Goal: Task Accomplishment & Management: Use online tool/utility

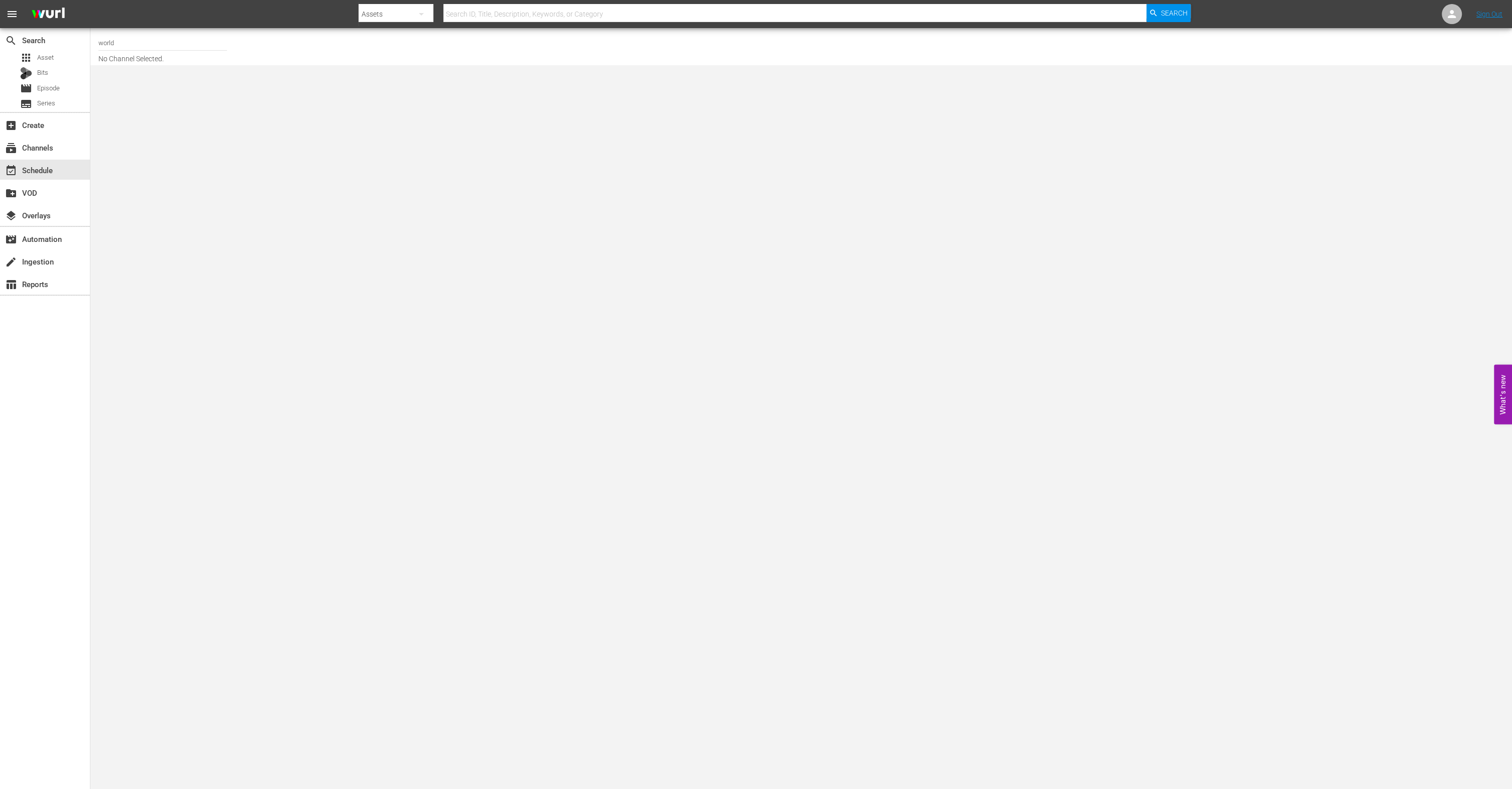
click at [172, 41] on input "world" at bounding box center [163, 43] width 128 height 25
click at [131, 51] on input "wo" at bounding box center [163, 43] width 128 height 25
type input "w"
type input "ㅁ"
click at [145, 69] on div "World Billiards TV (967 - newidco_billiardstv_1)" at bounding box center [236, 71] width 260 height 25
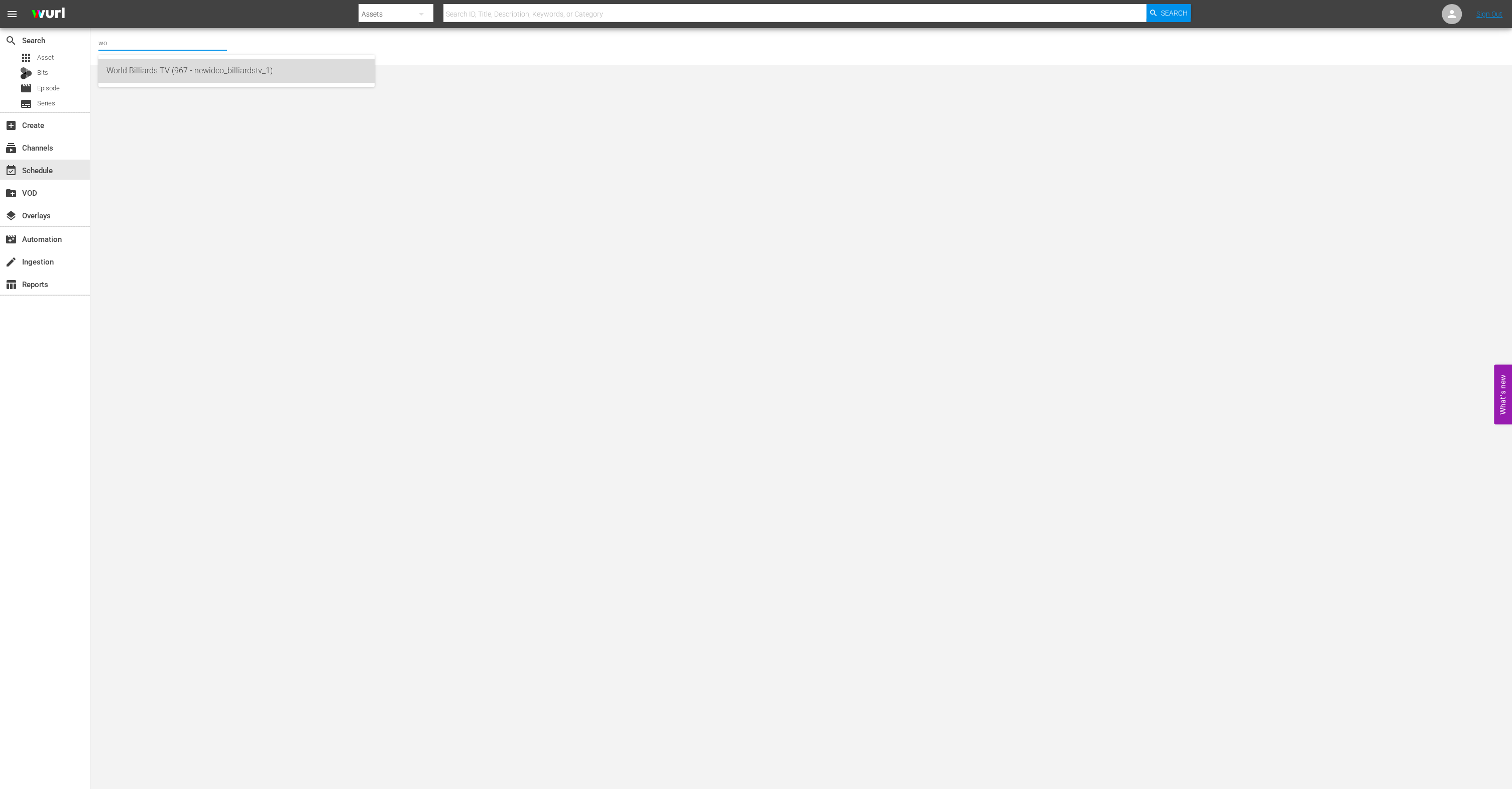
type input "World Billiards TV (967 - newidco_billiardstv_1)"
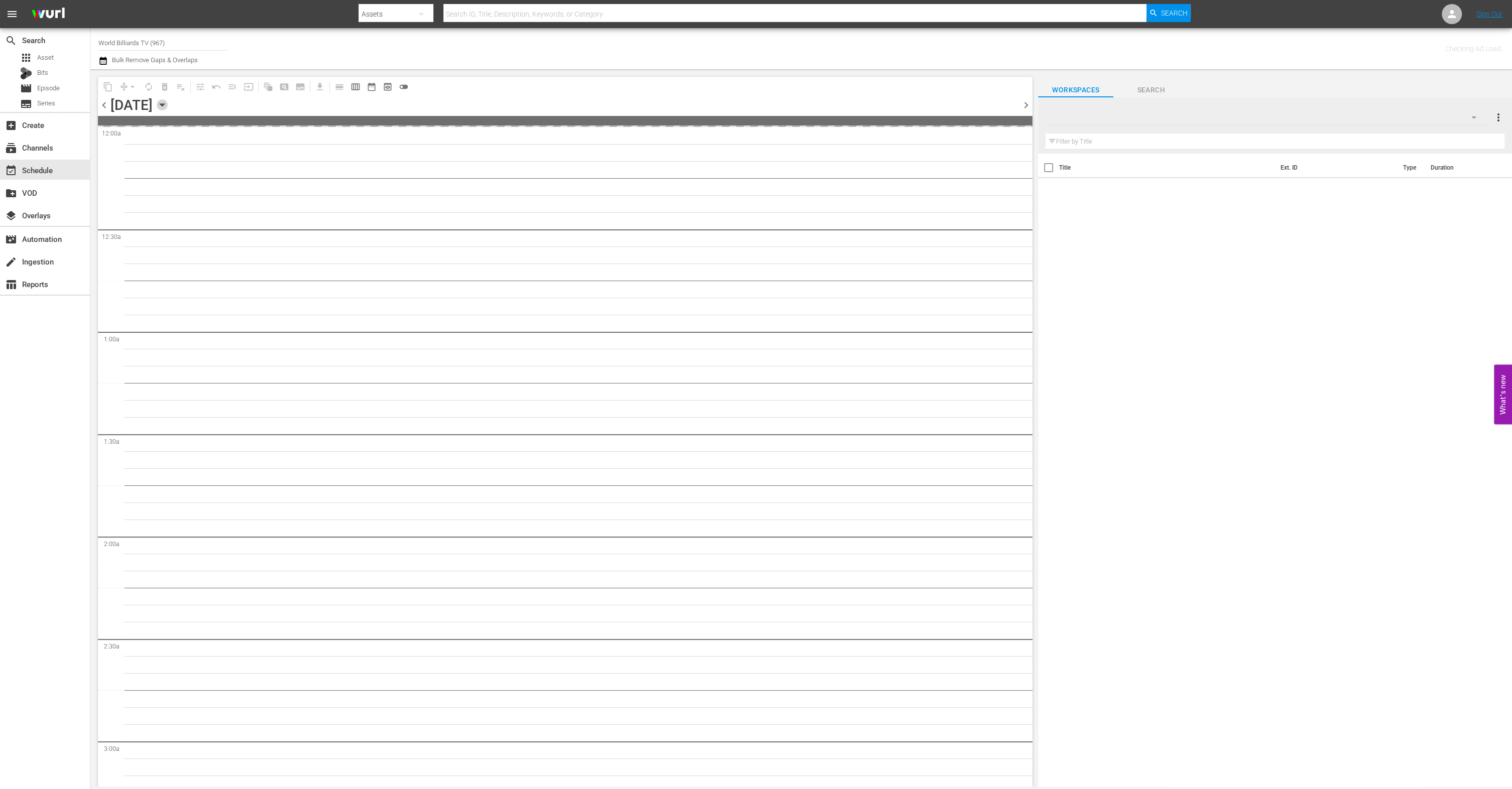
click at [167, 105] on icon "button" at bounding box center [163, 105] width 11 height 11
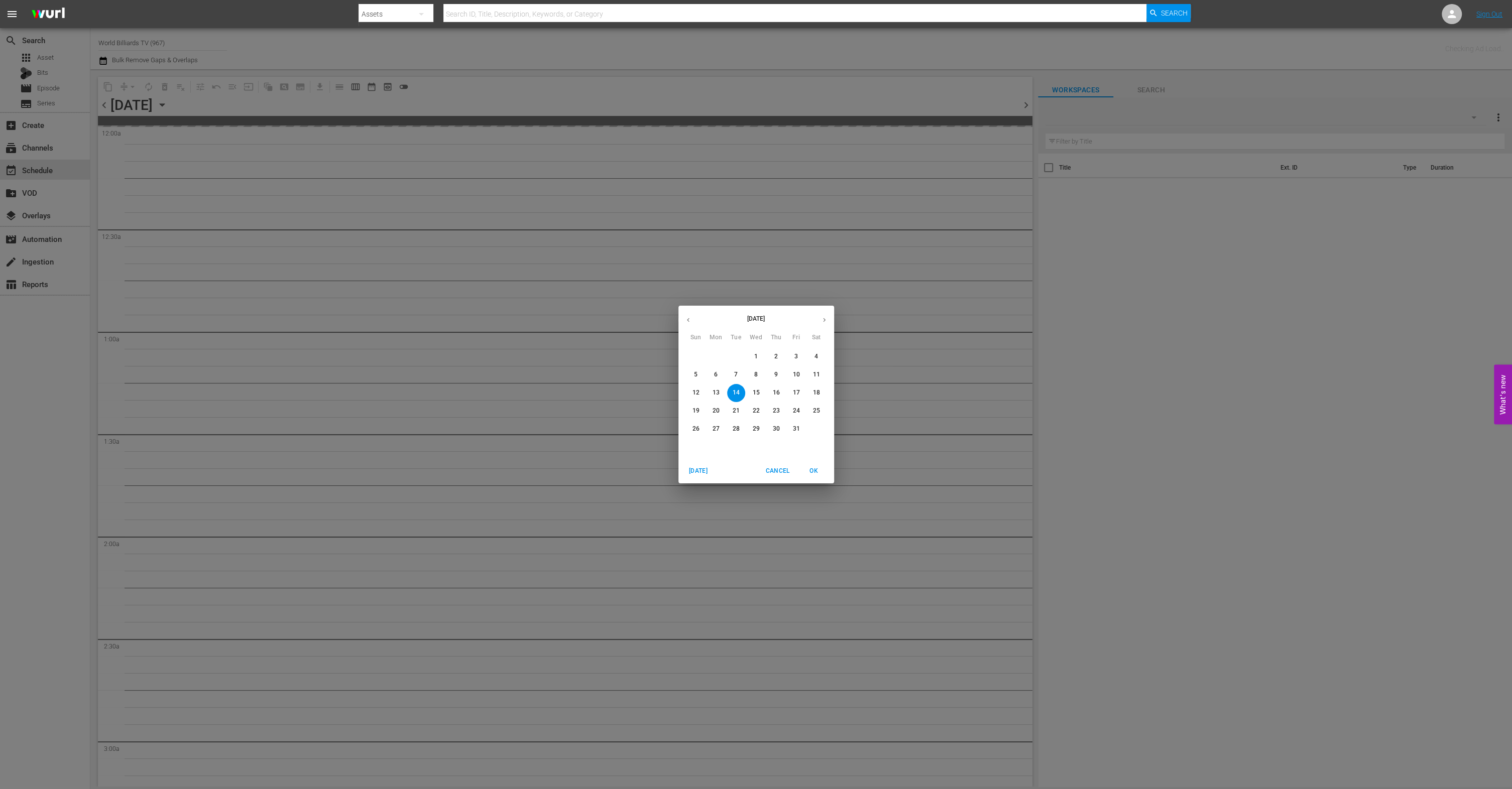
click at [759, 389] on p "15" at bounding box center [756, 393] width 7 height 8
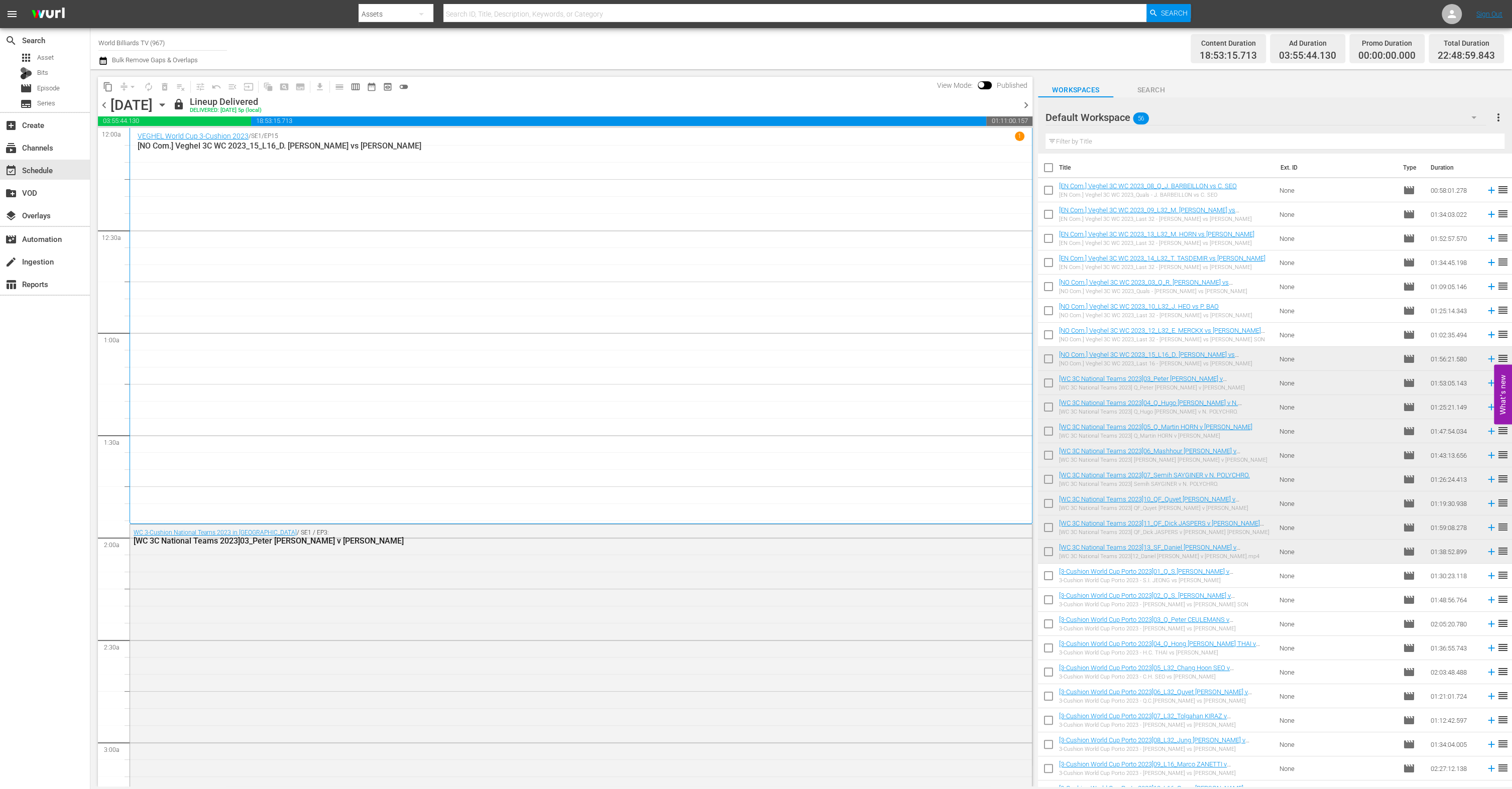
click at [622, 589] on div "WC 3-Cushion National Teams 2023 in Viersen / SE1 / EP3: [WC 3C National Teams …" at bounding box center [581, 715] width 902 height 383
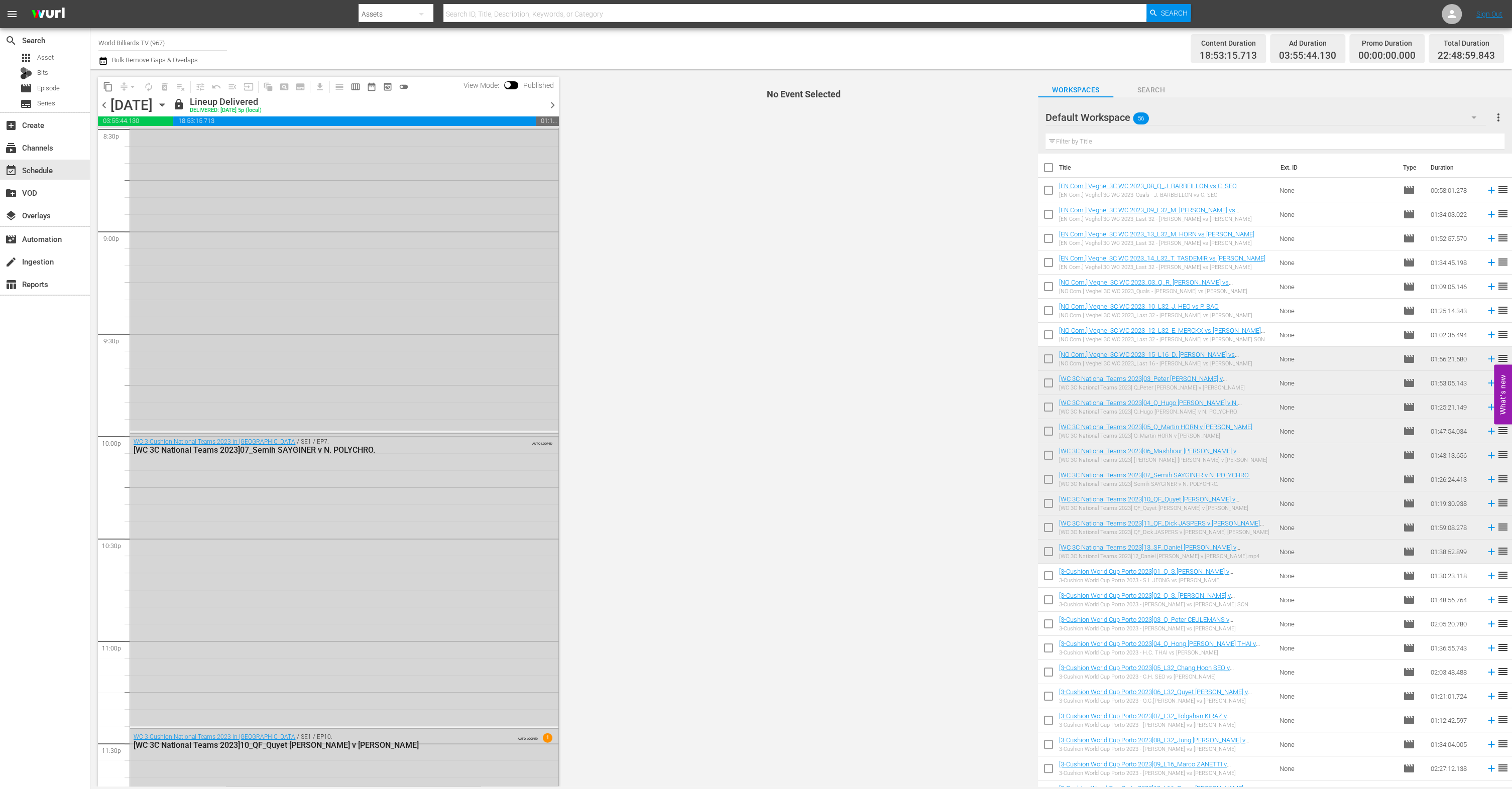
scroll to position [4412, 0]
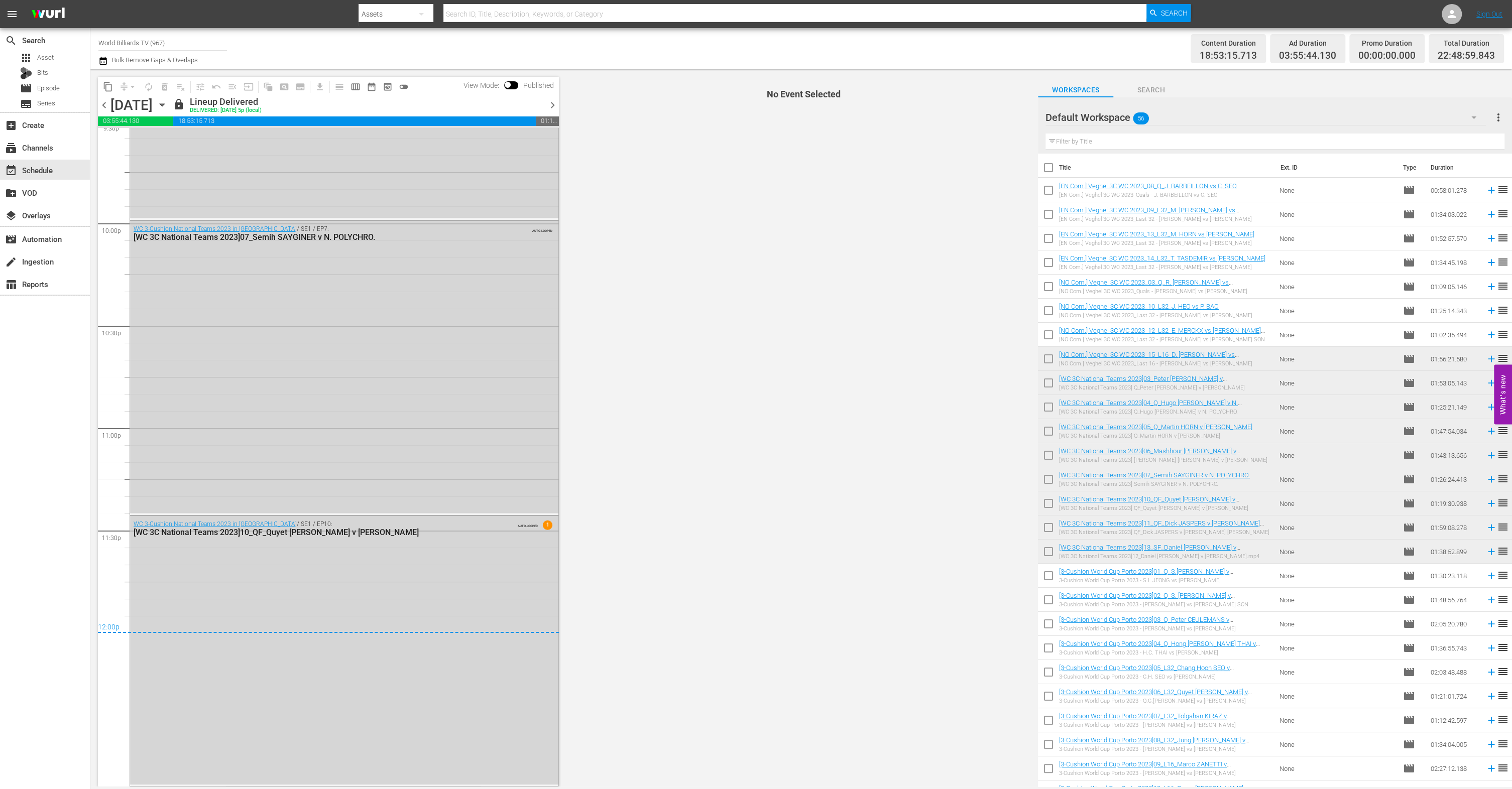
click at [164, 104] on icon "button" at bounding box center [163, 105] width 5 height 2
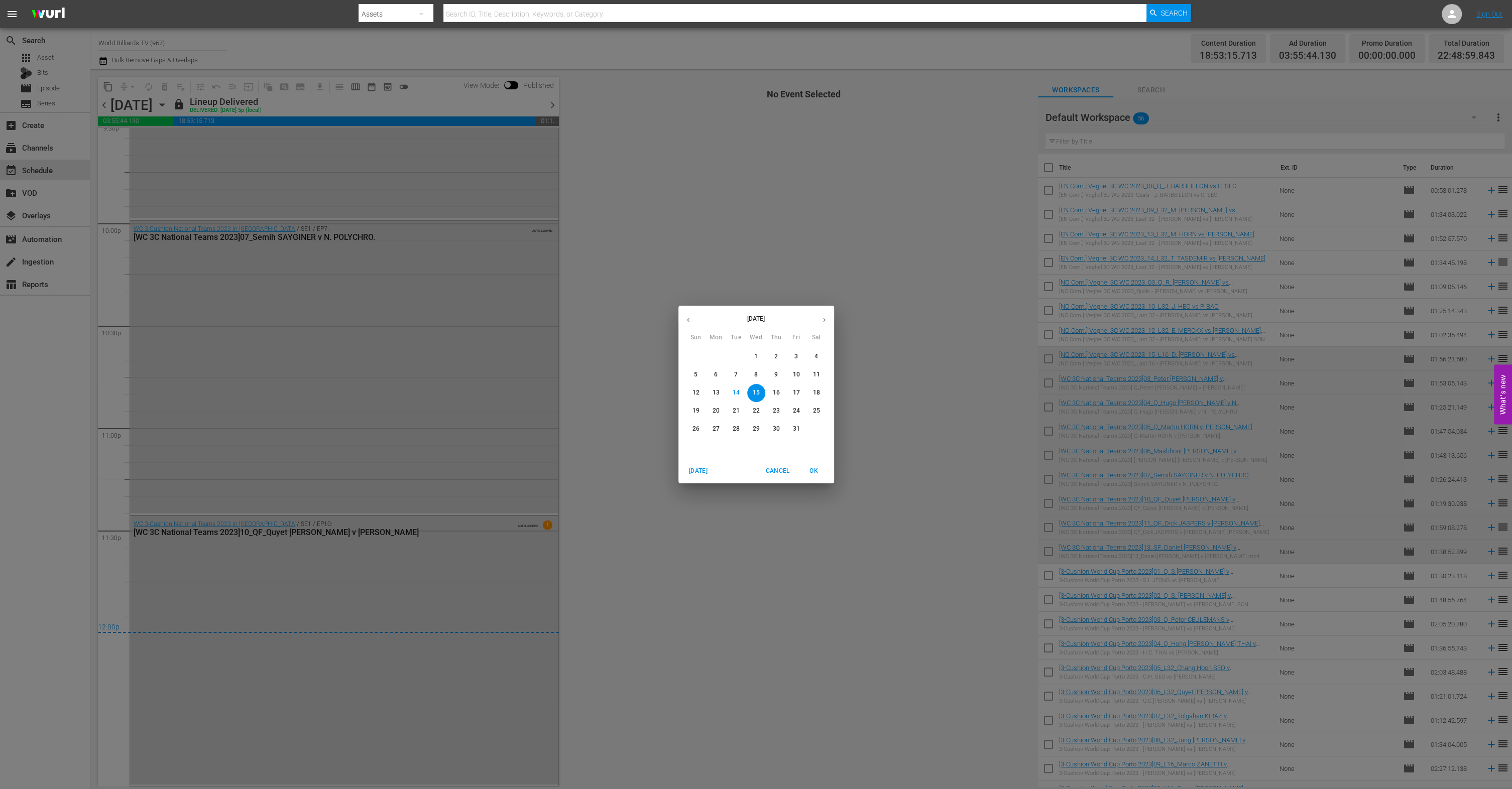
click at [792, 393] on span "17" at bounding box center [796, 393] width 18 height 8
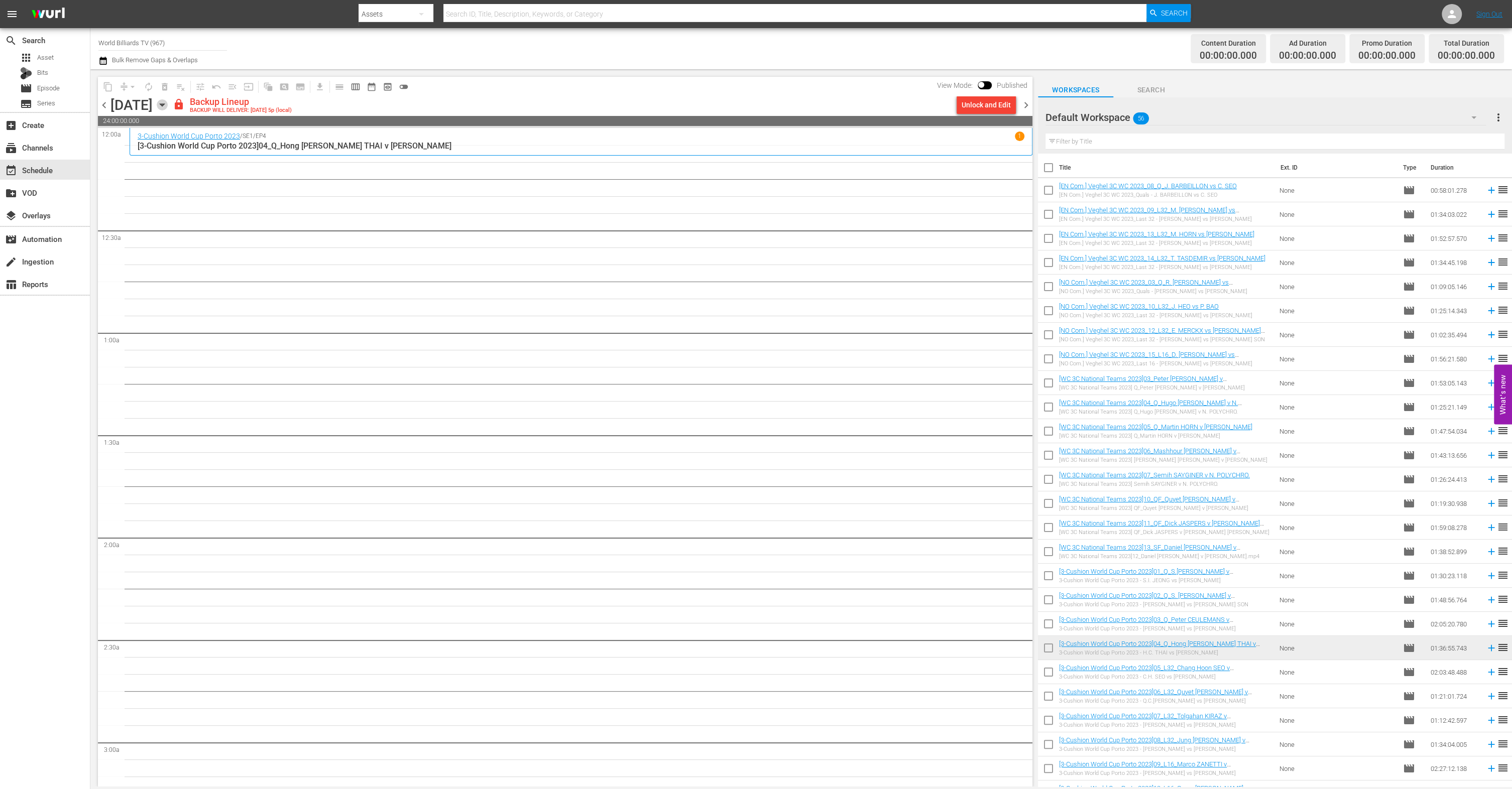
click at [167, 100] on icon "button" at bounding box center [163, 105] width 11 height 11
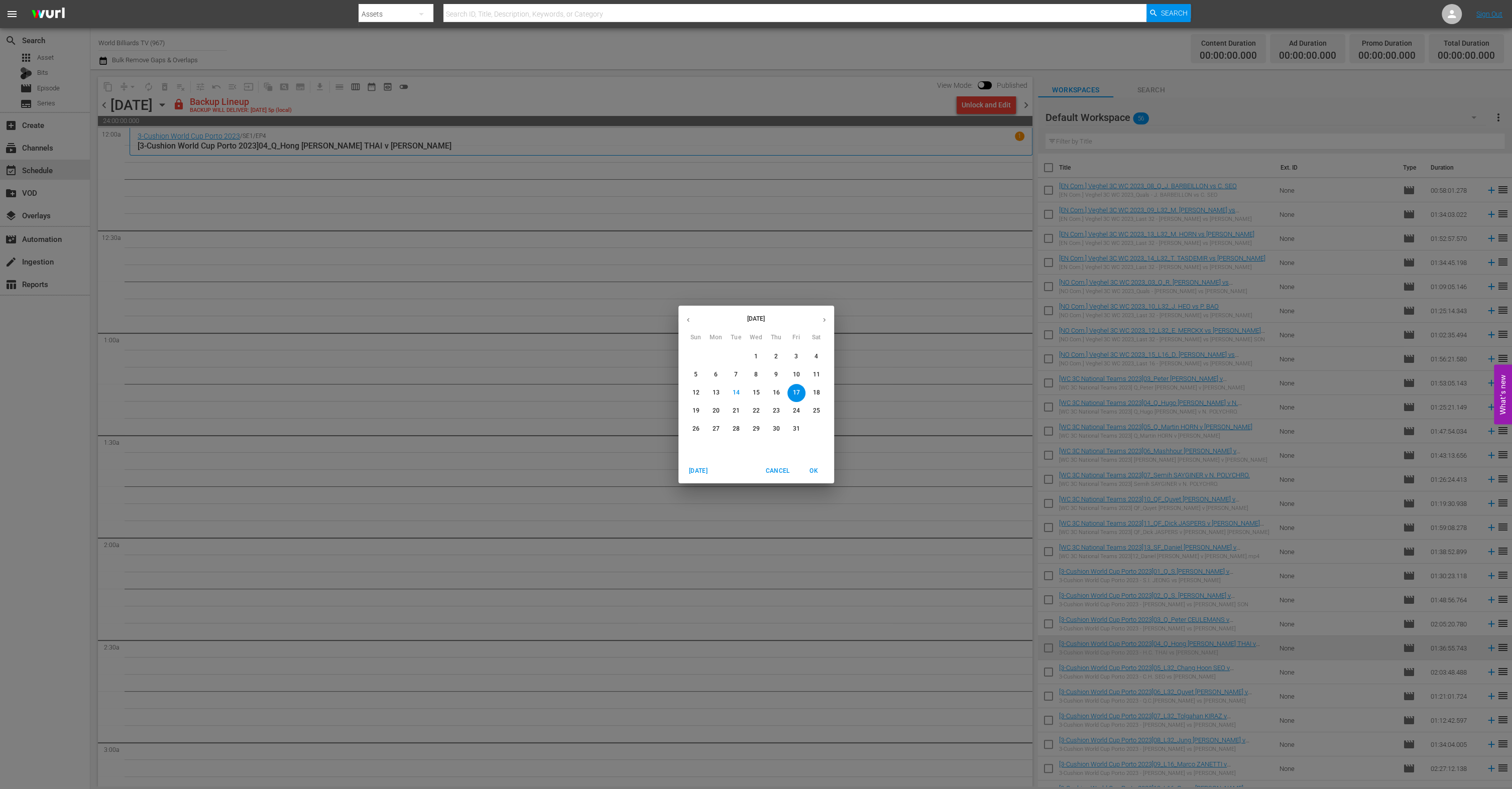
click at [775, 392] on p "16" at bounding box center [776, 393] width 7 height 8
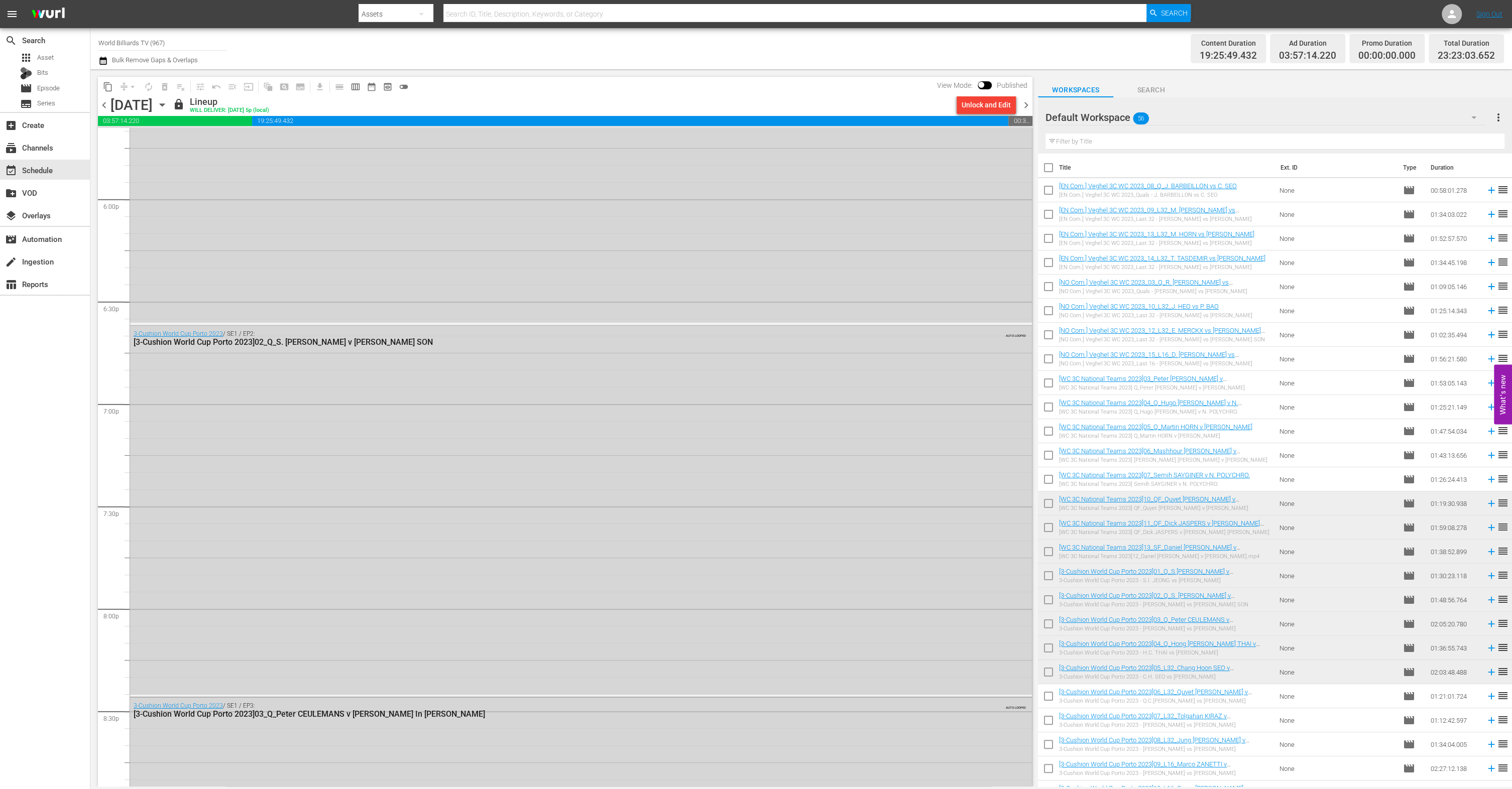
scroll to position [4286, 0]
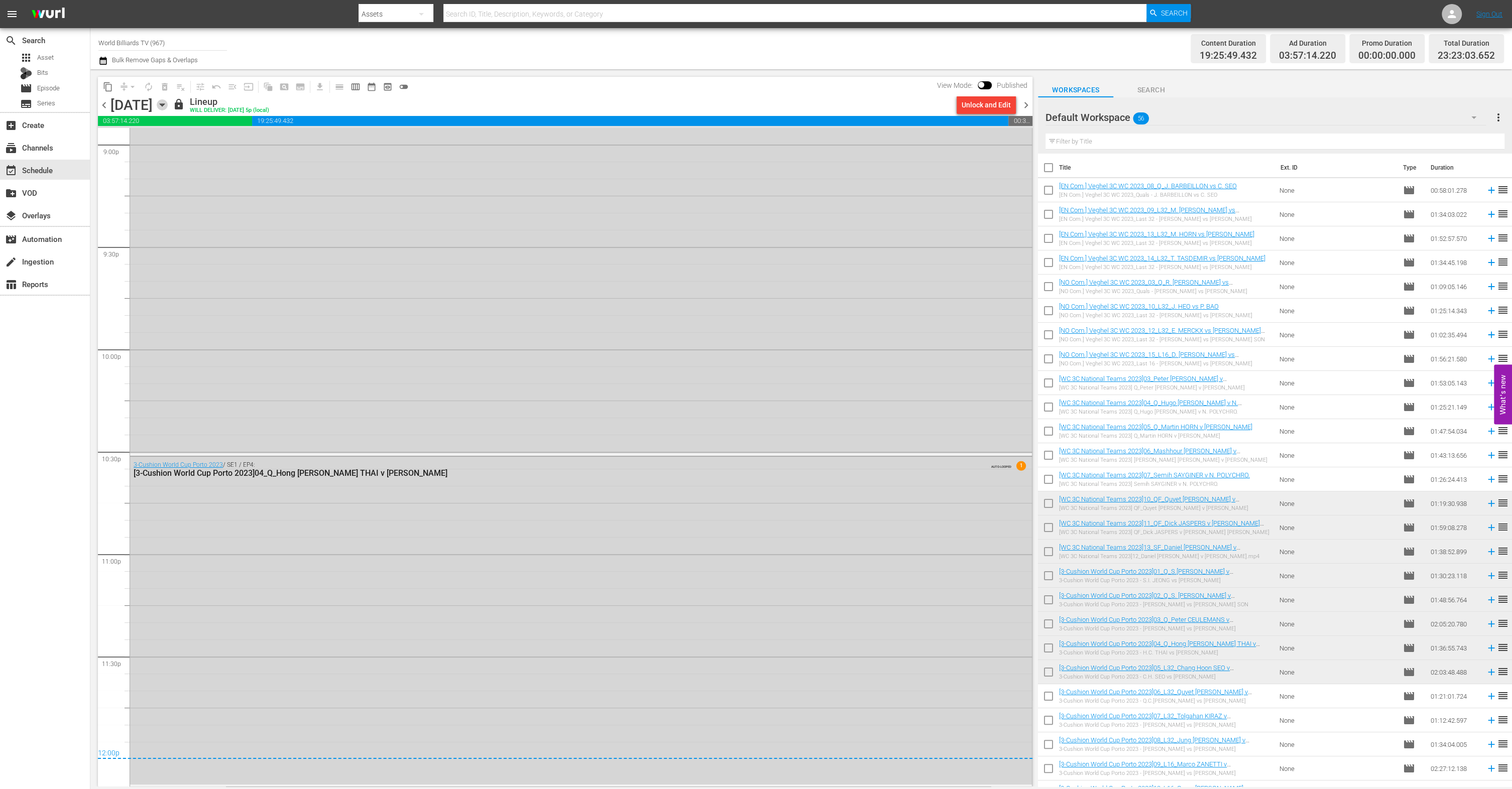
click at [164, 105] on icon "button" at bounding box center [163, 105] width 5 height 2
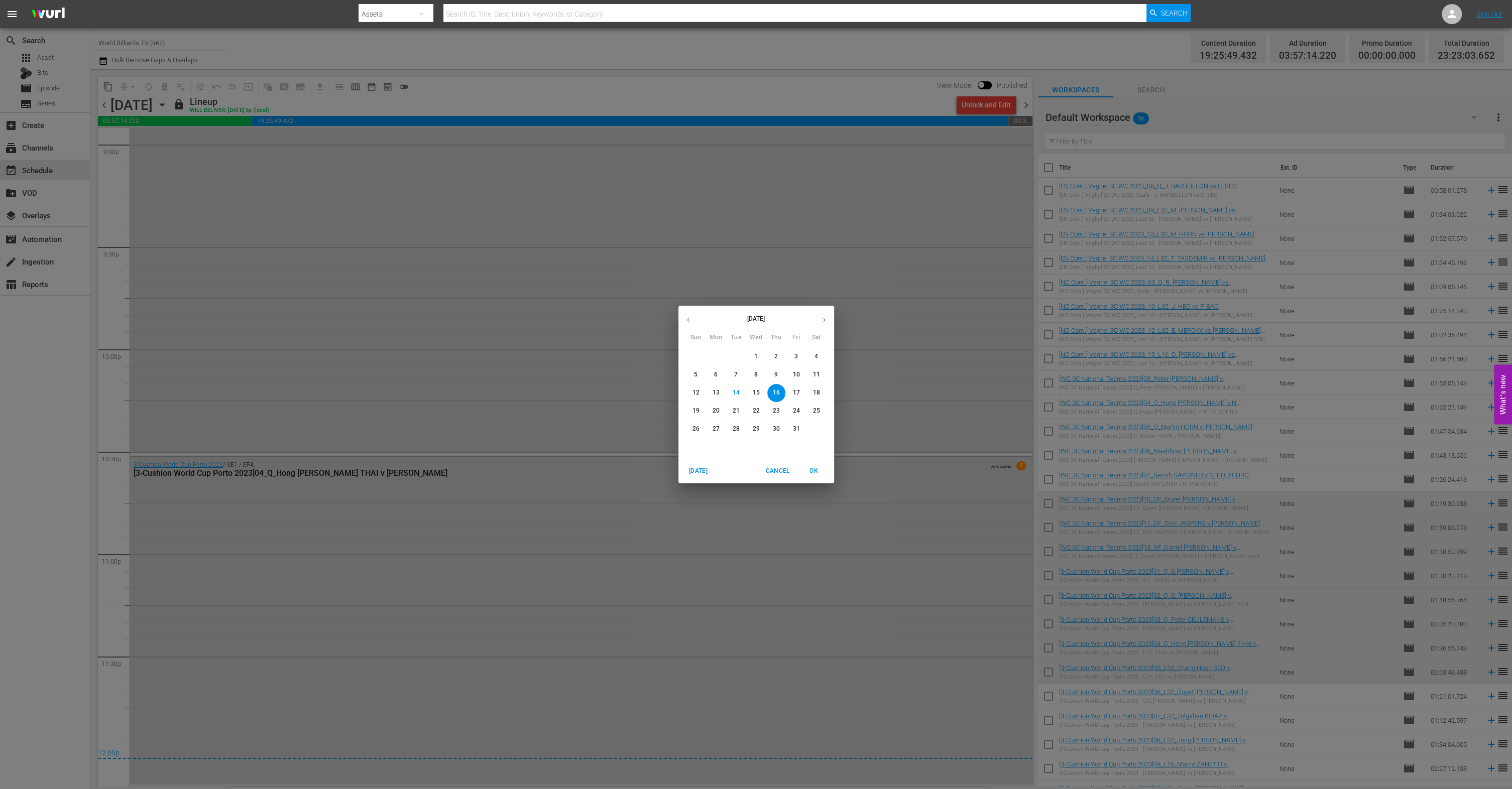
click at [800, 392] on span "17" at bounding box center [796, 393] width 18 height 8
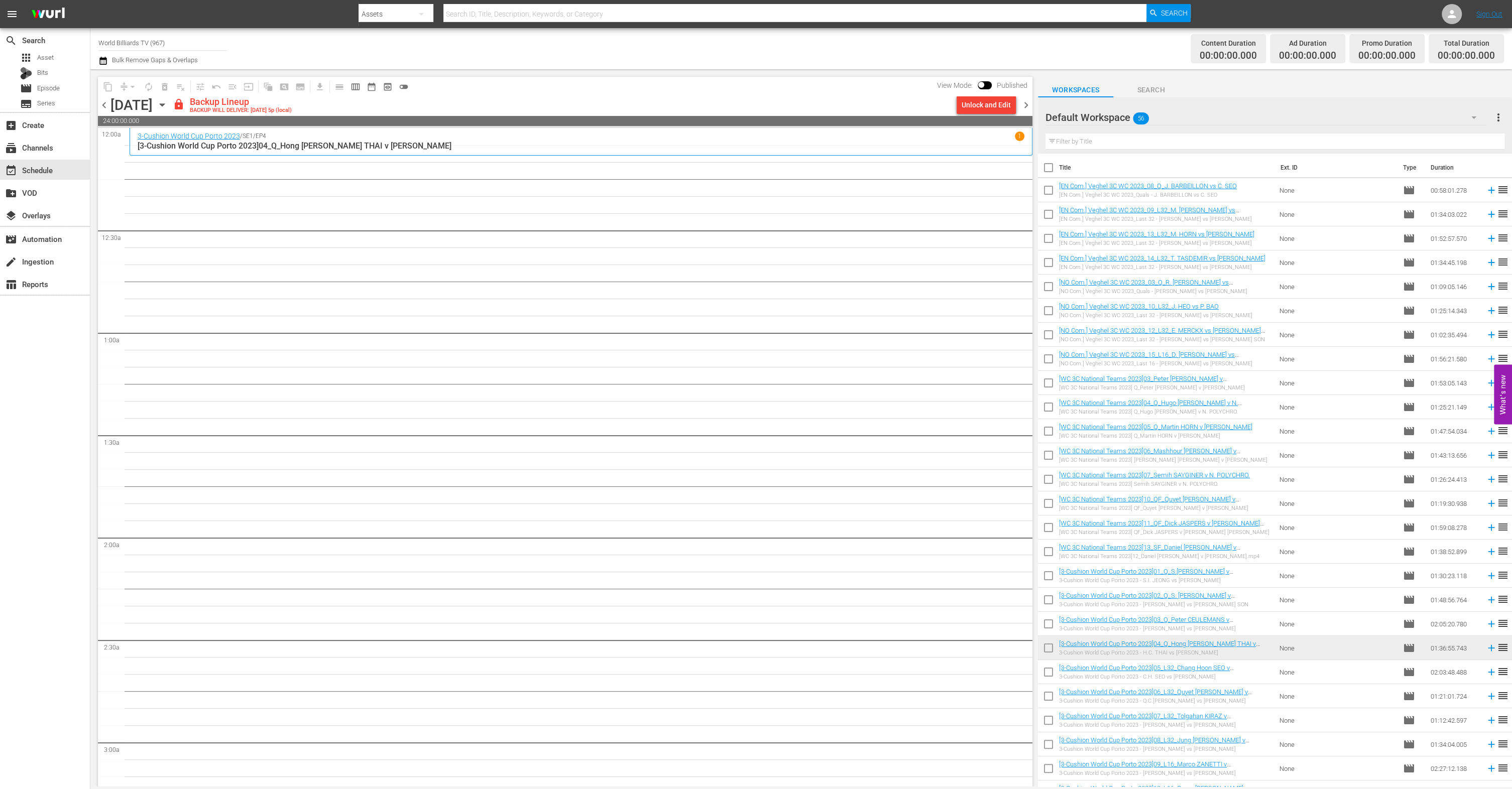
scroll to position [136, 0]
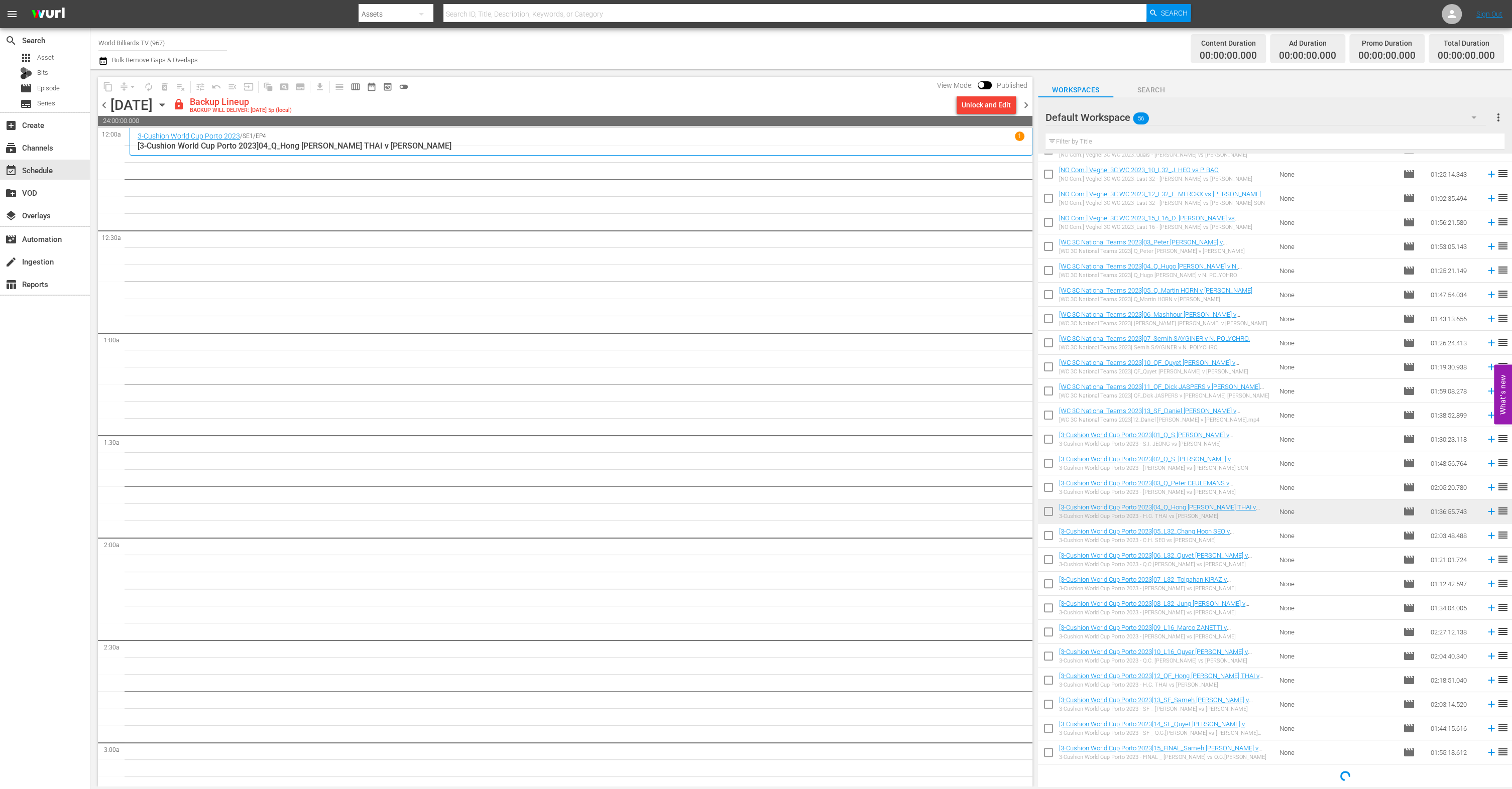
click at [1050, 543] on input "checkbox" at bounding box center [1049, 538] width 21 height 21
checkbox input "true"
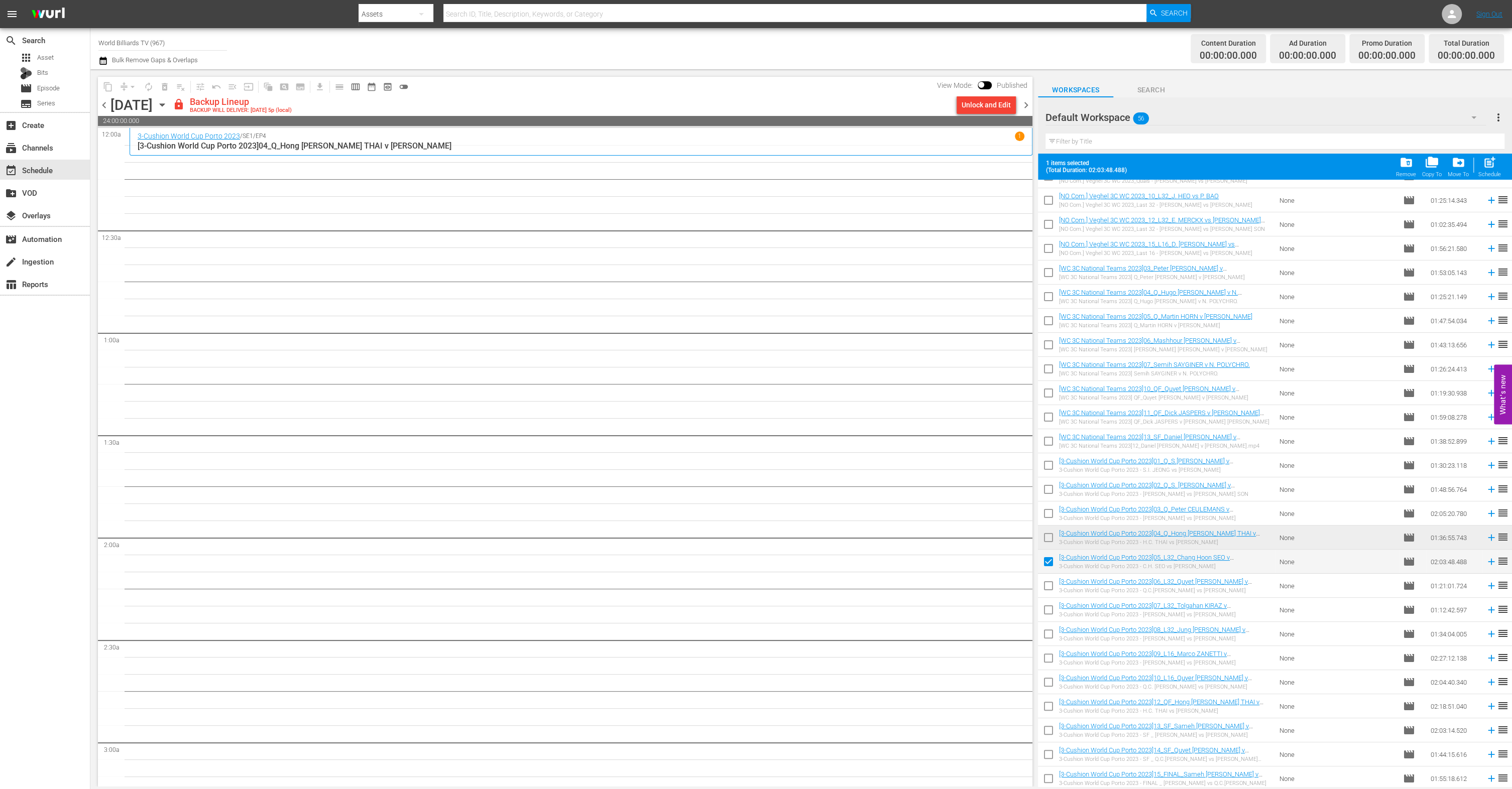
click at [1051, 586] on input "checkbox" at bounding box center [1049, 588] width 21 height 21
checkbox input "true"
click at [1050, 604] on input "checkbox" at bounding box center [1049, 613] width 21 height 21
checkbox input "true"
click at [1044, 638] on input "checkbox" at bounding box center [1049, 636] width 21 height 21
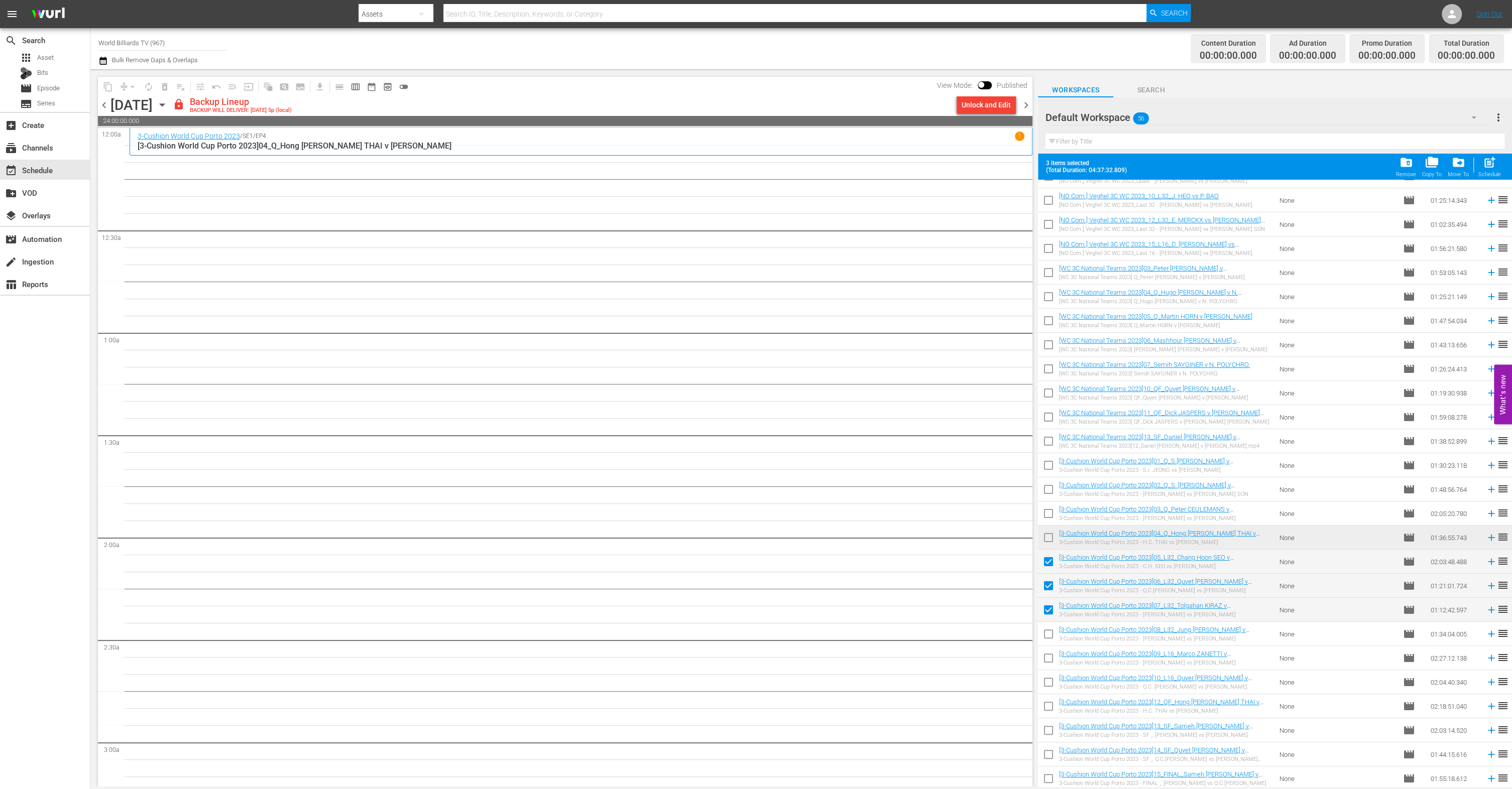
checkbox input "true"
click at [1046, 657] on input "checkbox" at bounding box center [1049, 661] width 21 height 21
checkbox input "true"
click at [1049, 681] on input "checkbox" at bounding box center [1049, 684] width 21 height 21
checkbox input "true"
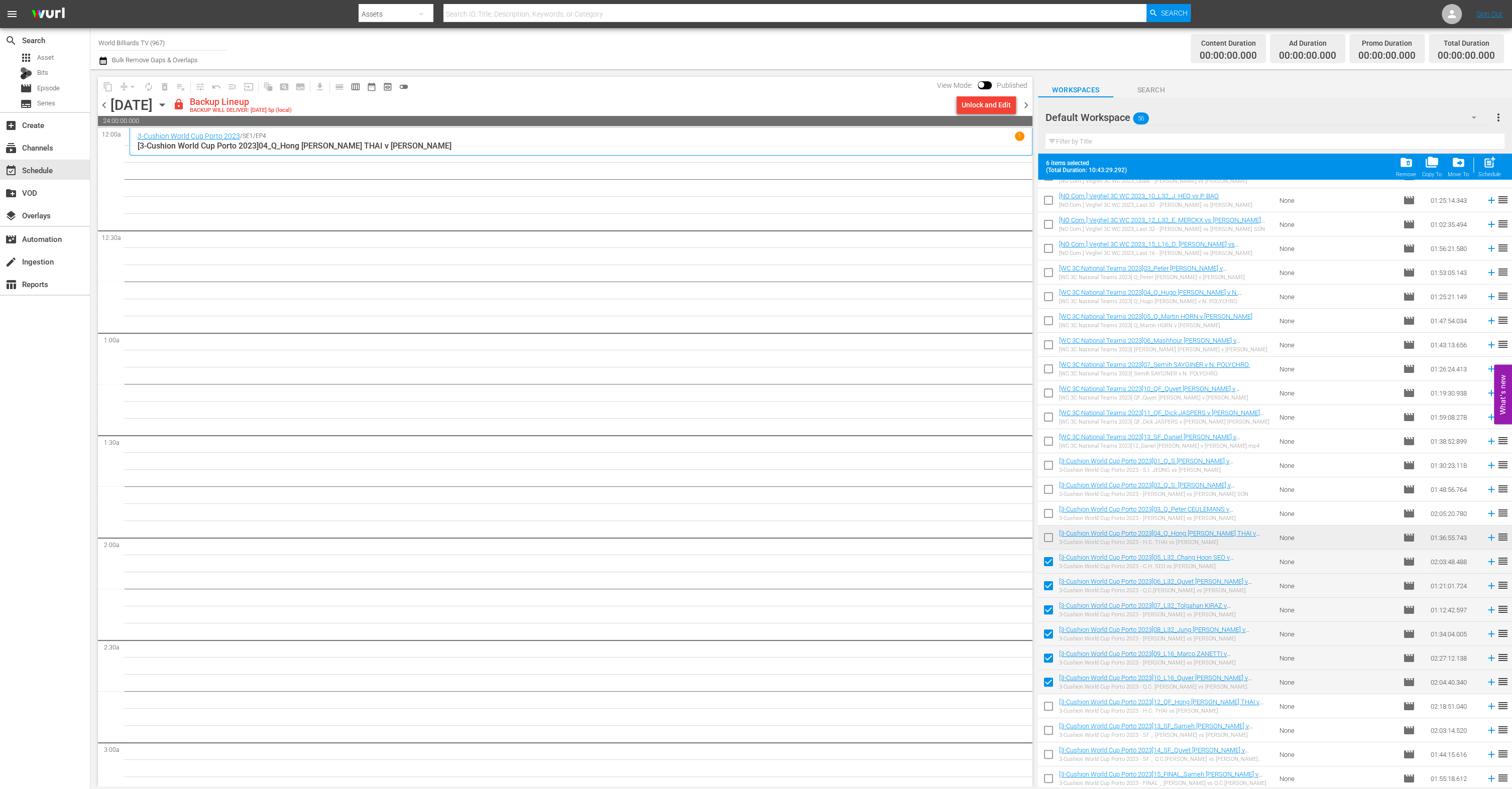
click at [1047, 708] on input "checkbox" at bounding box center [1049, 709] width 21 height 21
checkbox input "true"
click at [1046, 728] on input "checkbox" at bounding box center [1049, 733] width 21 height 21
checkbox input "true"
click at [1491, 167] on span "post_add" at bounding box center [1490, 163] width 14 height 14
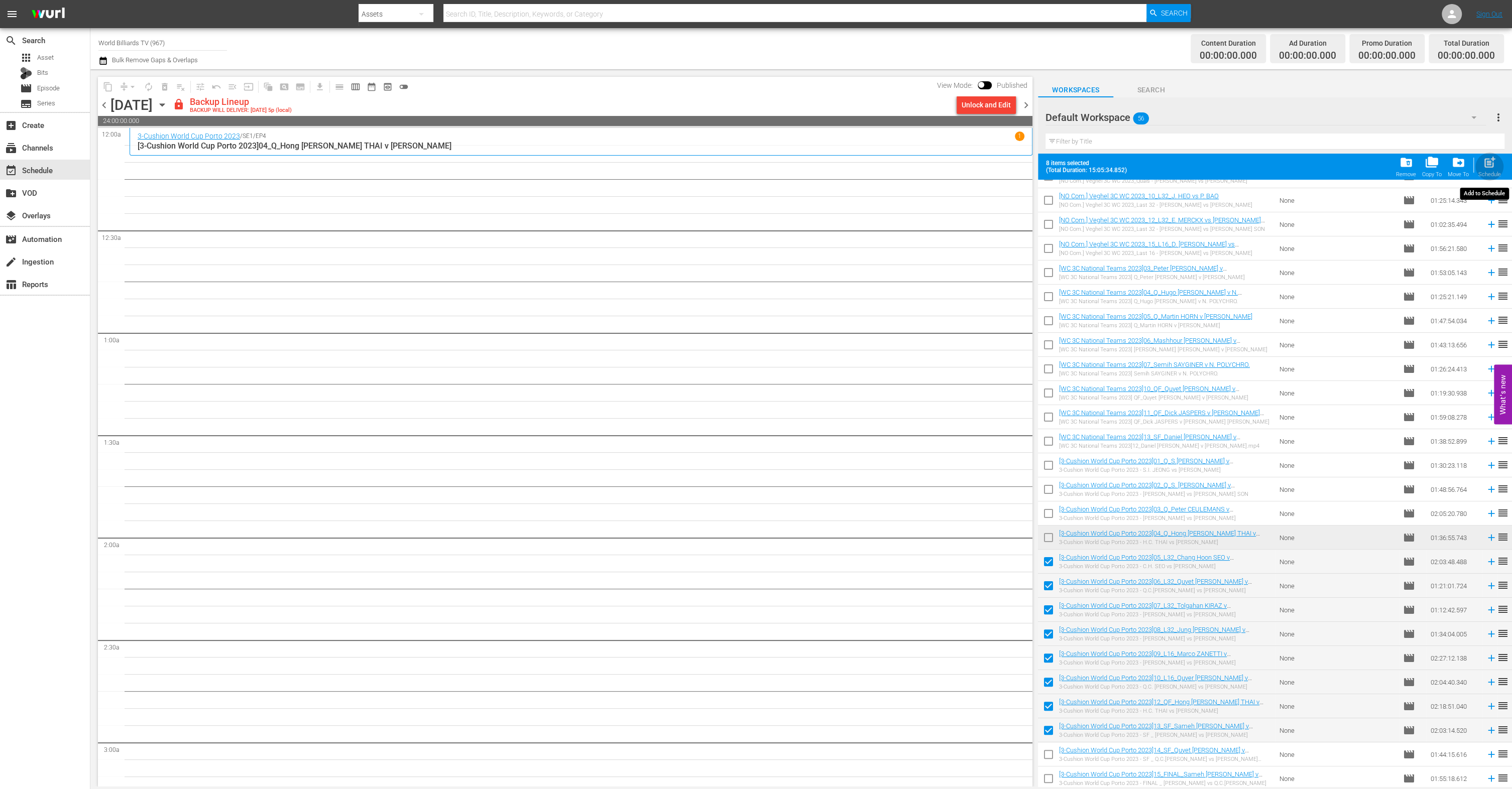
checkbox input "false"
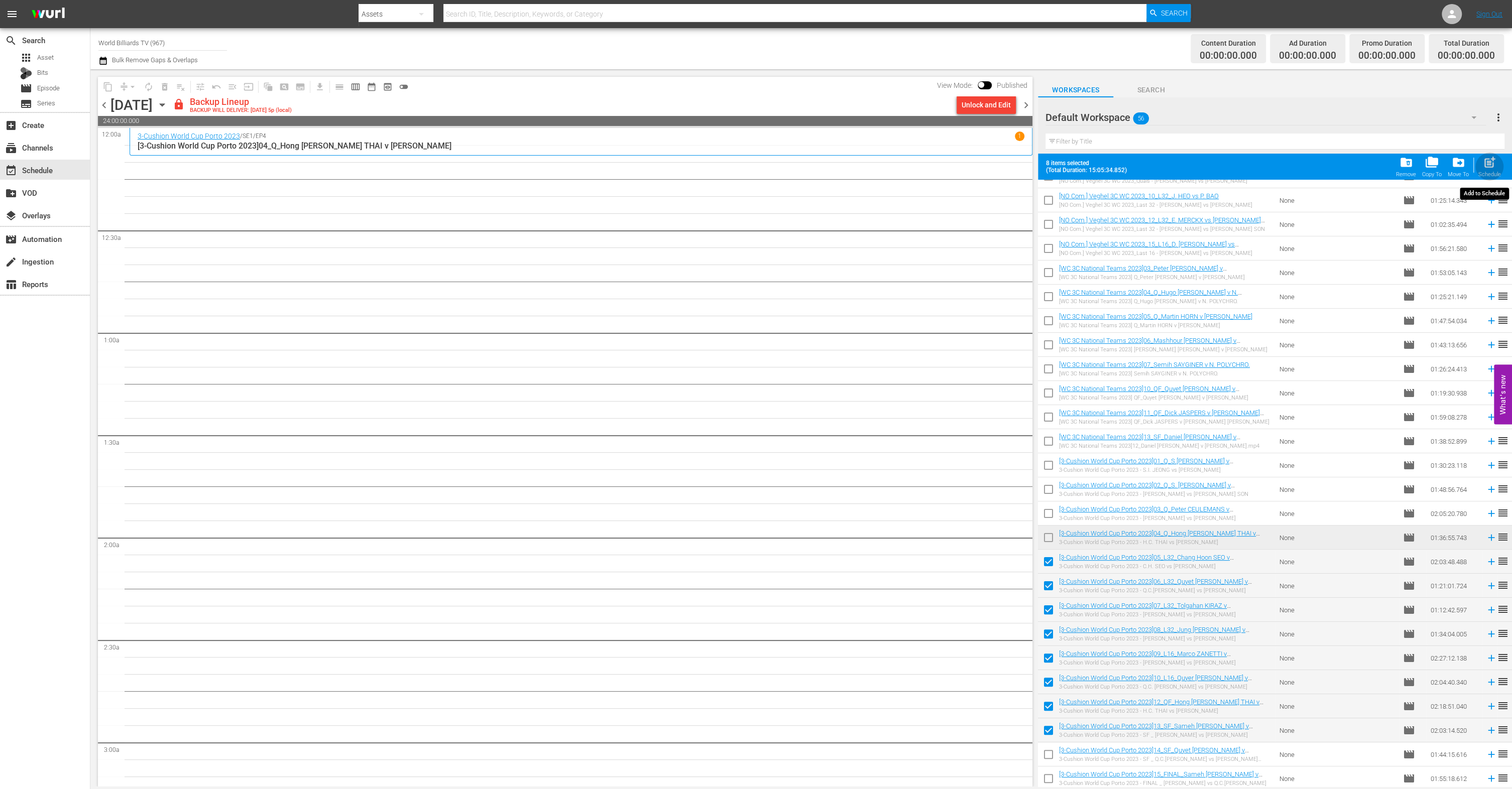
checkbox input "false"
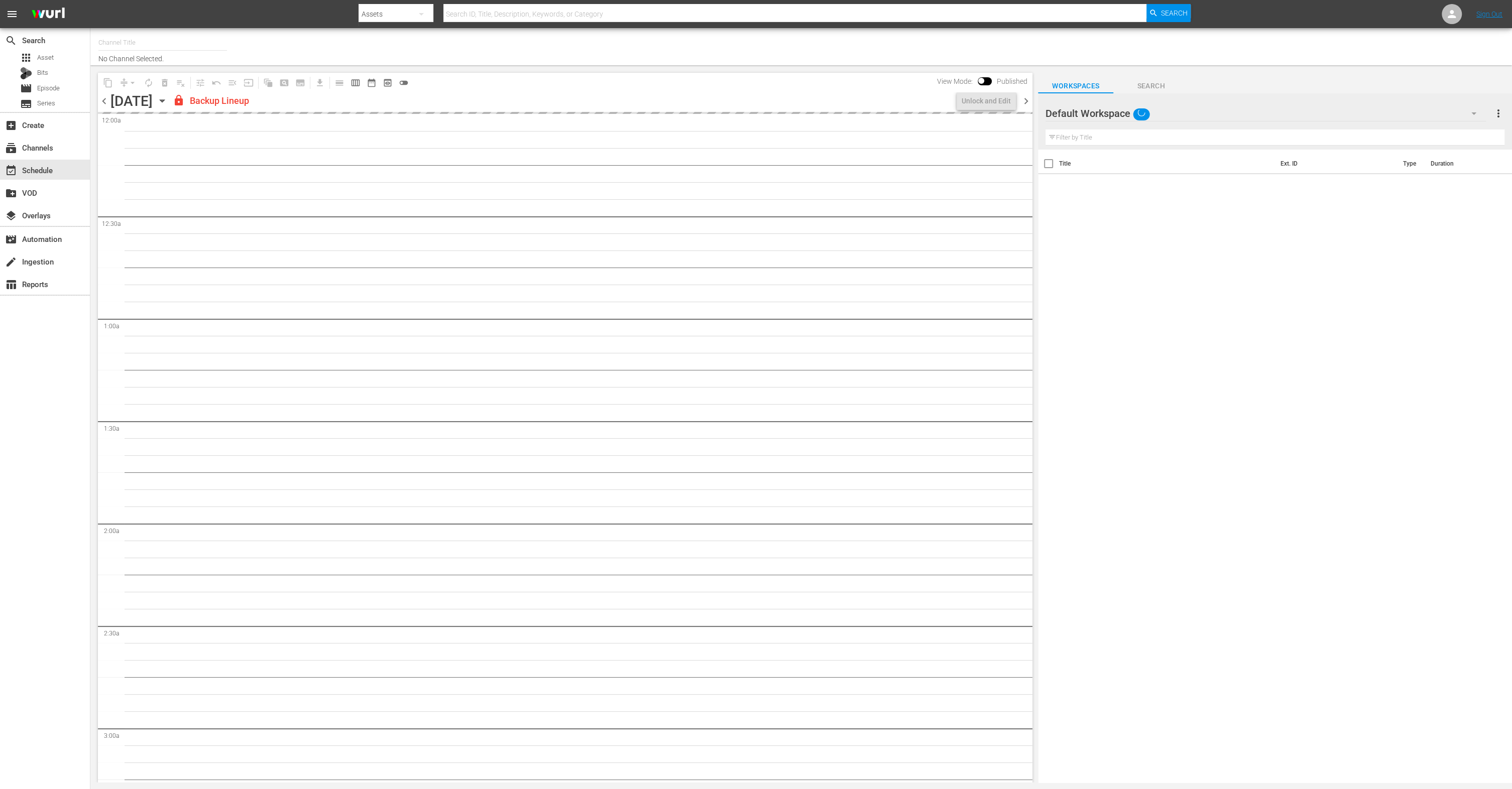
type input "World Billiards TV (967)"
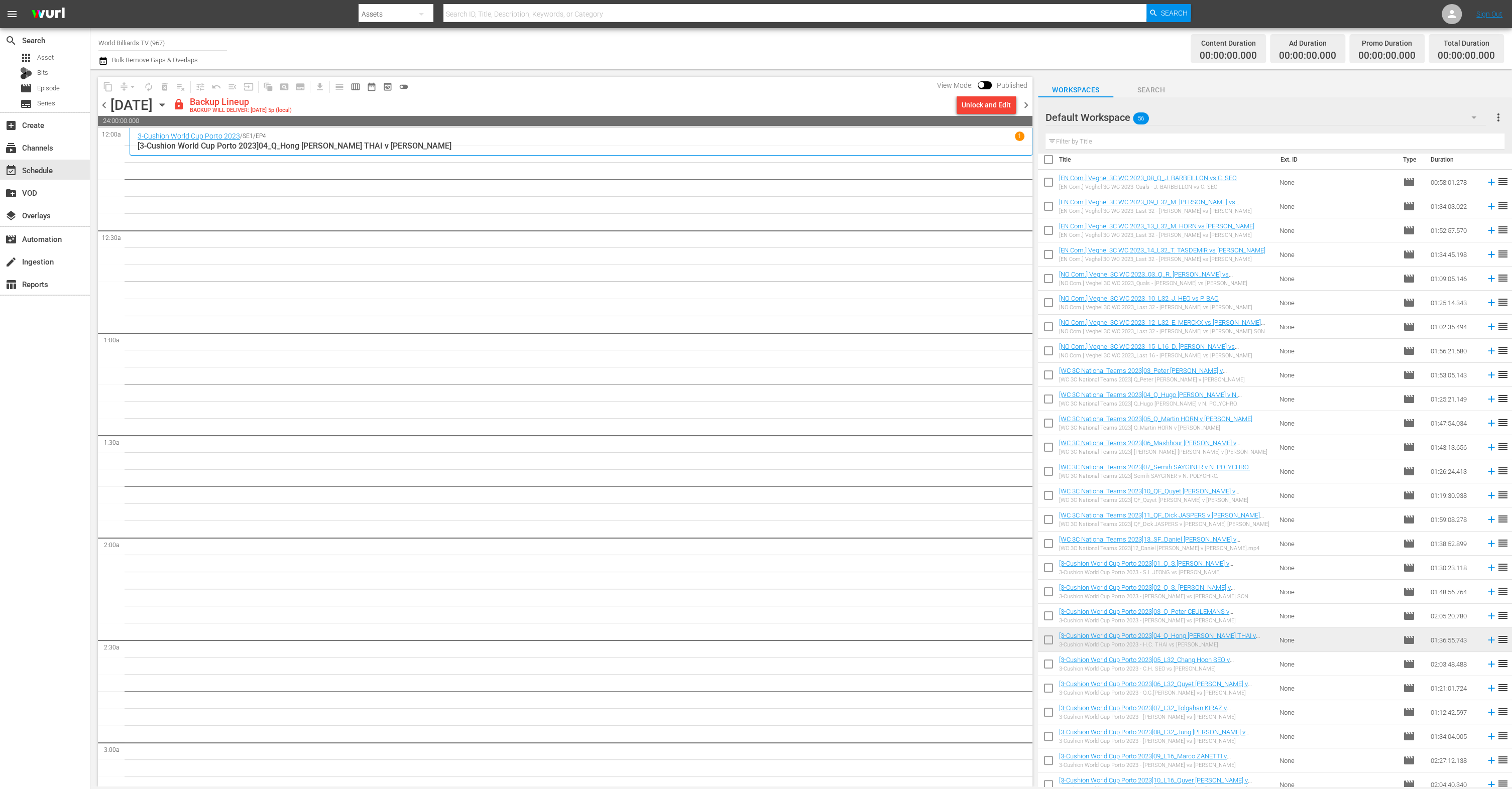
scroll to position [10, 0]
click at [1045, 662] on input "checkbox" at bounding box center [1049, 665] width 21 height 21
checkbox input "true"
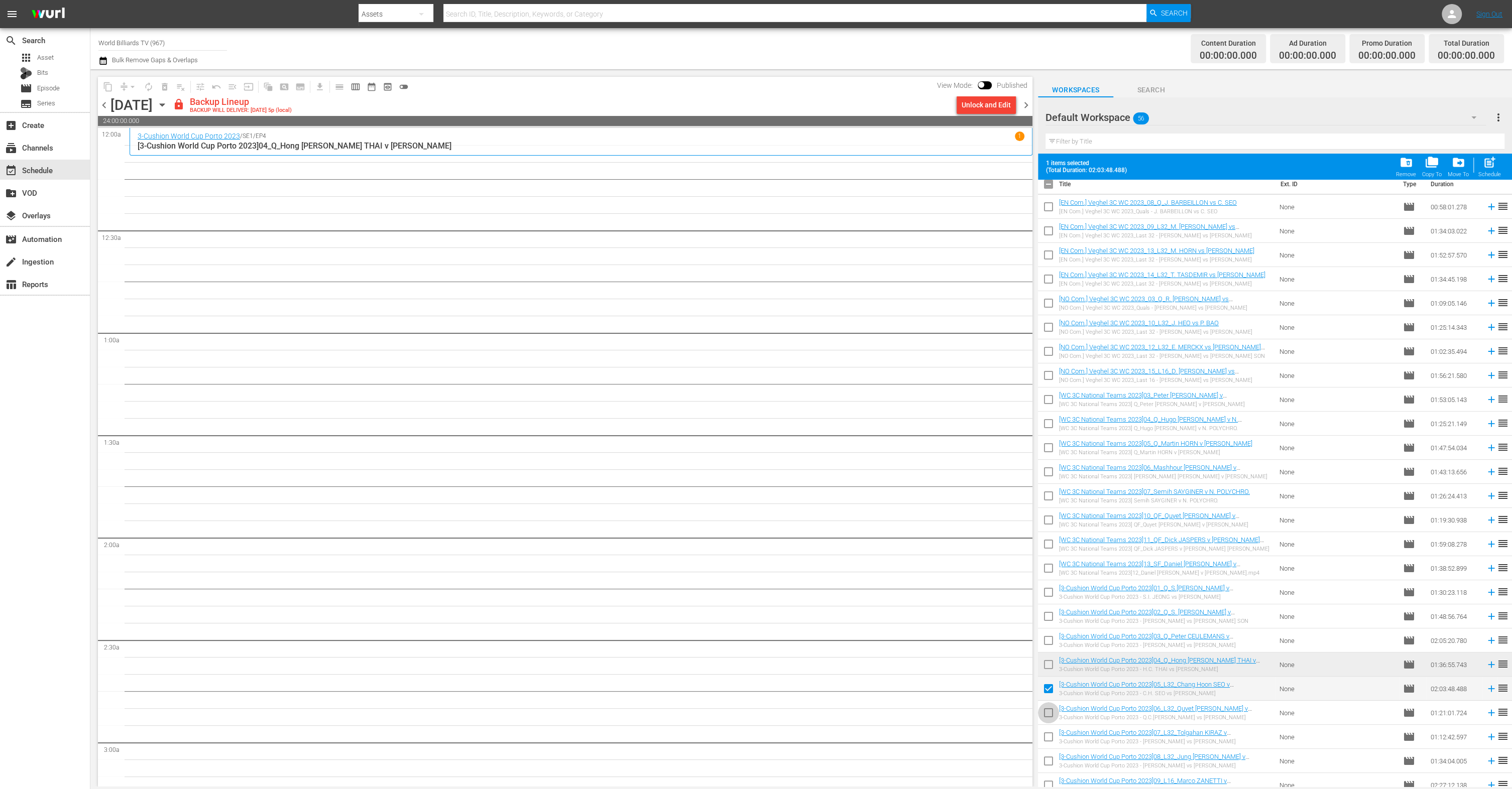
click at [1048, 717] on input "checkbox" at bounding box center [1049, 715] width 21 height 21
checkbox input "true"
drag, startPoint x: 1049, startPoint y: 732, endPoint x: 1046, endPoint y: 738, distance: 6.7
click at [1049, 732] on input "checkbox" at bounding box center [1049, 739] width 21 height 21
checkbox input "true"
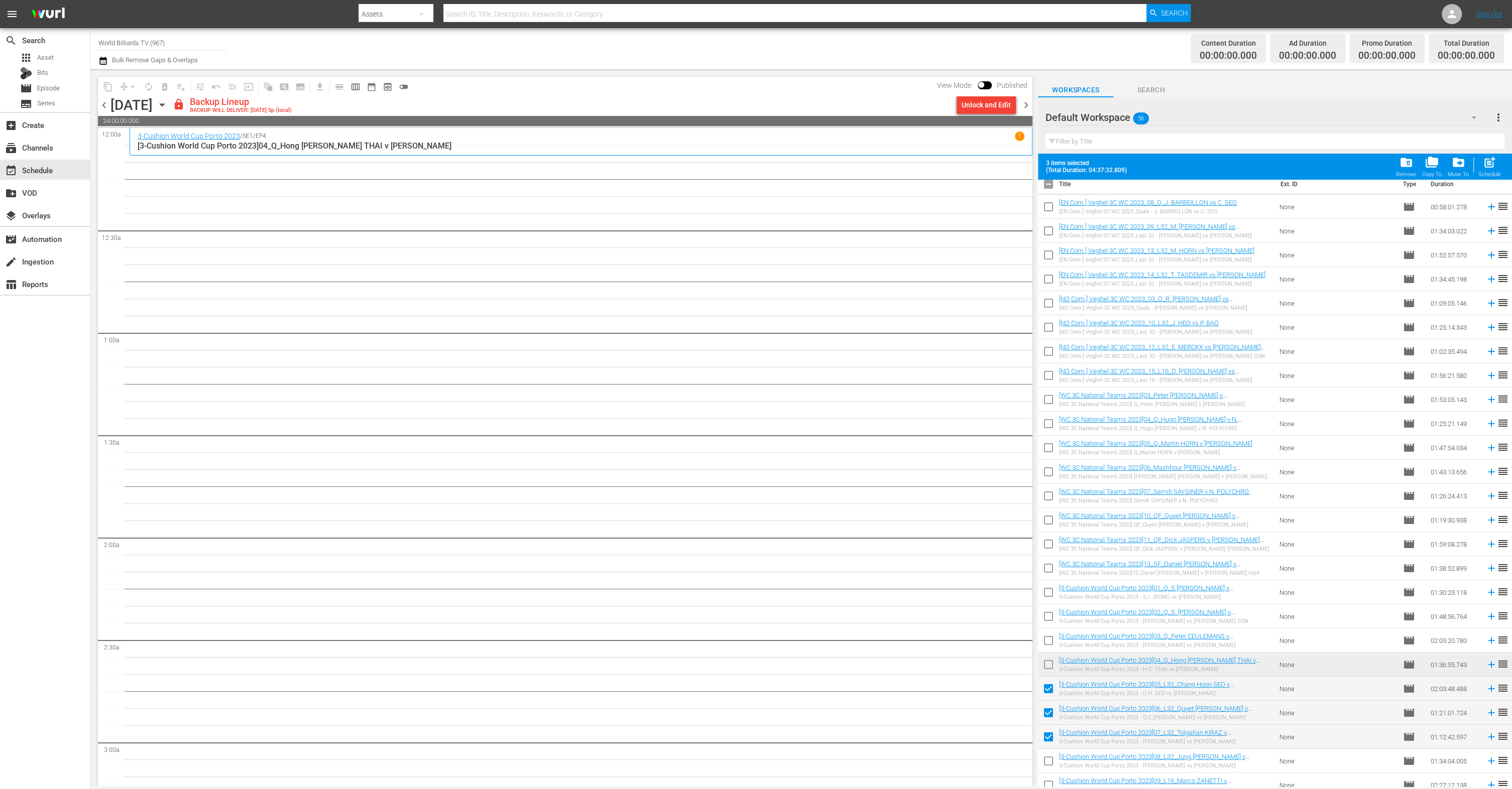
click at [1042, 763] on input "checkbox" at bounding box center [1049, 764] width 21 height 21
checkbox input "true"
click at [1047, 777] on input "checkbox" at bounding box center [1049, 787] width 21 height 21
checkbox input "true"
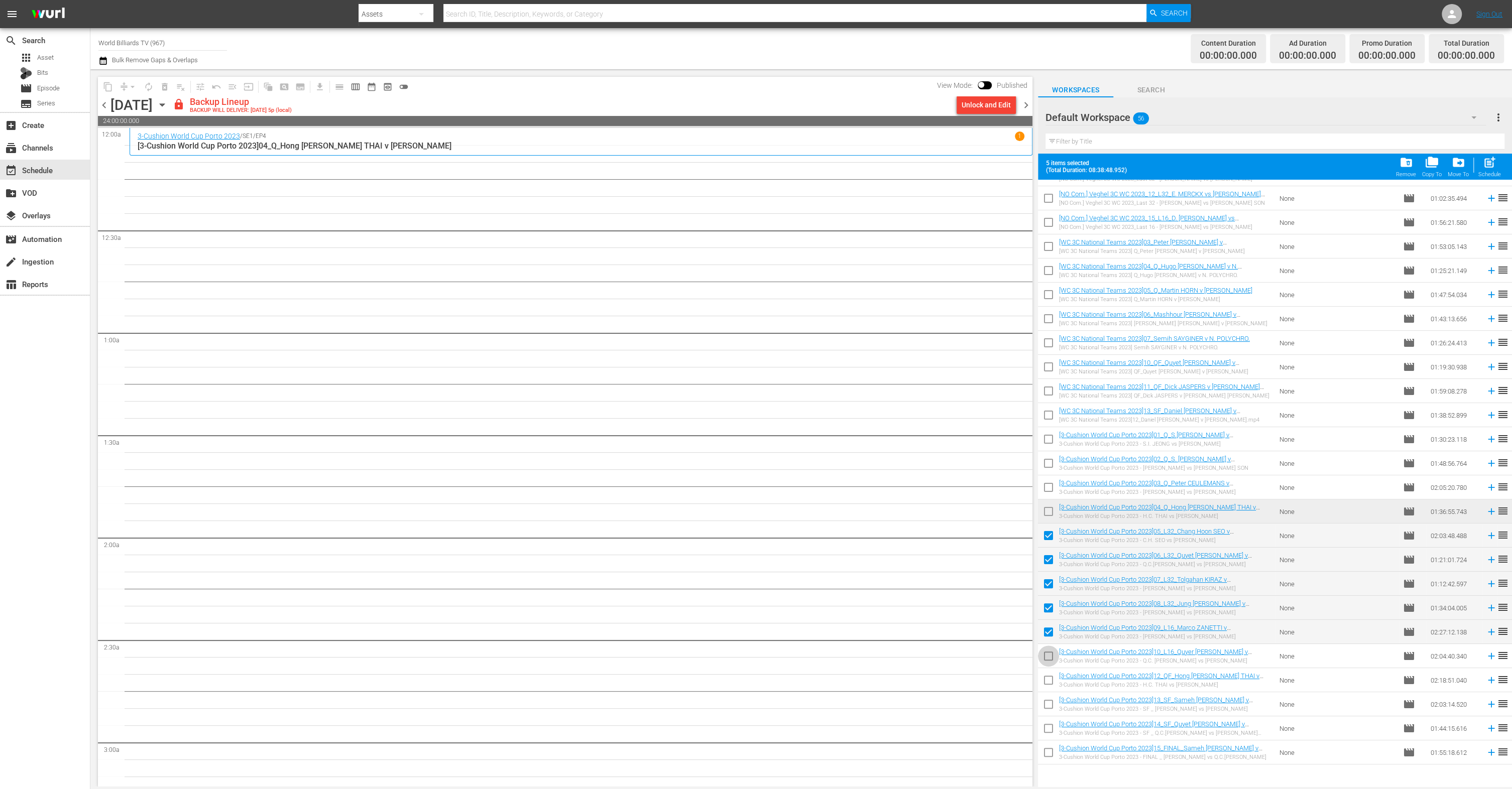
click at [1046, 660] on input "checkbox" at bounding box center [1049, 658] width 21 height 21
checkbox input "true"
click at [1046, 684] on input "checkbox" at bounding box center [1049, 683] width 21 height 21
checkbox input "true"
click at [1049, 710] on input "checkbox" at bounding box center [1049, 707] width 21 height 21
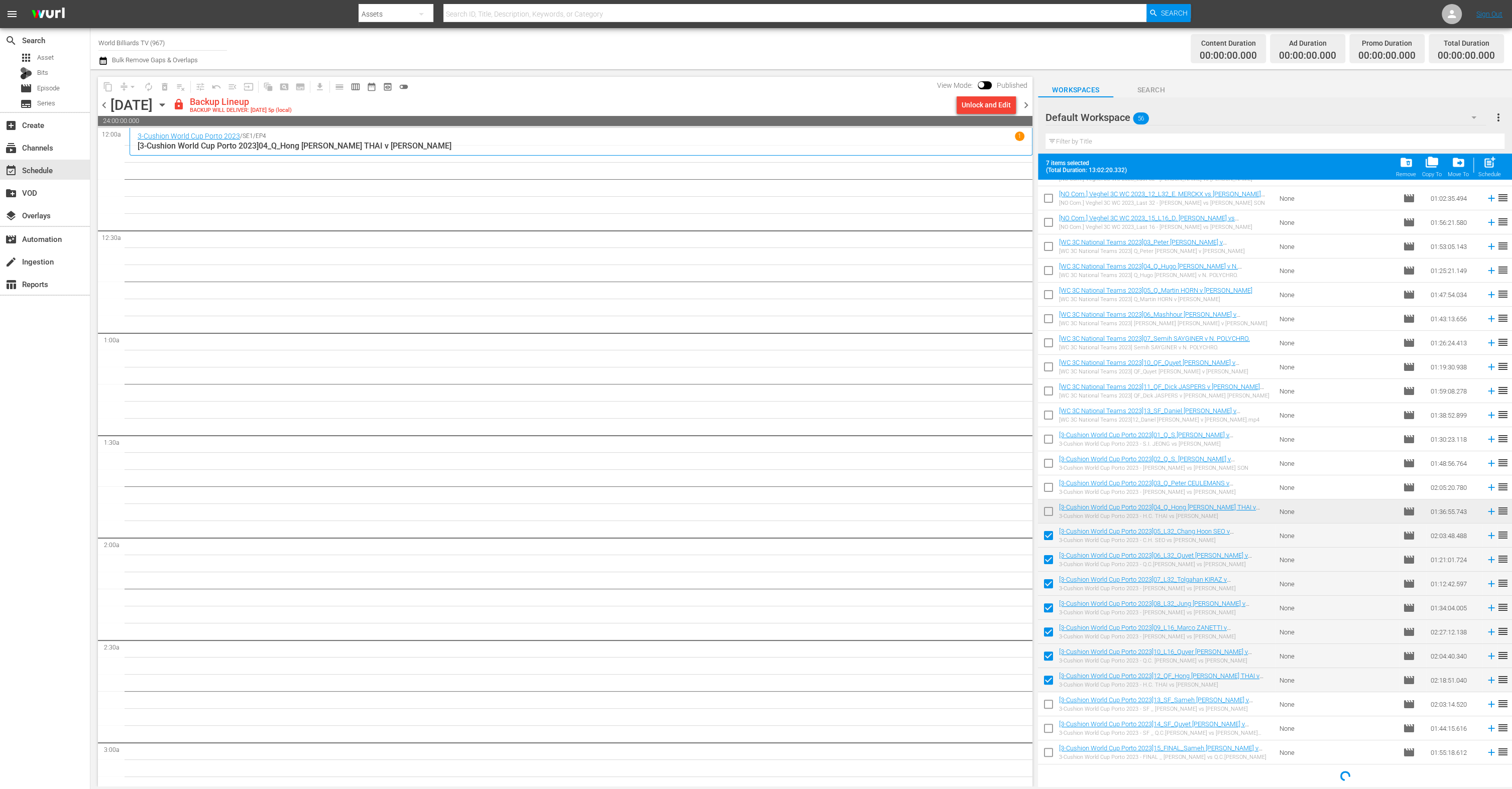
checkbox input "true"
drag, startPoint x: 1049, startPoint y: 725, endPoint x: 1049, endPoint y: 749, distance: 24.0
click at [1049, 725] on input "checkbox" at bounding box center [1049, 731] width 21 height 21
checkbox input "true"
click at [1049, 751] on input "checkbox" at bounding box center [1049, 755] width 21 height 21
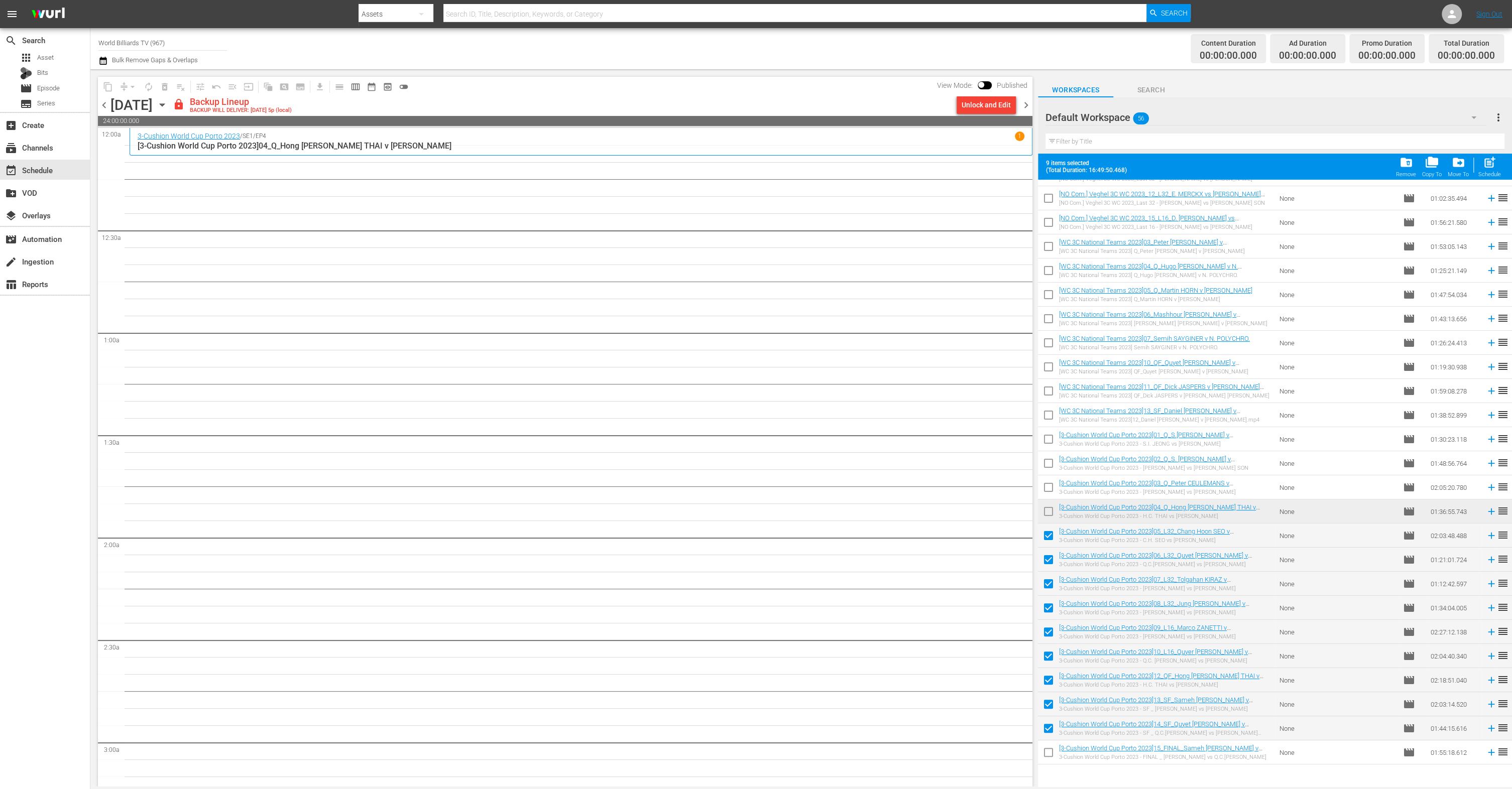
checkbox input "true"
click at [1487, 160] on span "post_add" at bounding box center [1490, 163] width 14 height 14
checkbox input "false"
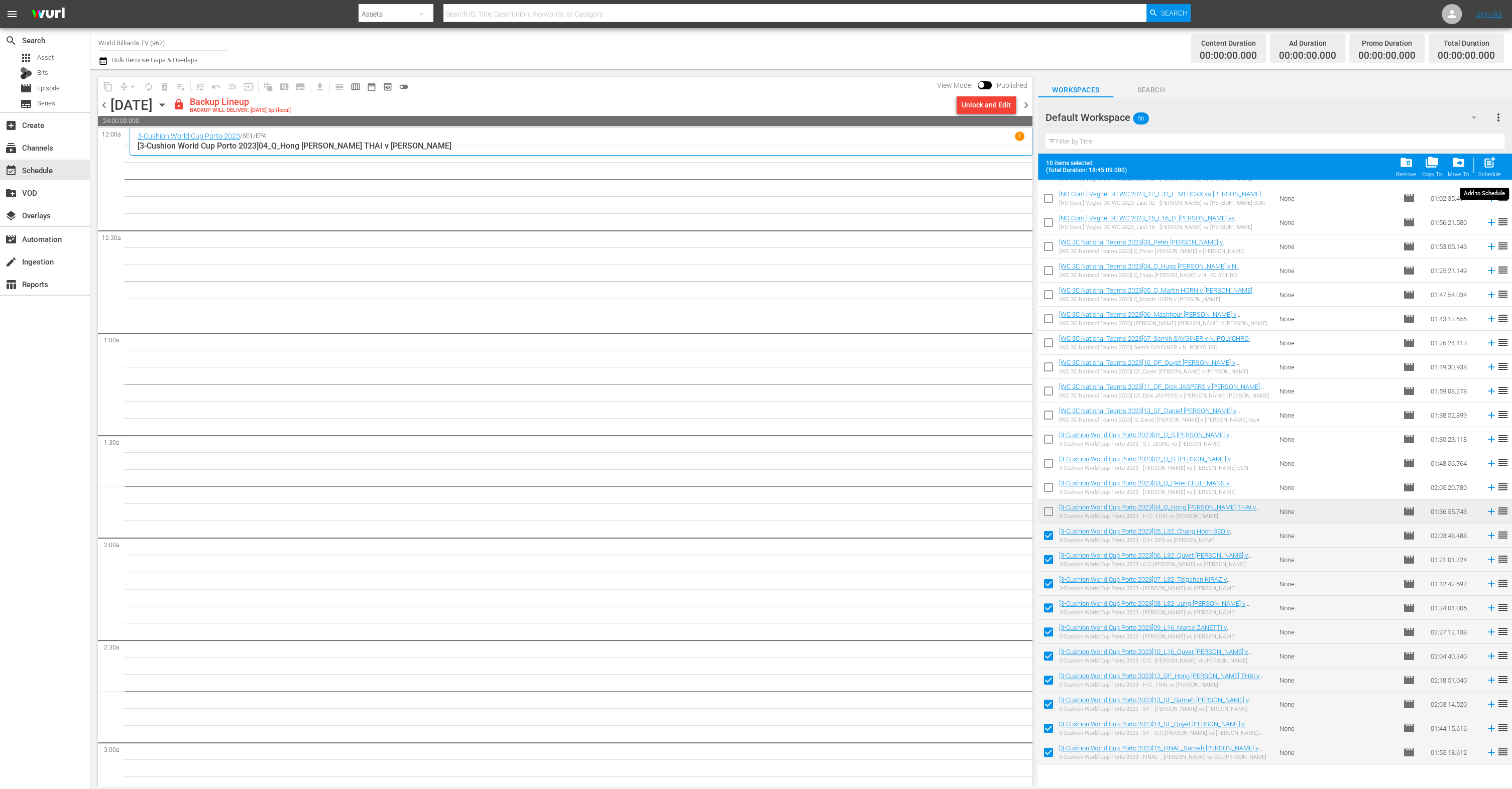
checkbox input "false"
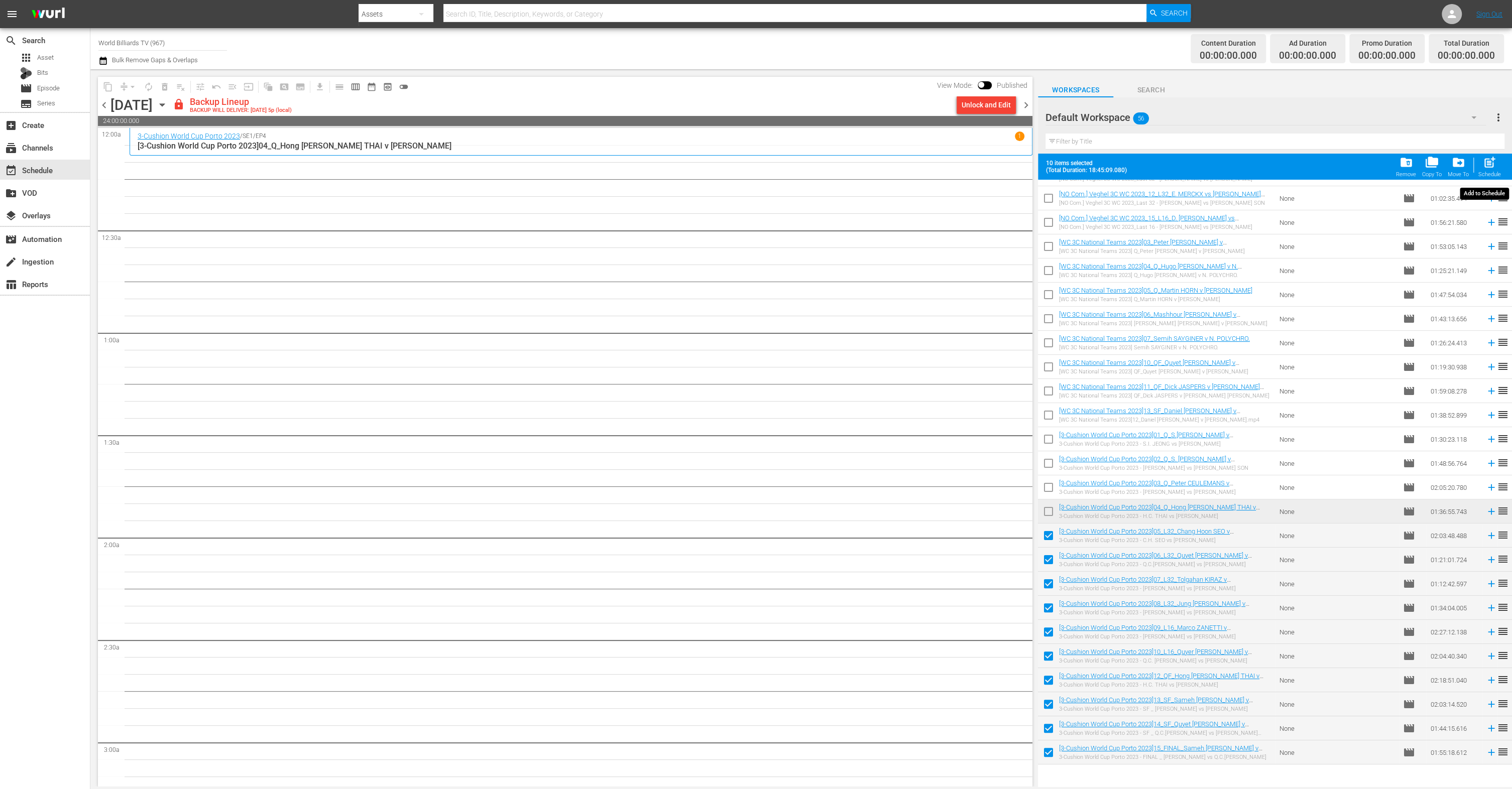
checkbox input "false"
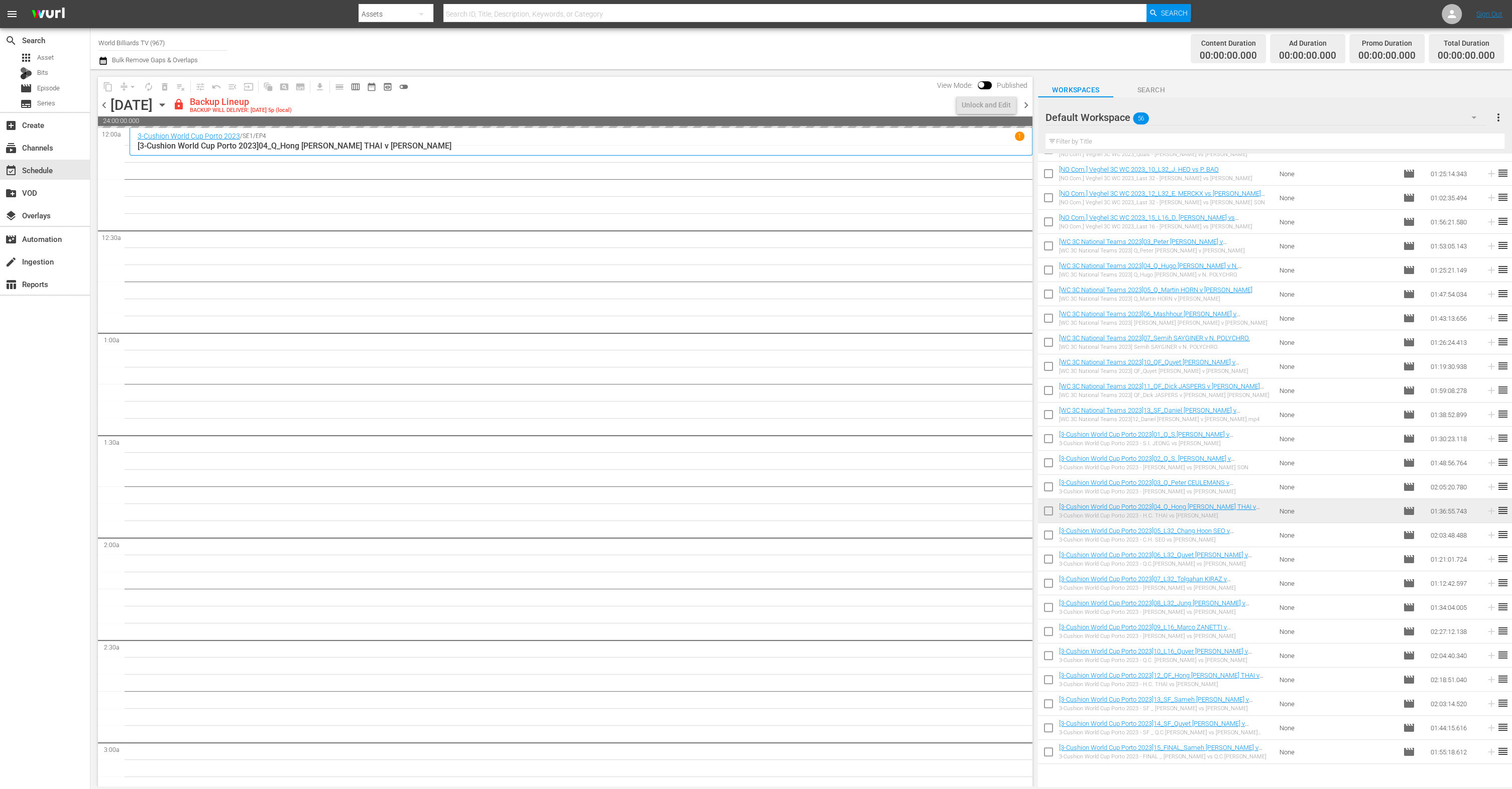
scroll to position [136, 0]
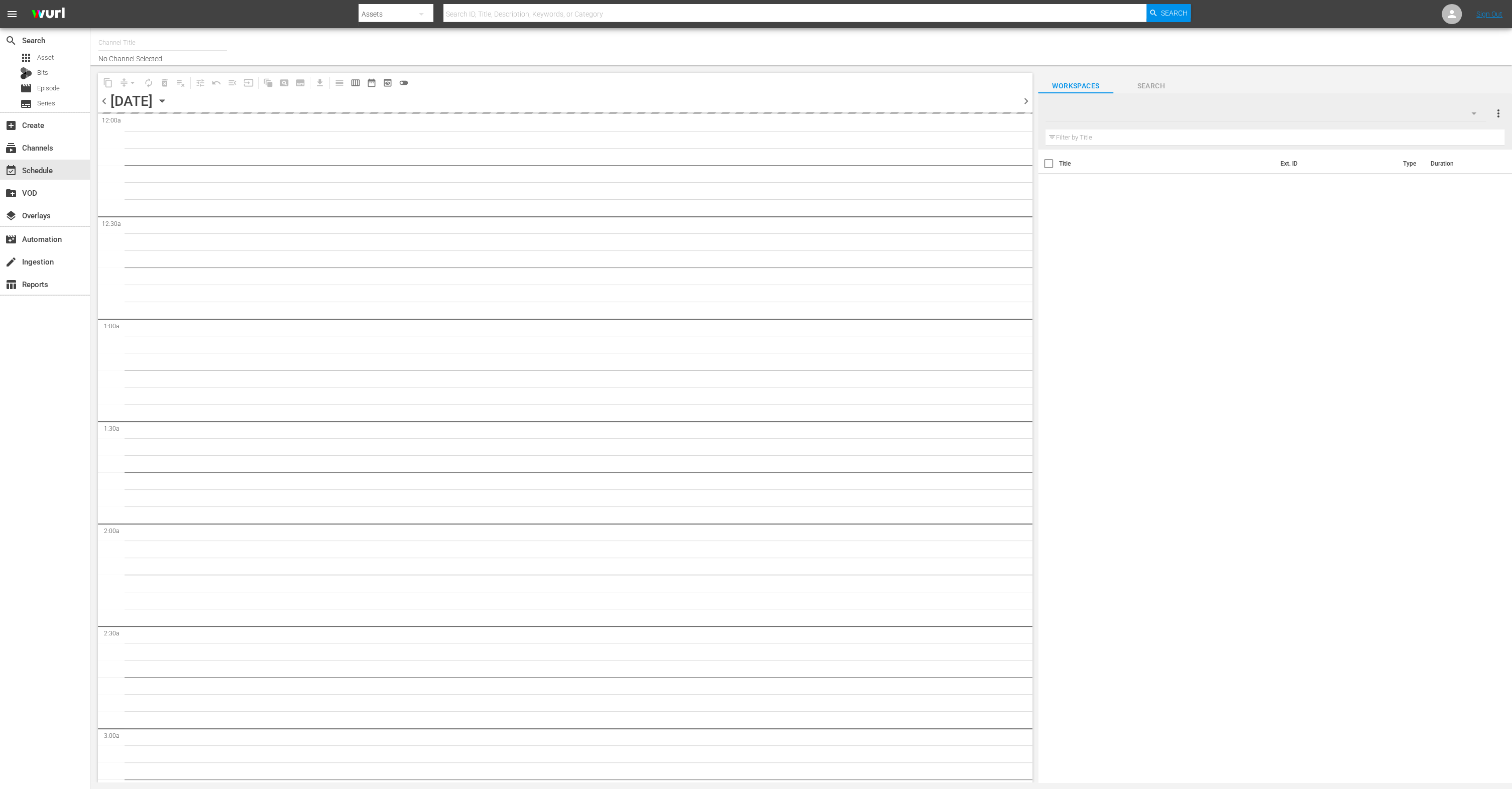
type input "World Billiards TV (967)"
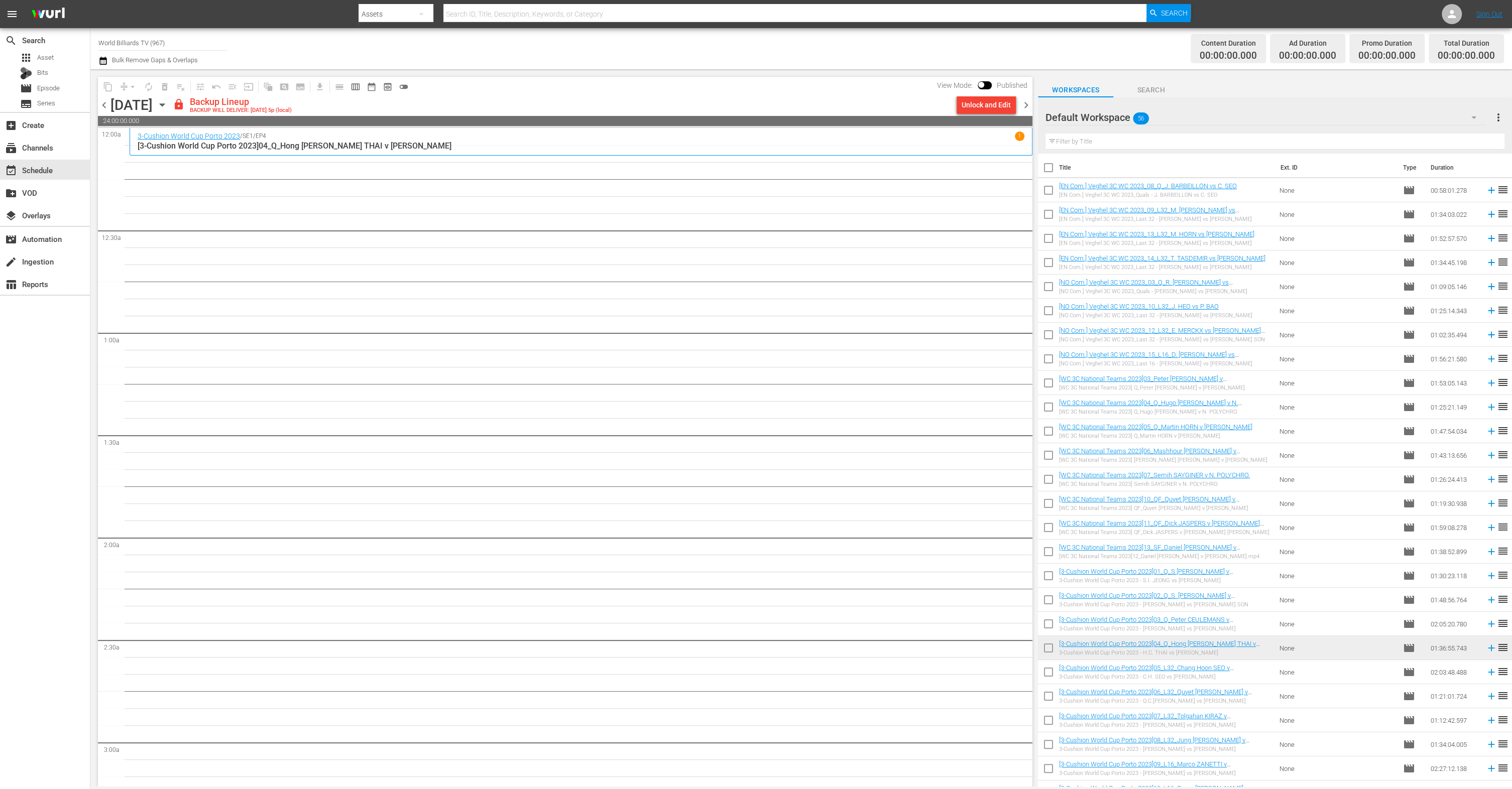
drag, startPoint x: 733, startPoint y: 372, endPoint x: 707, endPoint y: 364, distance: 27.2
click at [972, 97] on div "Unlock and Edit" at bounding box center [986, 105] width 49 height 18
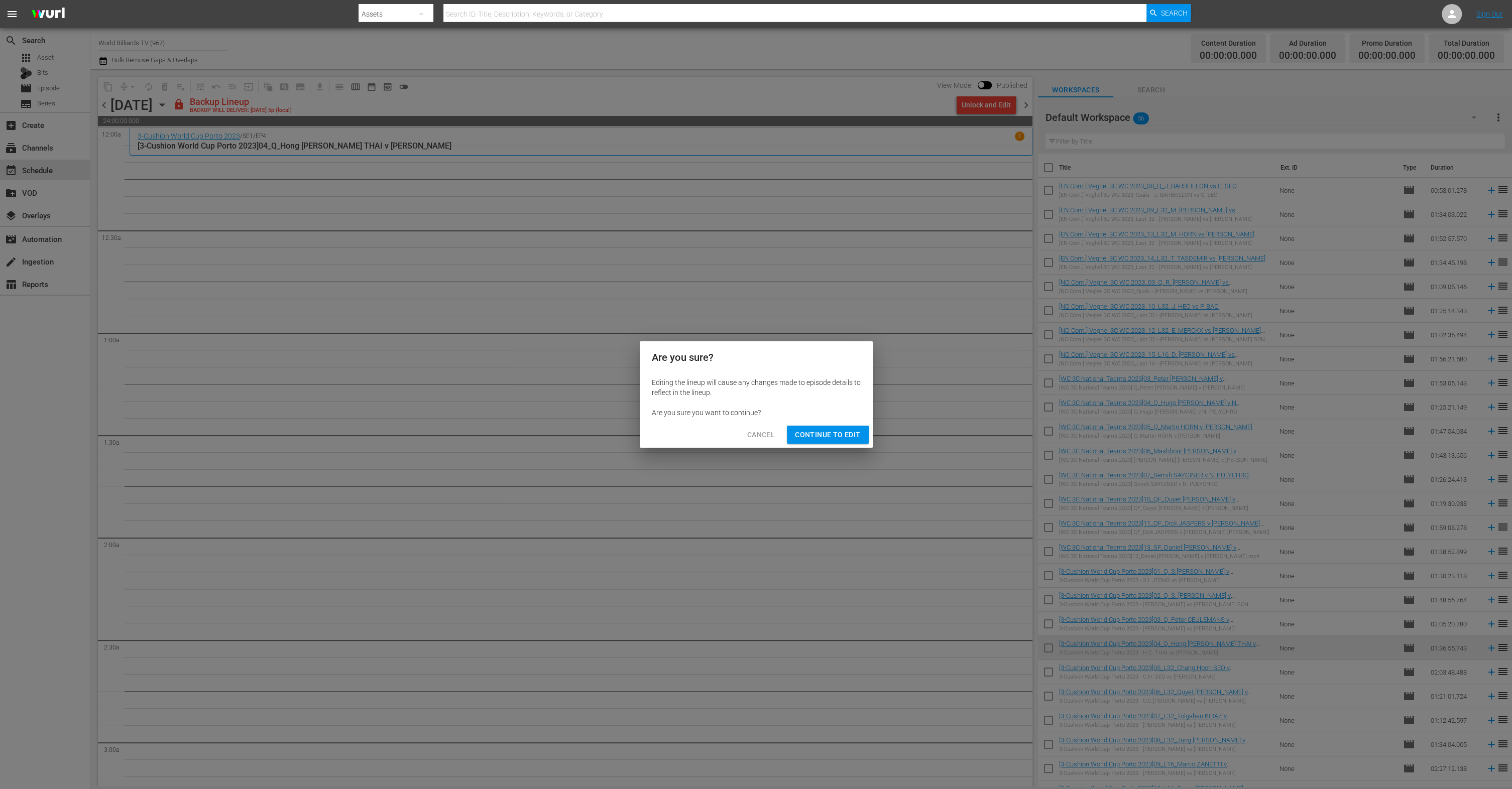
click at [852, 432] on span "Continue to Edit" at bounding box center [827, 435] width 65 height 12
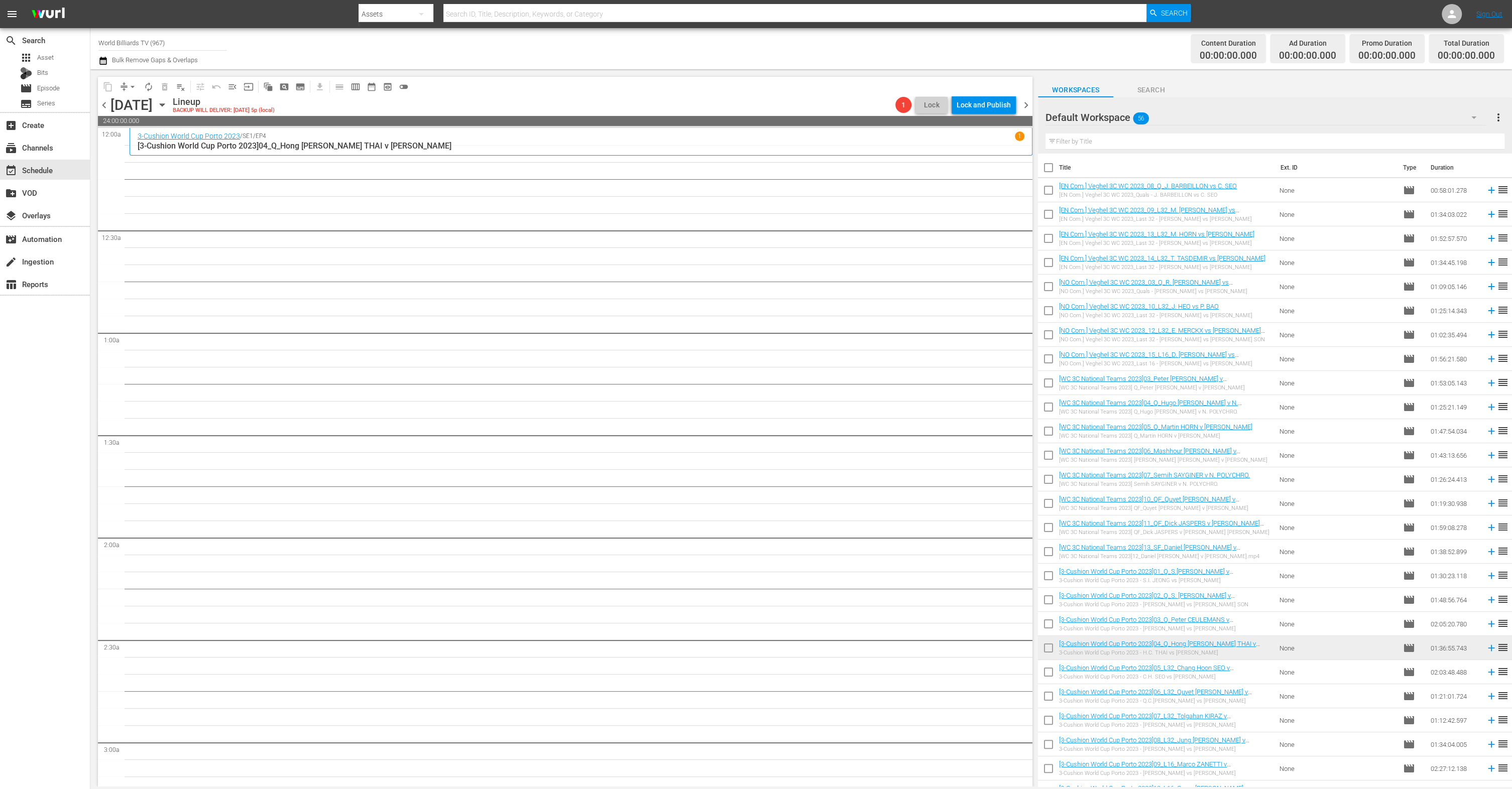
click at [1043, 682] on input "checkbox" at bounding box center [1049, 675] width 21 height 21
checkbox input "true"
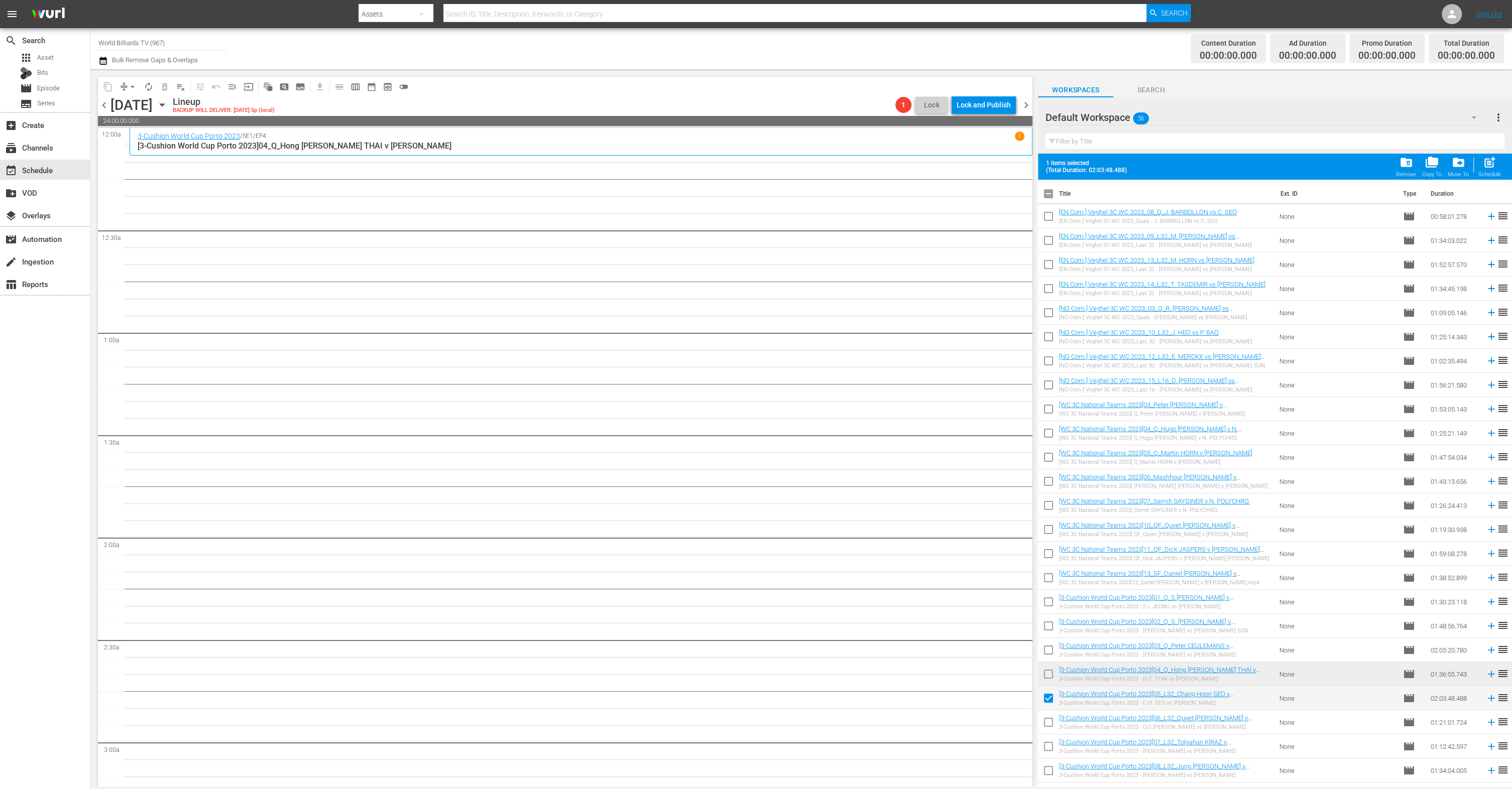
click at [1049, 720] on input "checkbox" at bounding box center [1049, 724] width 21 height 21
checkbox input "true"
click at [1046, 754] on input "checkbox" at bounding box center [1049, 749] width 21 height 21
checkbox input "true"
click at [1058, 782] on input "checkbox" at bounding box center [1049, 773] width 21 height 21
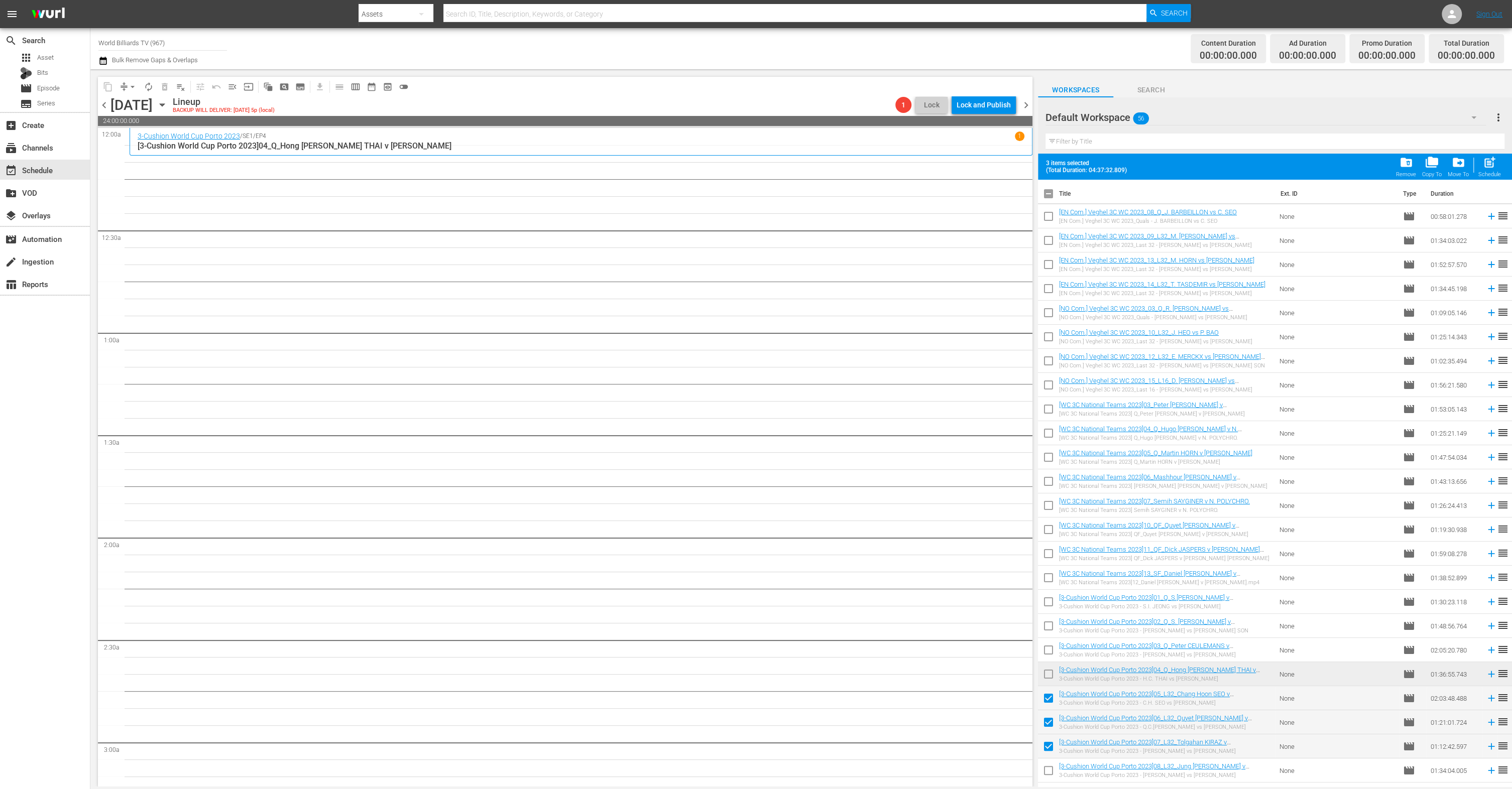
checkbox input "true"
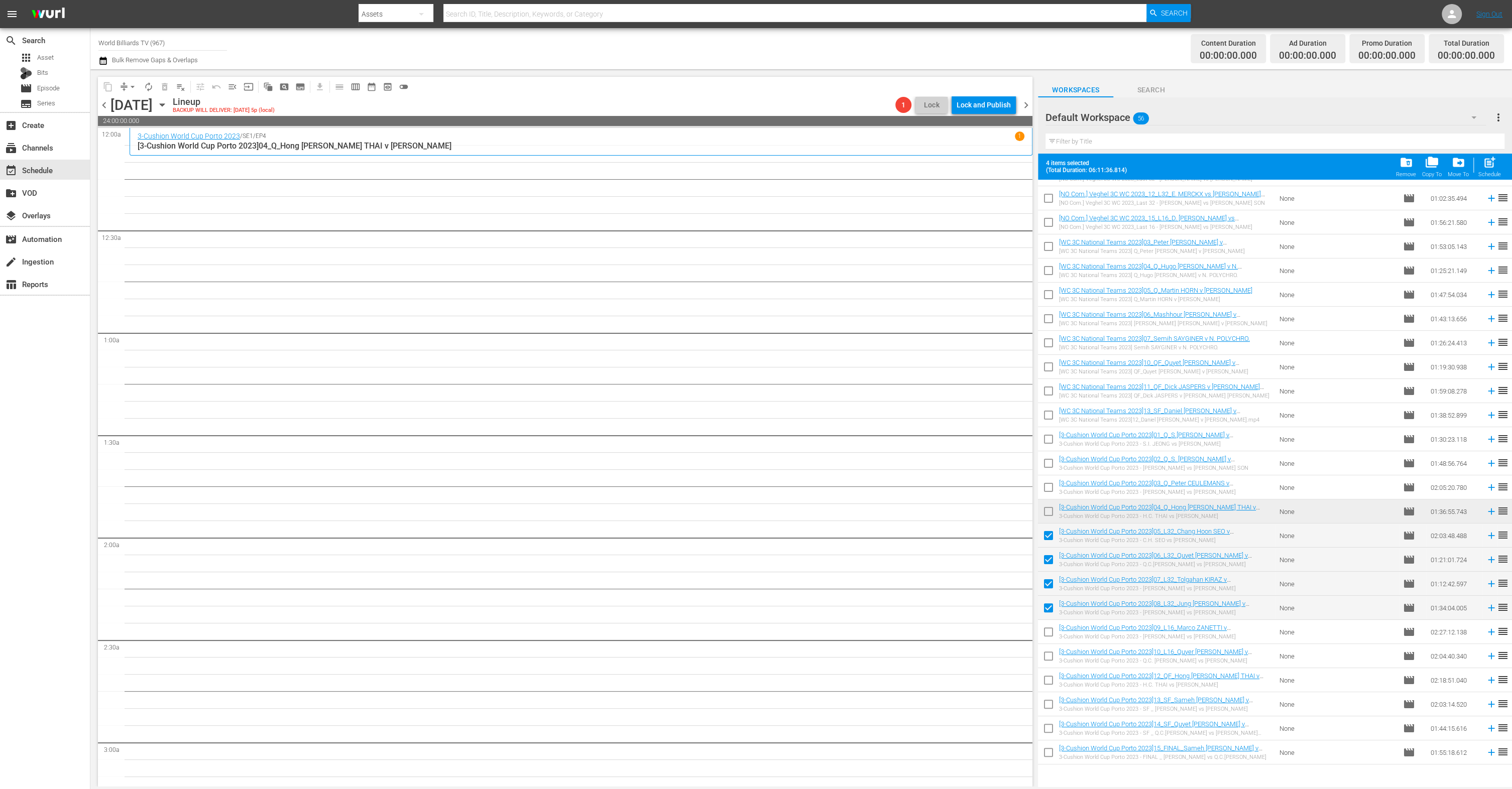
click at [1051, 633] on input "checkbox" at bounding box center [1049, 635] width 21 height 21
checkbox input "true"
click at [1050, 660] on input "checkbox" at bounding box center [1049, 658] width 21 height 21
checkbox input "true"
click at [1050, 684] on input "checkbox" at bounding box center [1049, 683] width 21 height 21
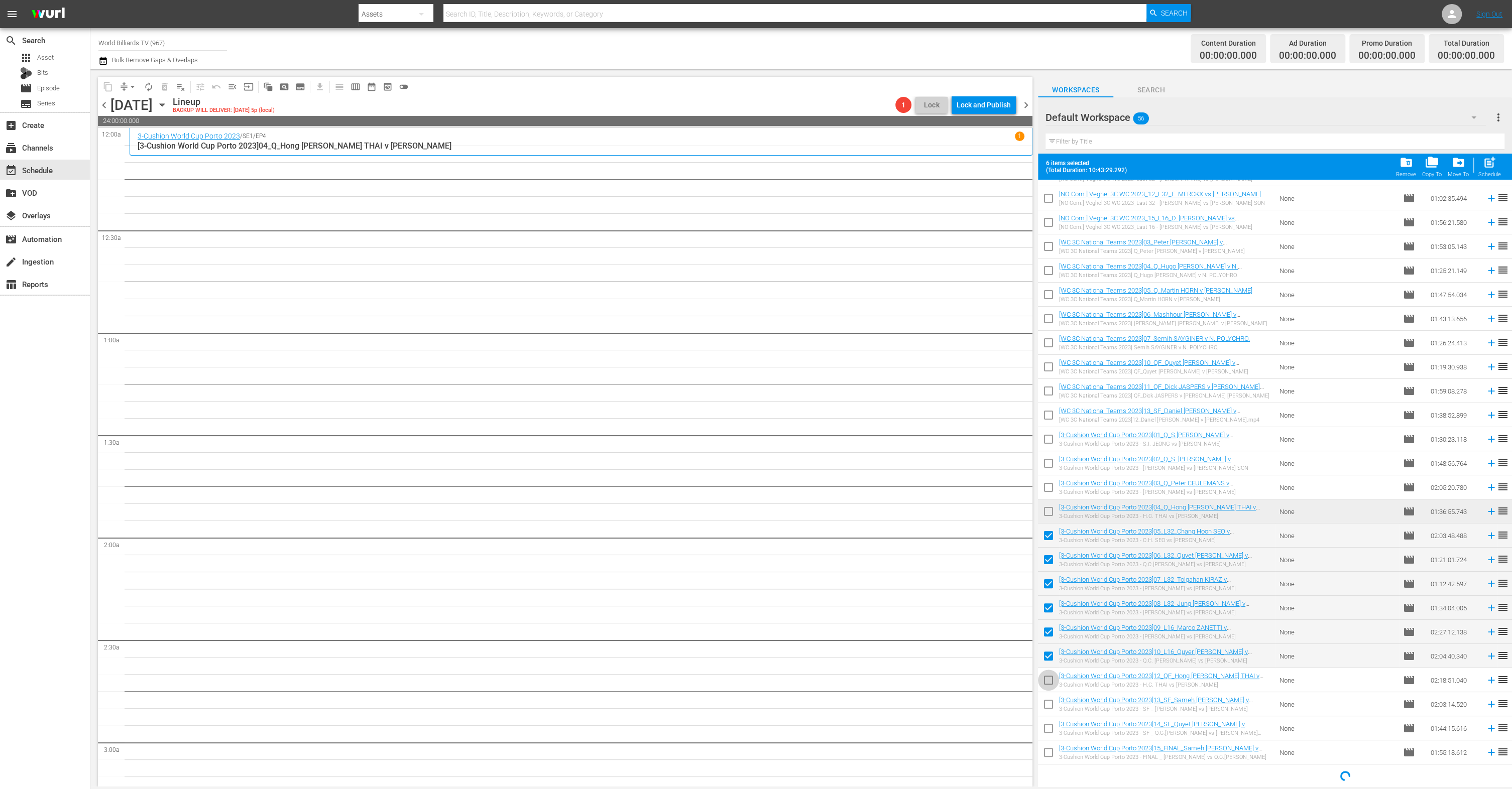
checkbox input "true"
click at [1049, 700] on input "checkbox" at bounding box center [1049, 707] width 21 height 21
checkbox input "true"
click at [1050, 723] on input "checkbox" at bounding box center [1049, 731] width 21 height 21
checkbox input "true"
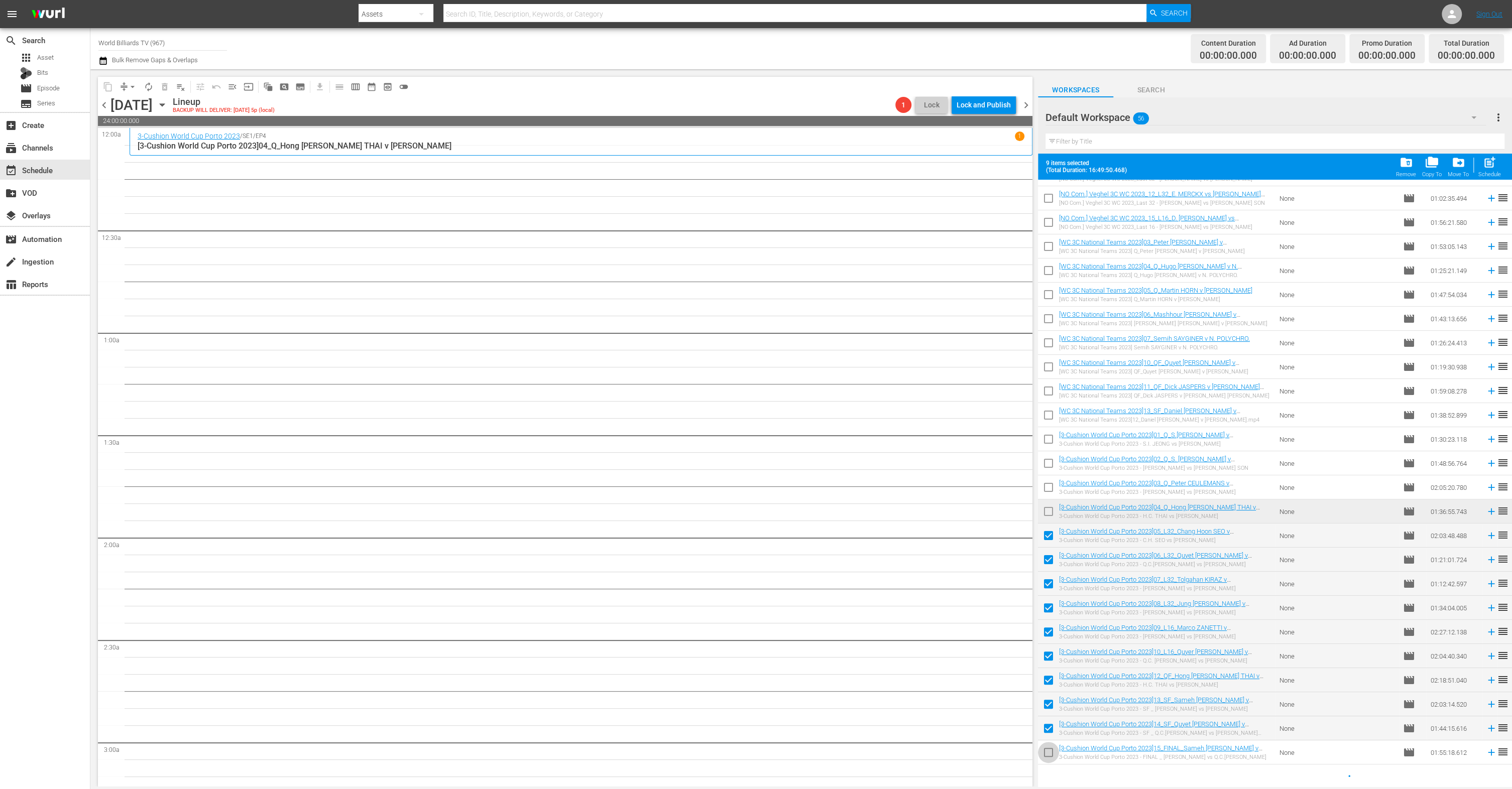
click at [1050, 751] on input "checkbox" at bounding box center [1049, 755] width 21 height 21
checkbox input "true"
click at [1492, 163] on span "post_add" at bounding box center [1490, 163] width 14 height 14
checkbox input "false"
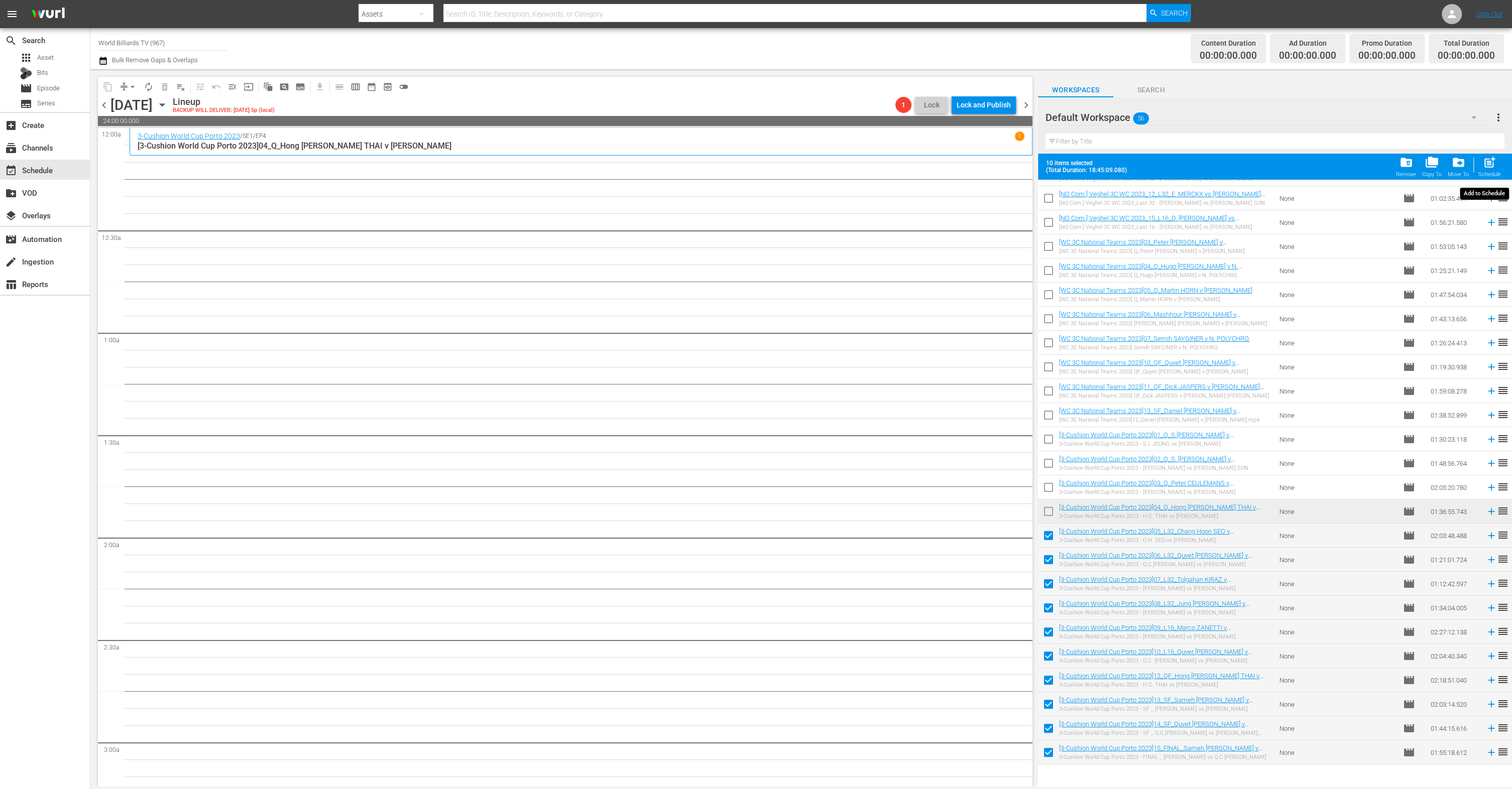
checkbox input "false"
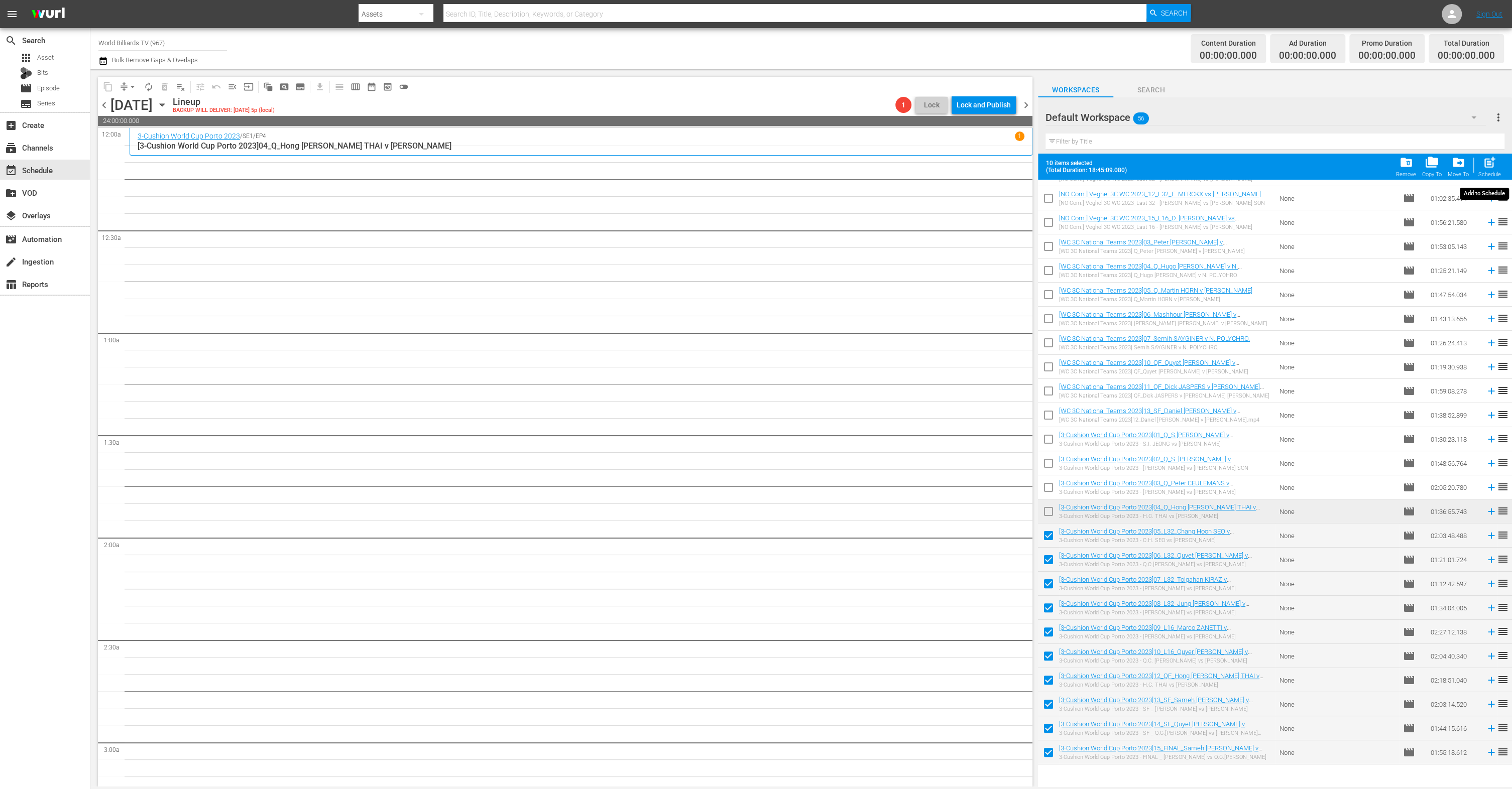
checkbox input "false"
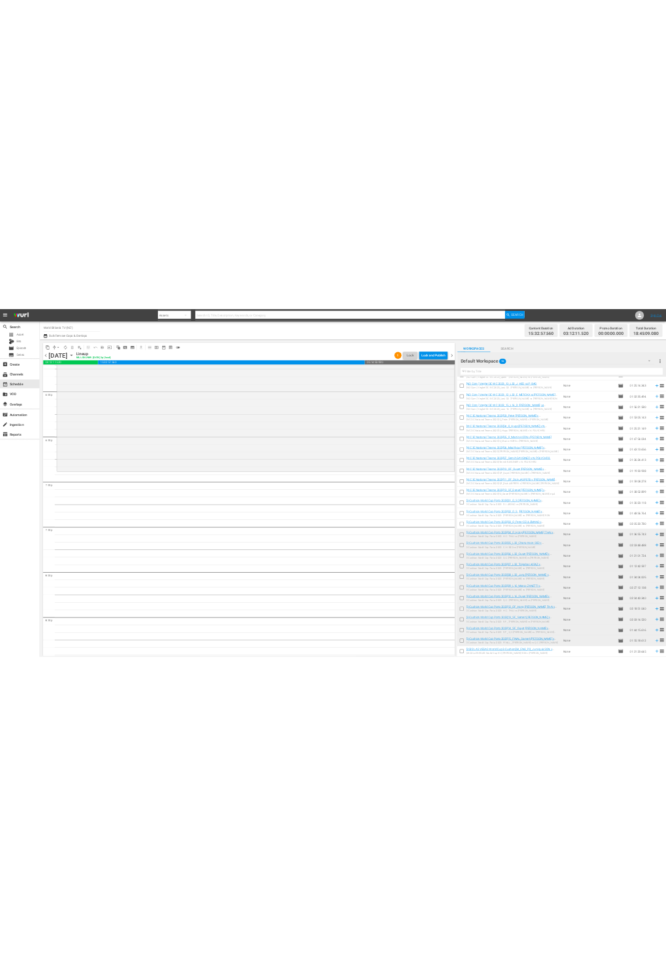
scroll to position [4143, 0]
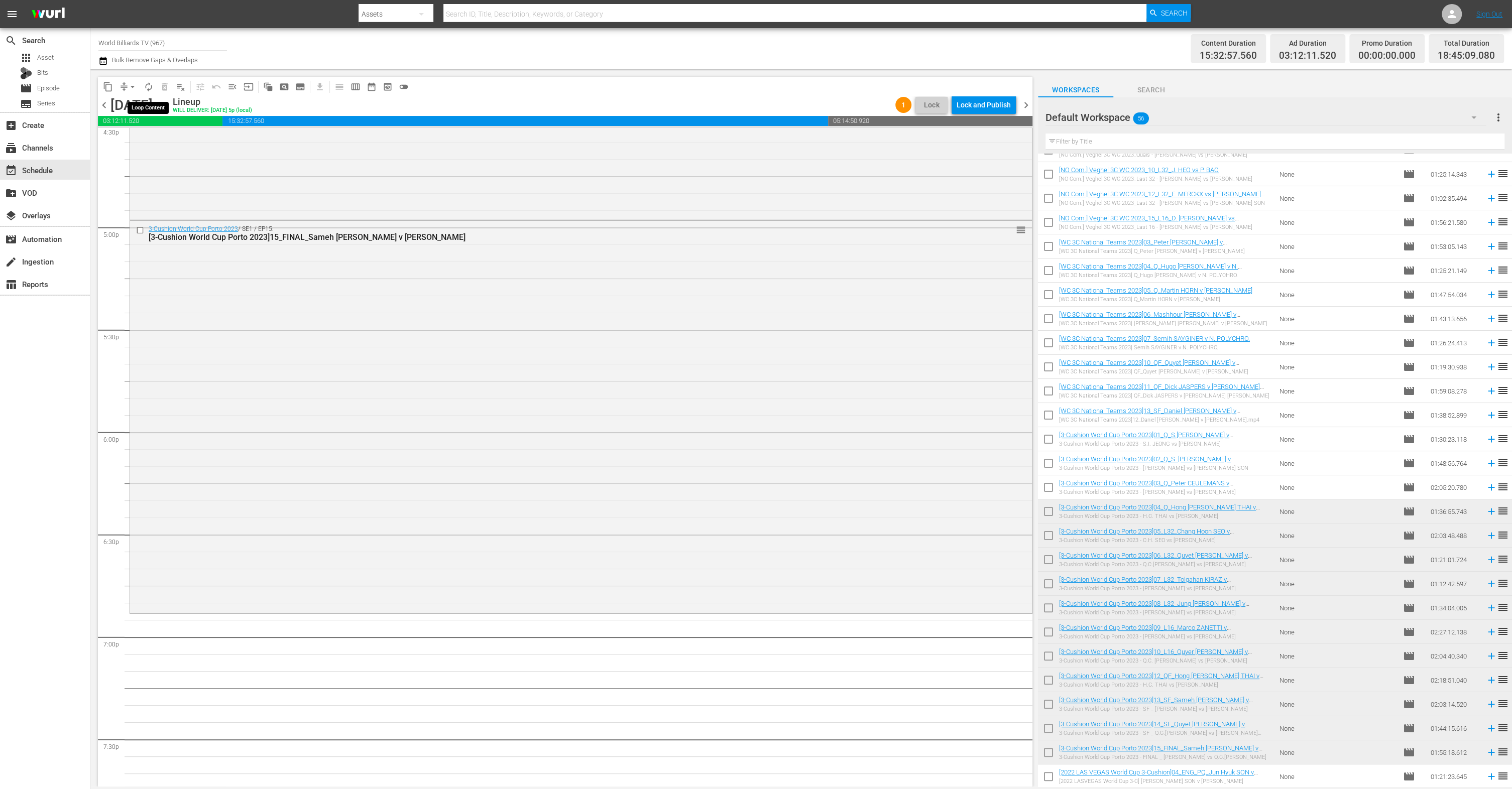
click at [144, 87] on span "autorenew_outlined" at bounding box center [149, 87] width 10 height 10
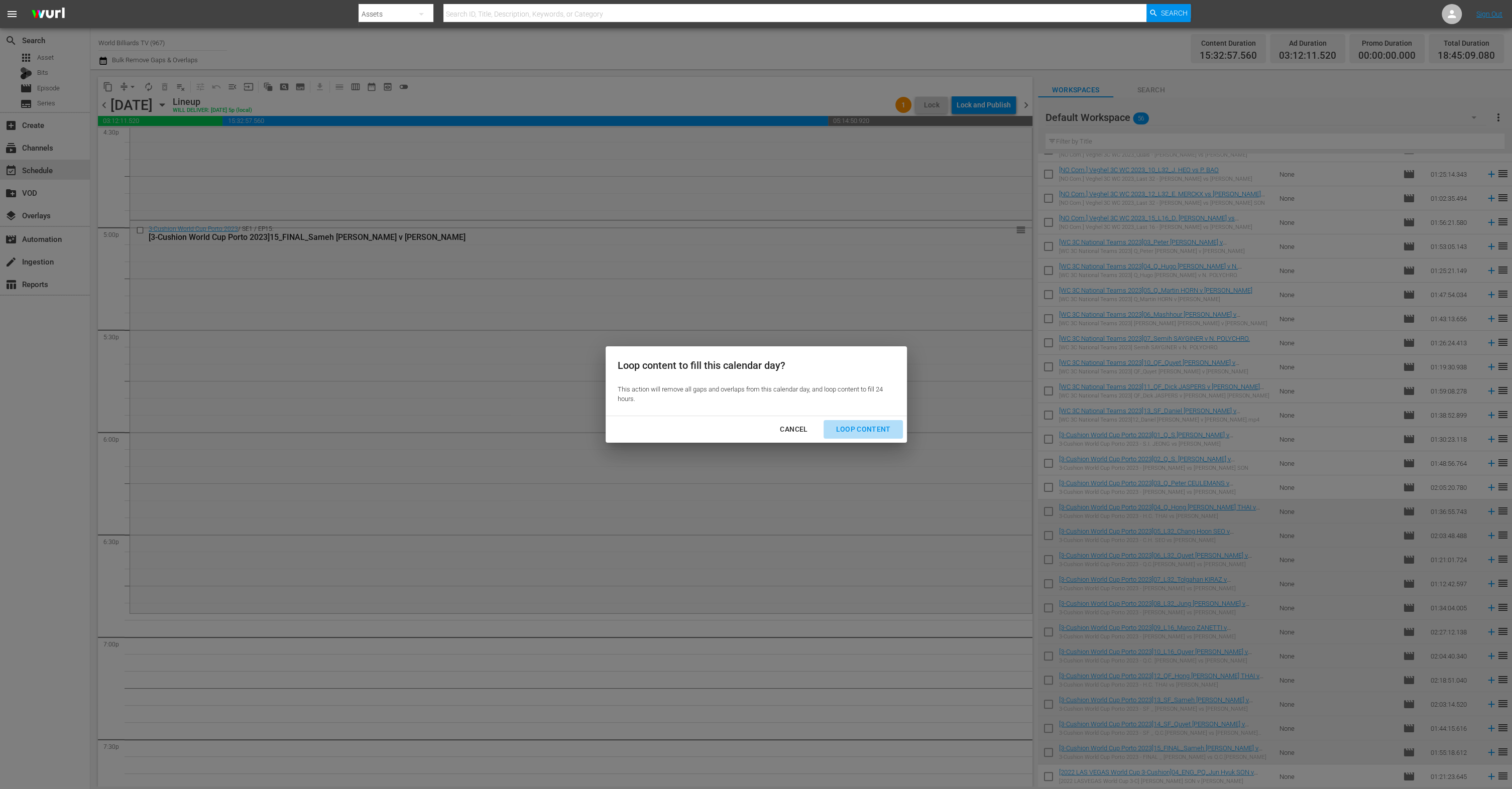
click at [870, 423] on button "Loop Content" at bounding box center [863, 430] width 79 height 19
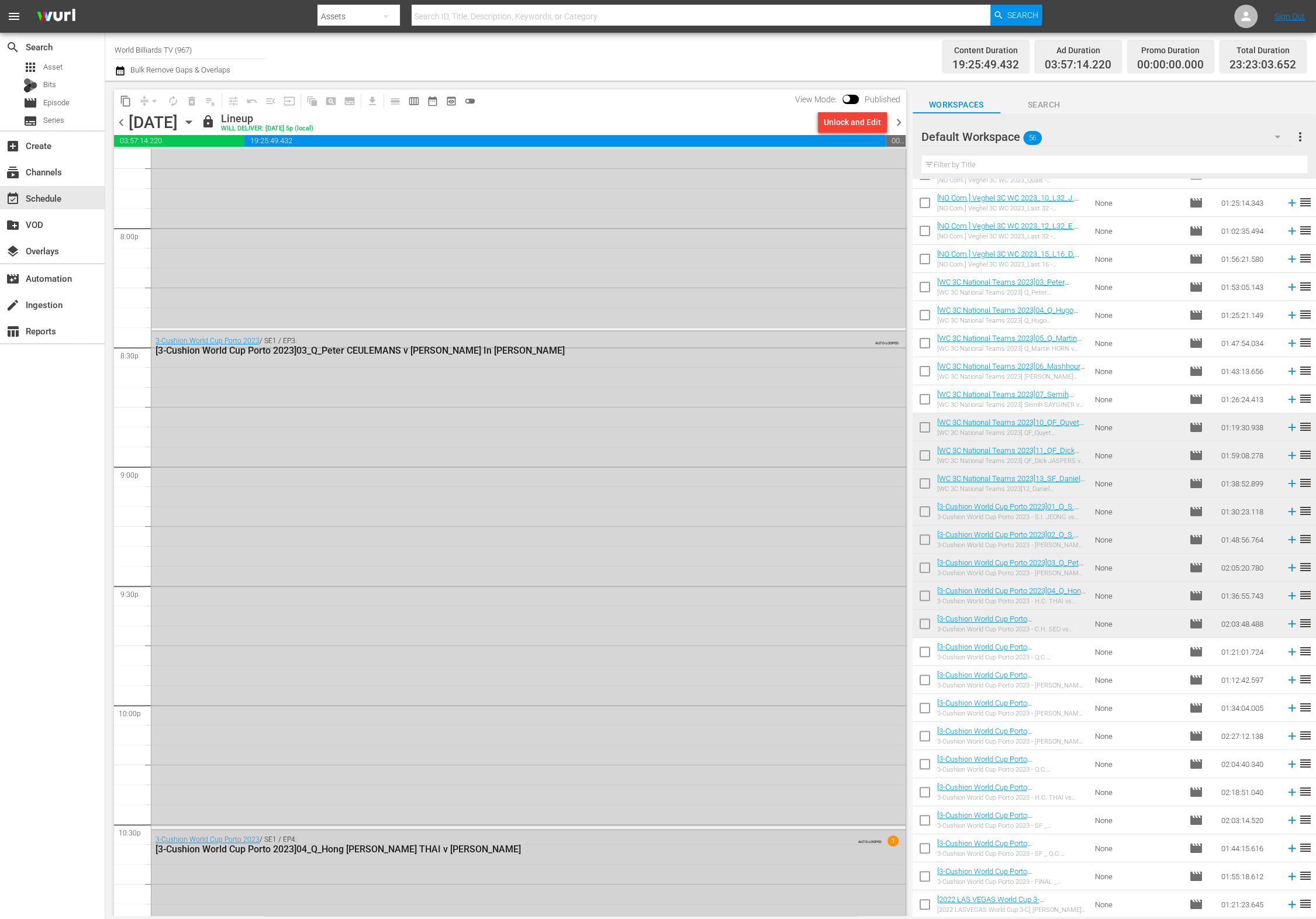
scroll to position [4992, 0]
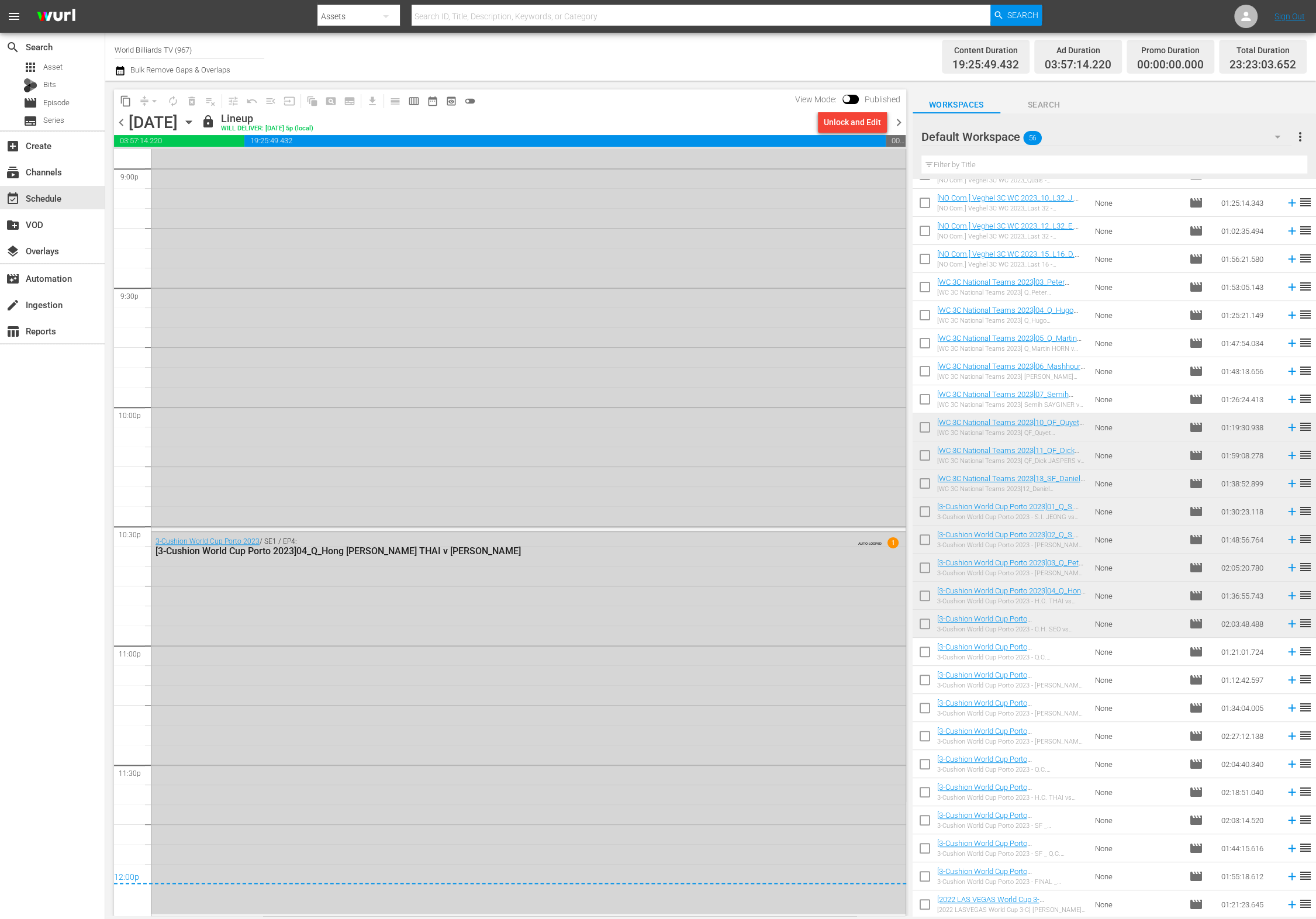
click at [195, 122] on icon "button" at bounding box center [189, 123] width 13 height 13
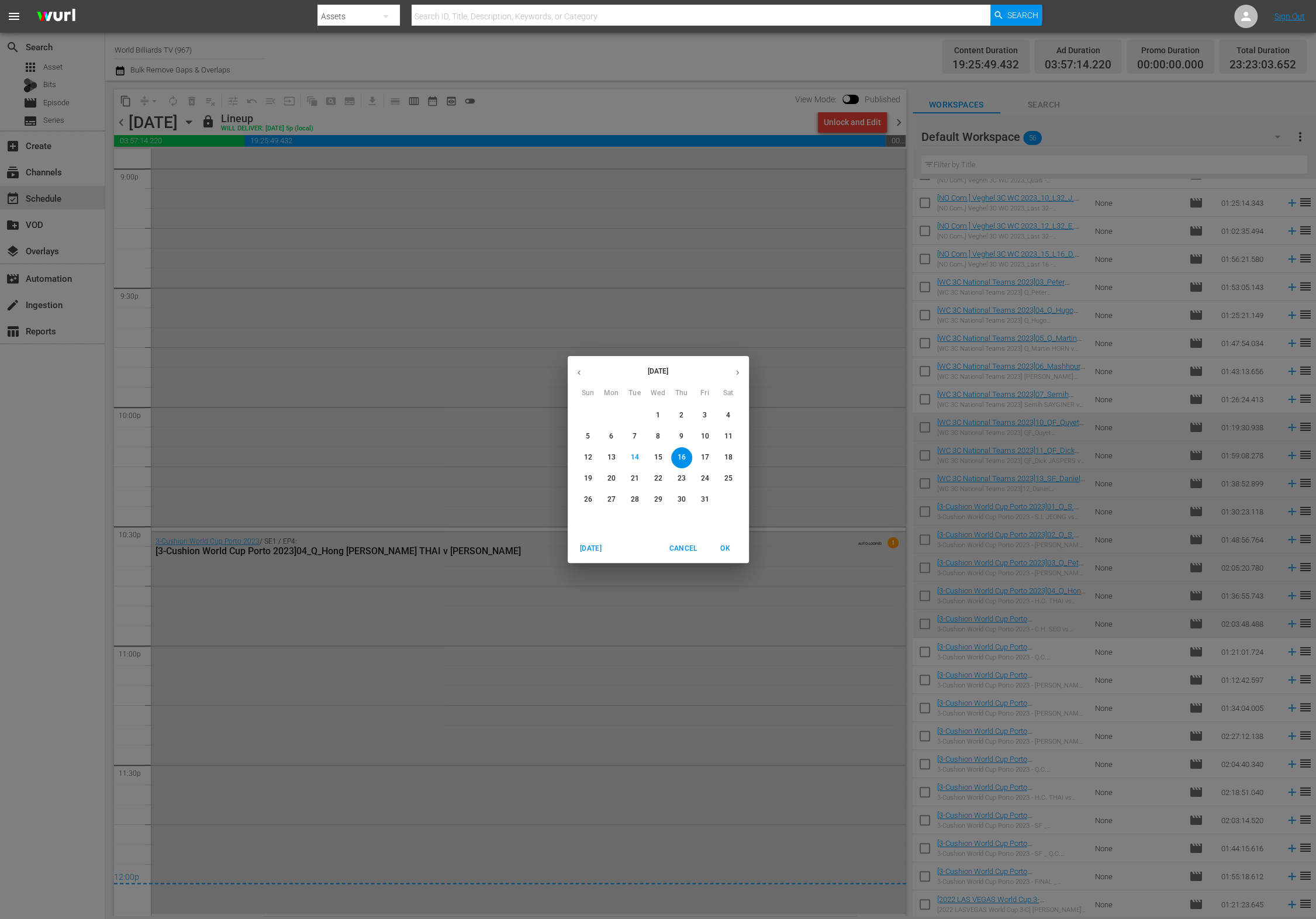
click at [701, 455] on p "17" at bounding box center [705, 458] width 9 height 10
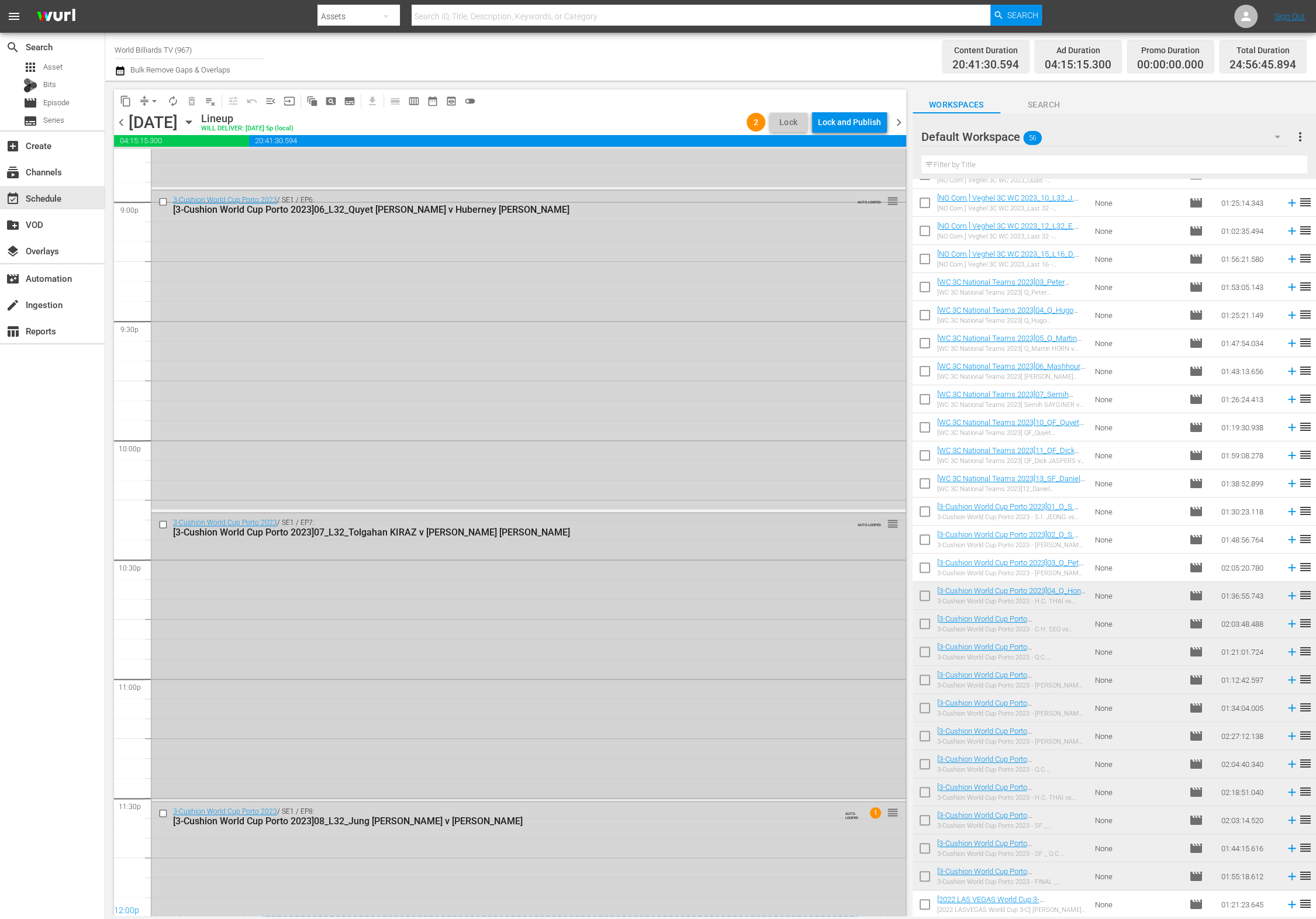
scroll to position [5218, 0]
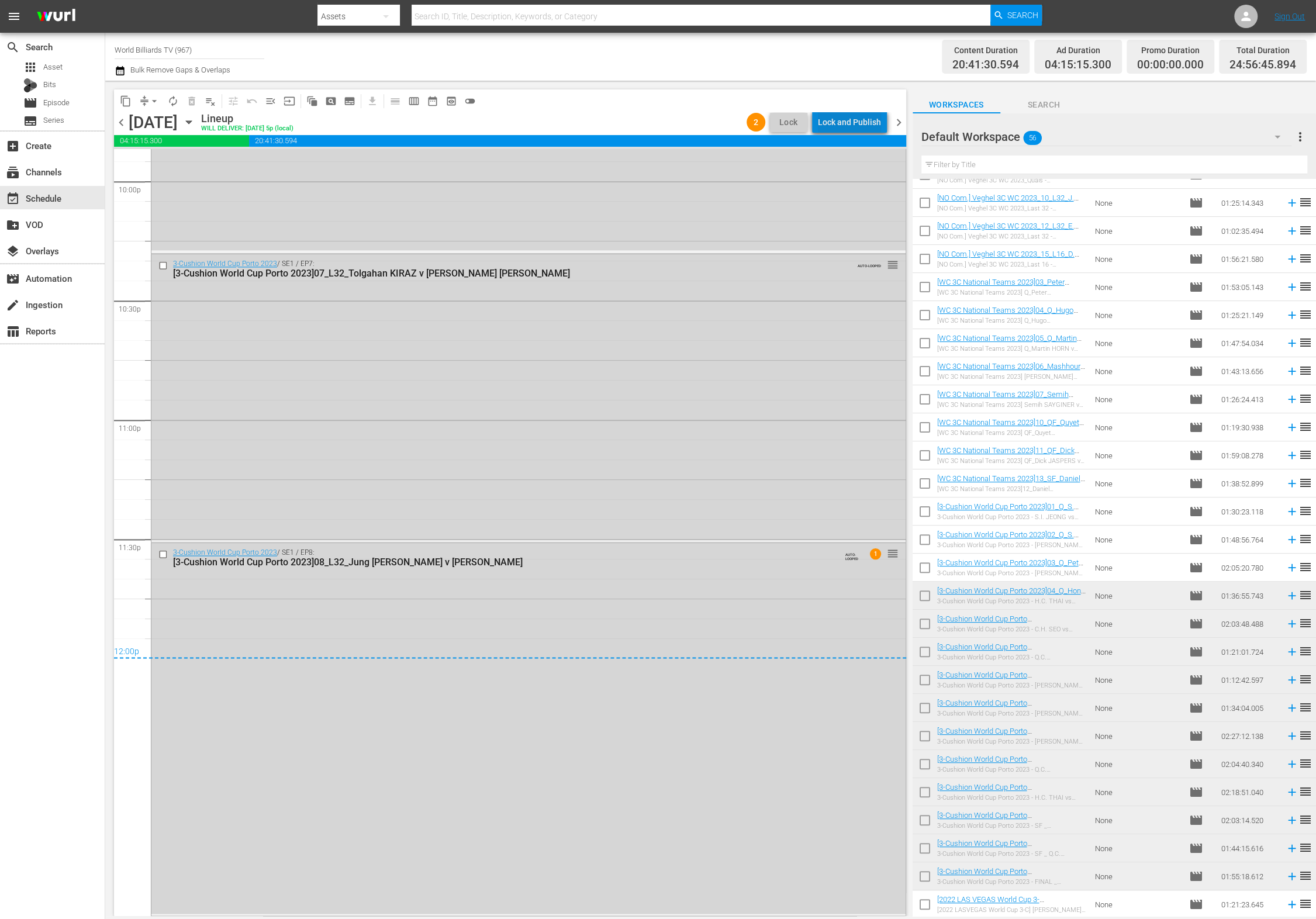
click at [859, 116] on div "Lock and Publish" at bounding box center [849, 122] width 63 height 21
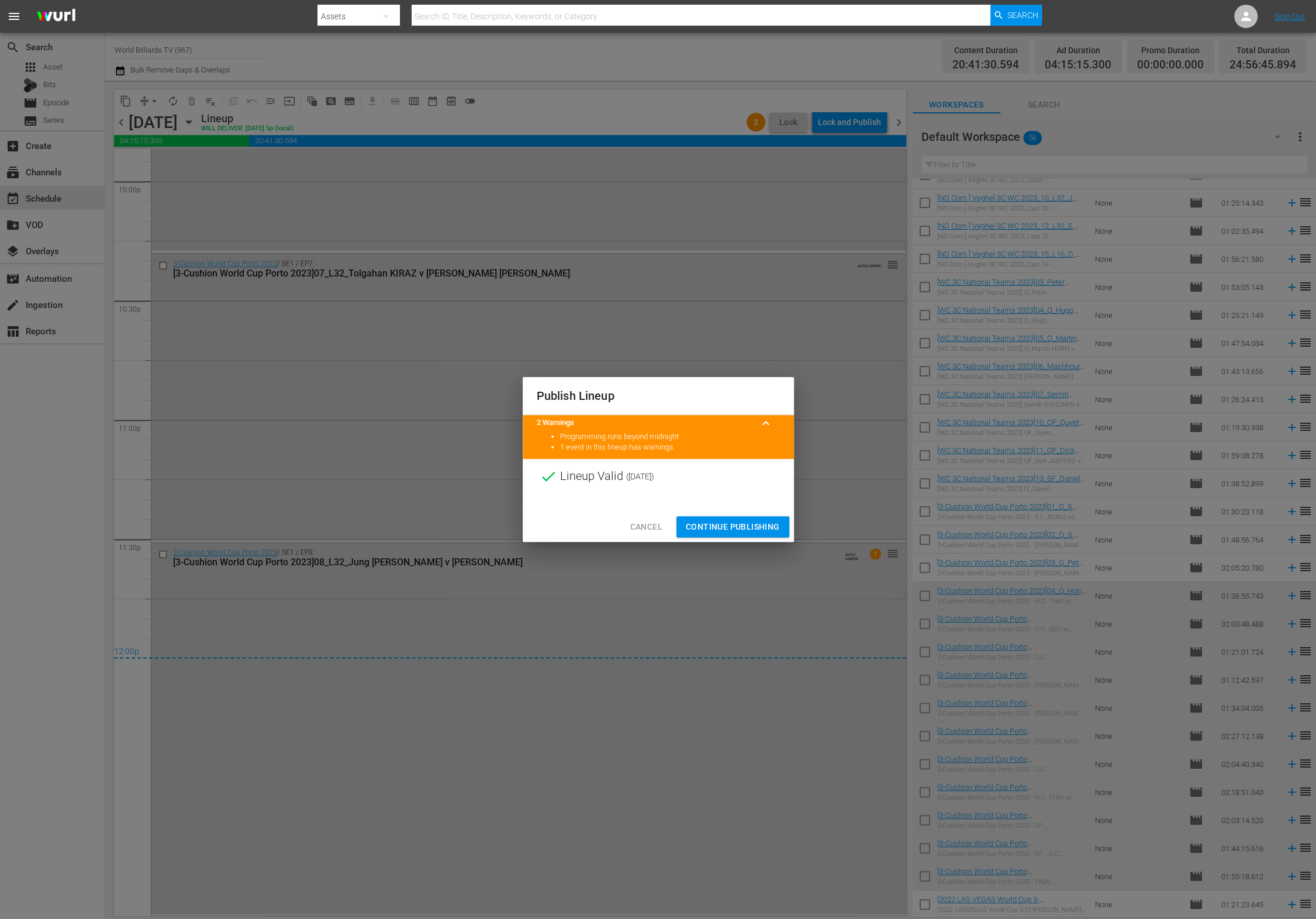
click at [728, 527] on span "Continue Publishing" at bounding box center [732, 527] width 94 height 14
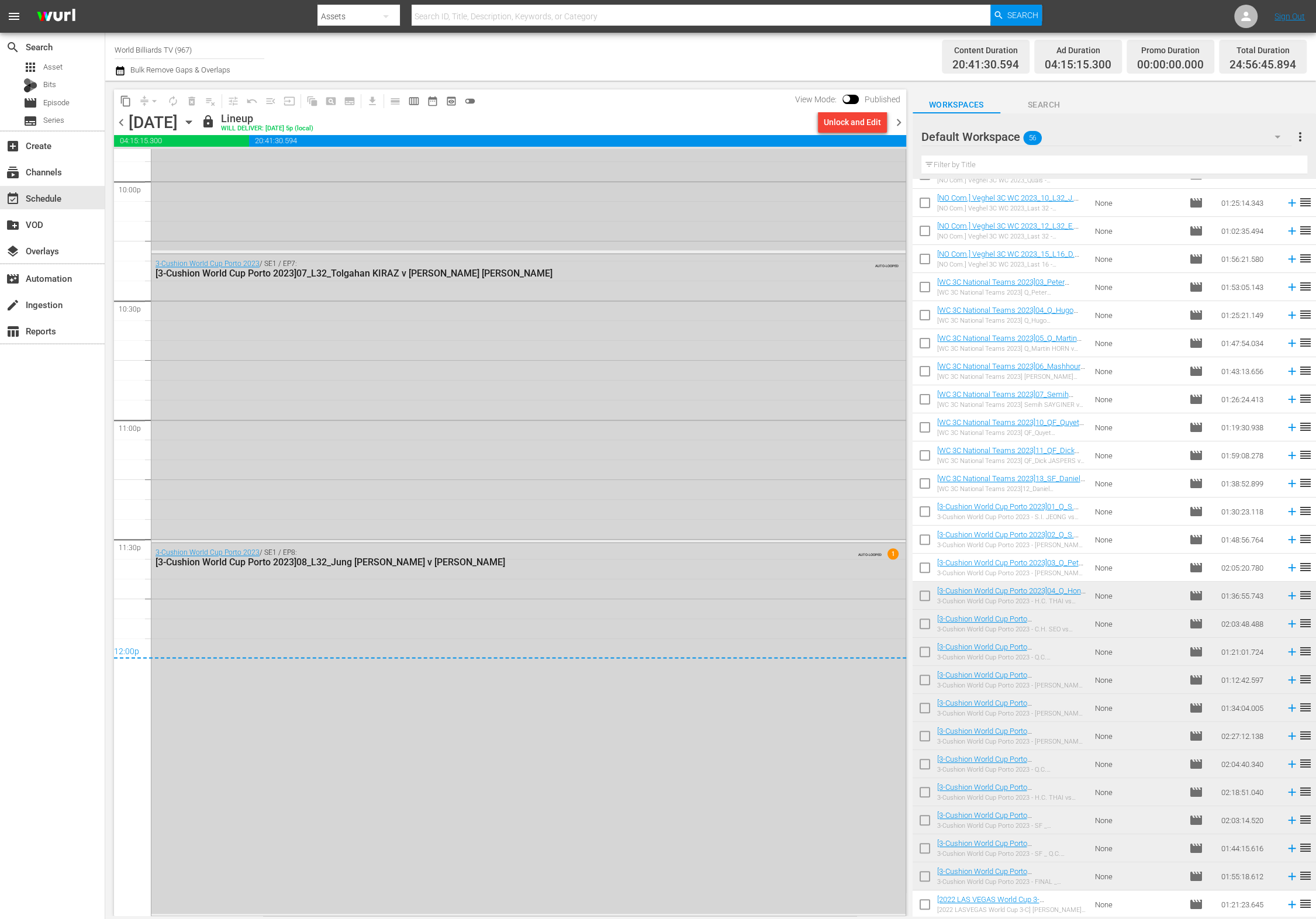
scroll to position [4922, 0]
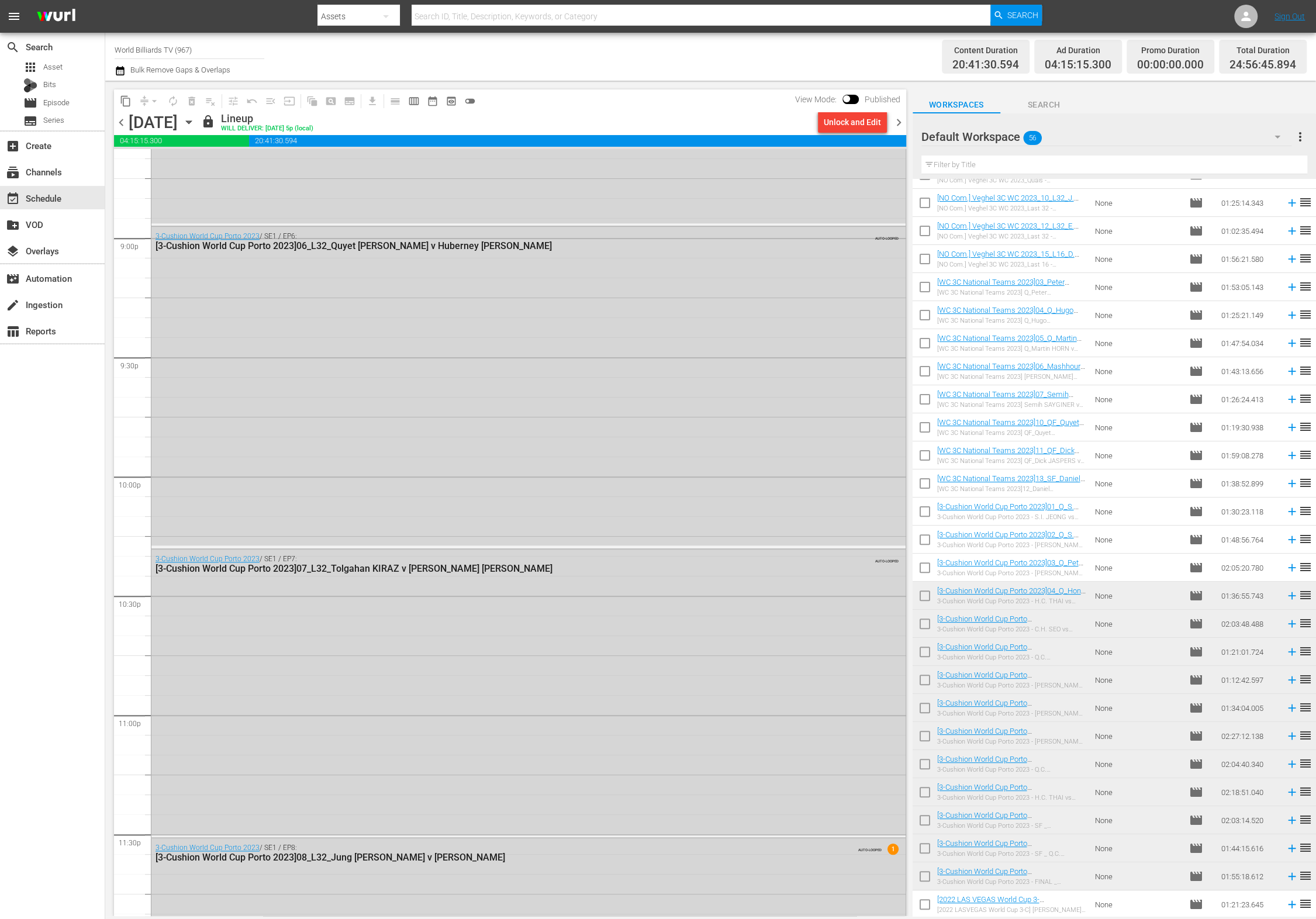
click at [195, 123] on icon "button" at bounding box center [189, 123] width 13 height 13
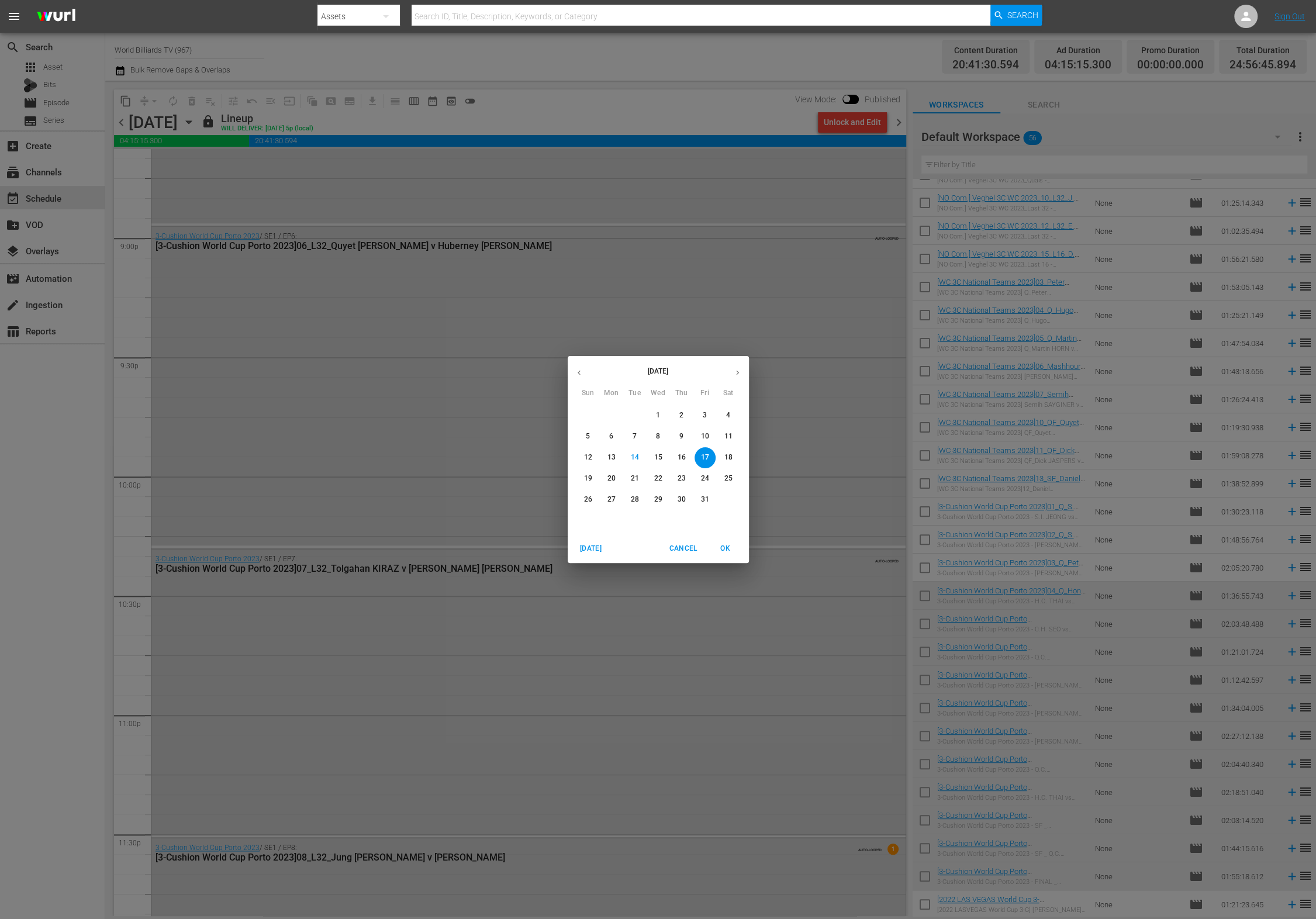
click at [725, 454] on p "18" at bounding box center [727, 458] width 9 height 10
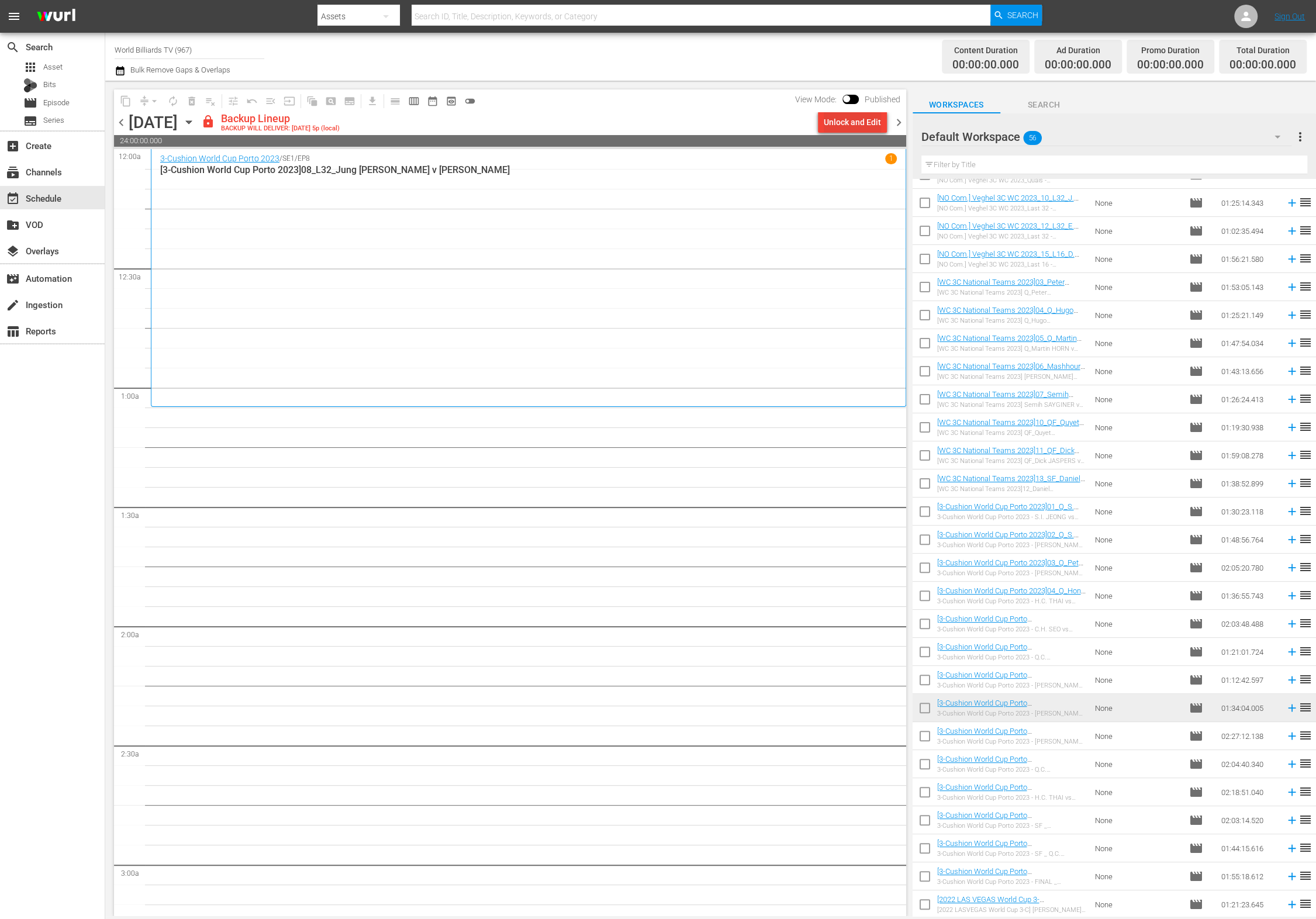
click at [870, 117] on div "Unlock and Edit" at bounding box center [852, 122] width 57 height 21
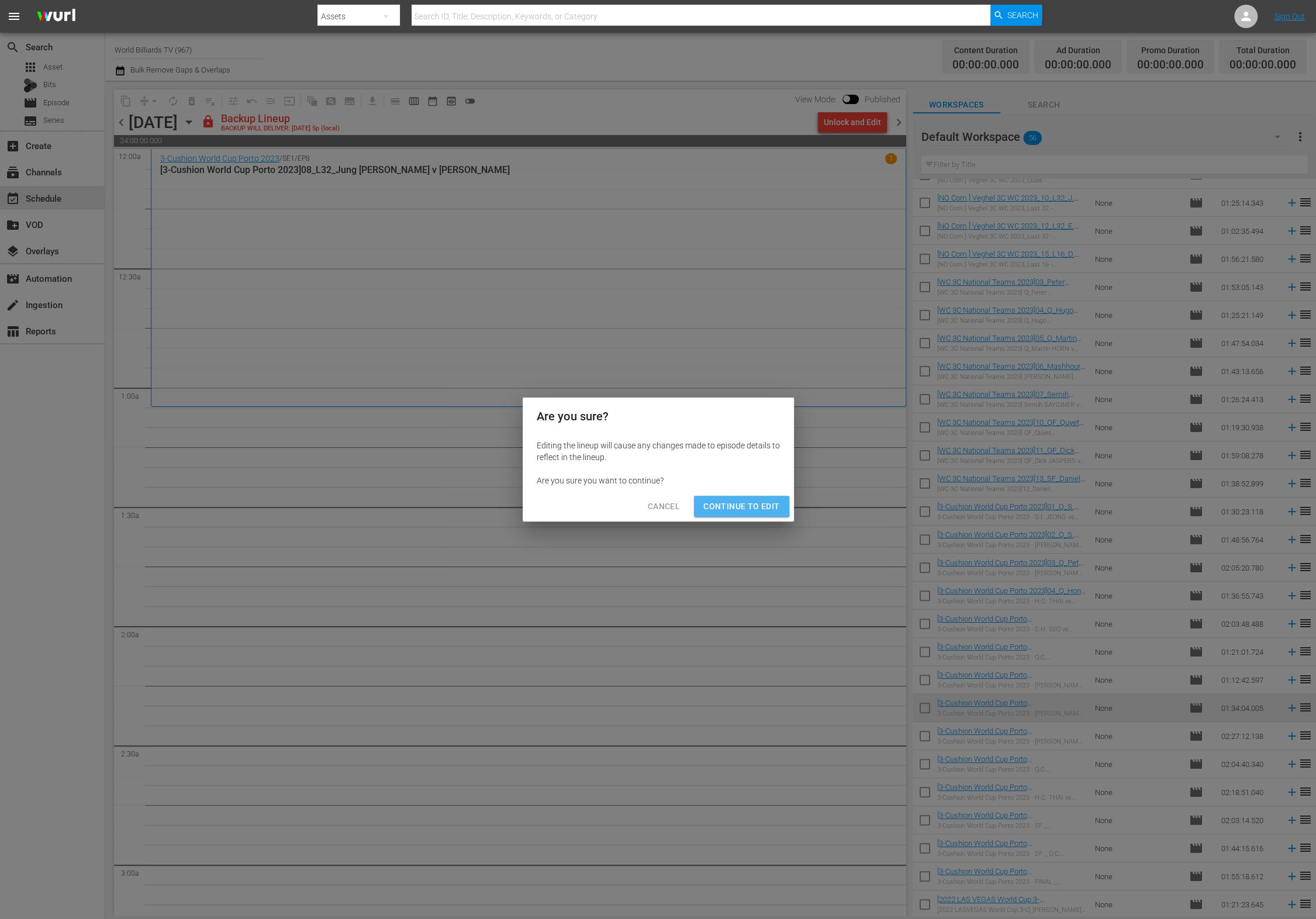
click at [736, 502] on span "Continue to Edit" at bounding box center [742, 506] width 76 height 14
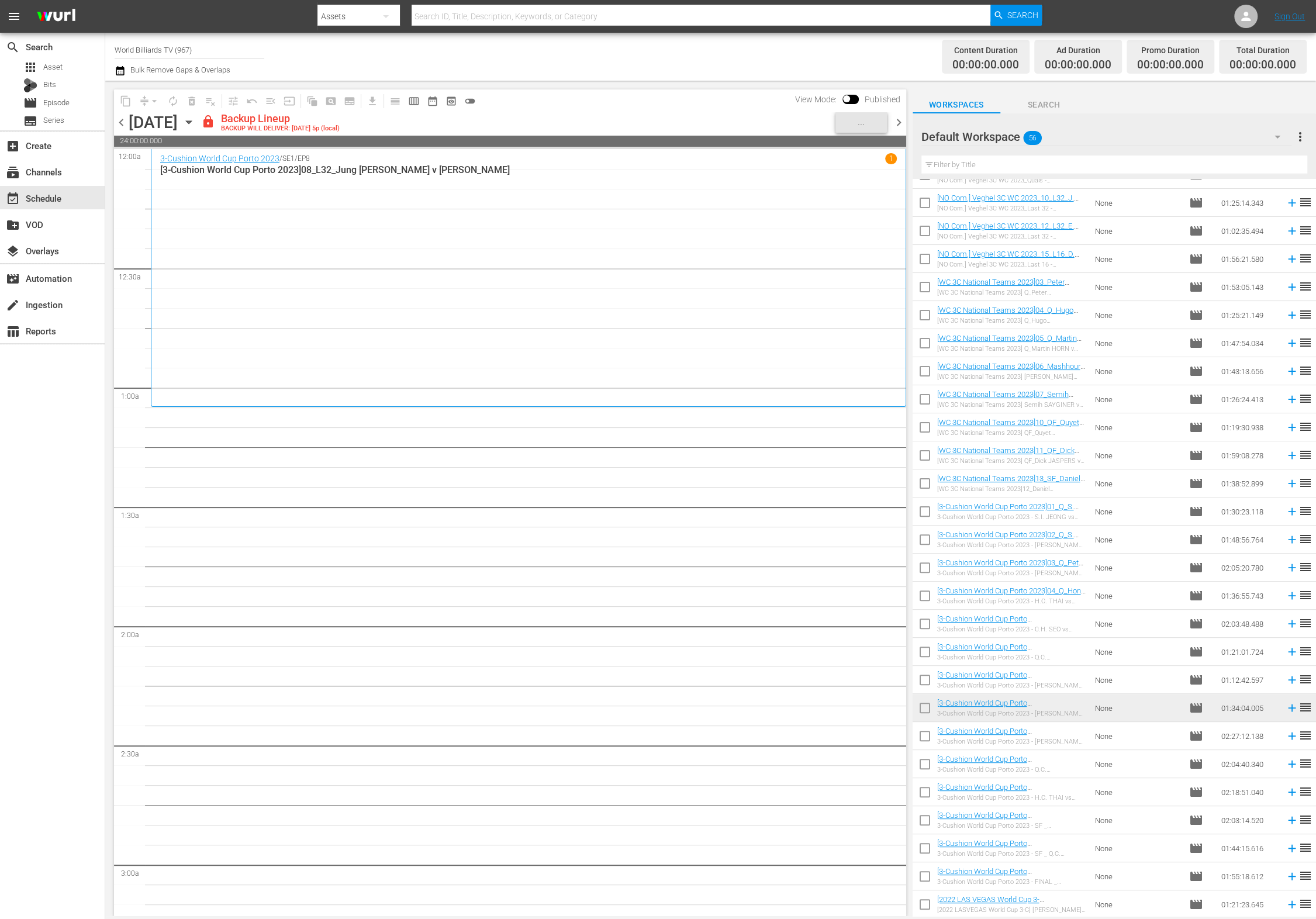
click at [923, 742] on input "checkbox" at bounding box center [925, 739] width 25 height 25
checkbox input "true"
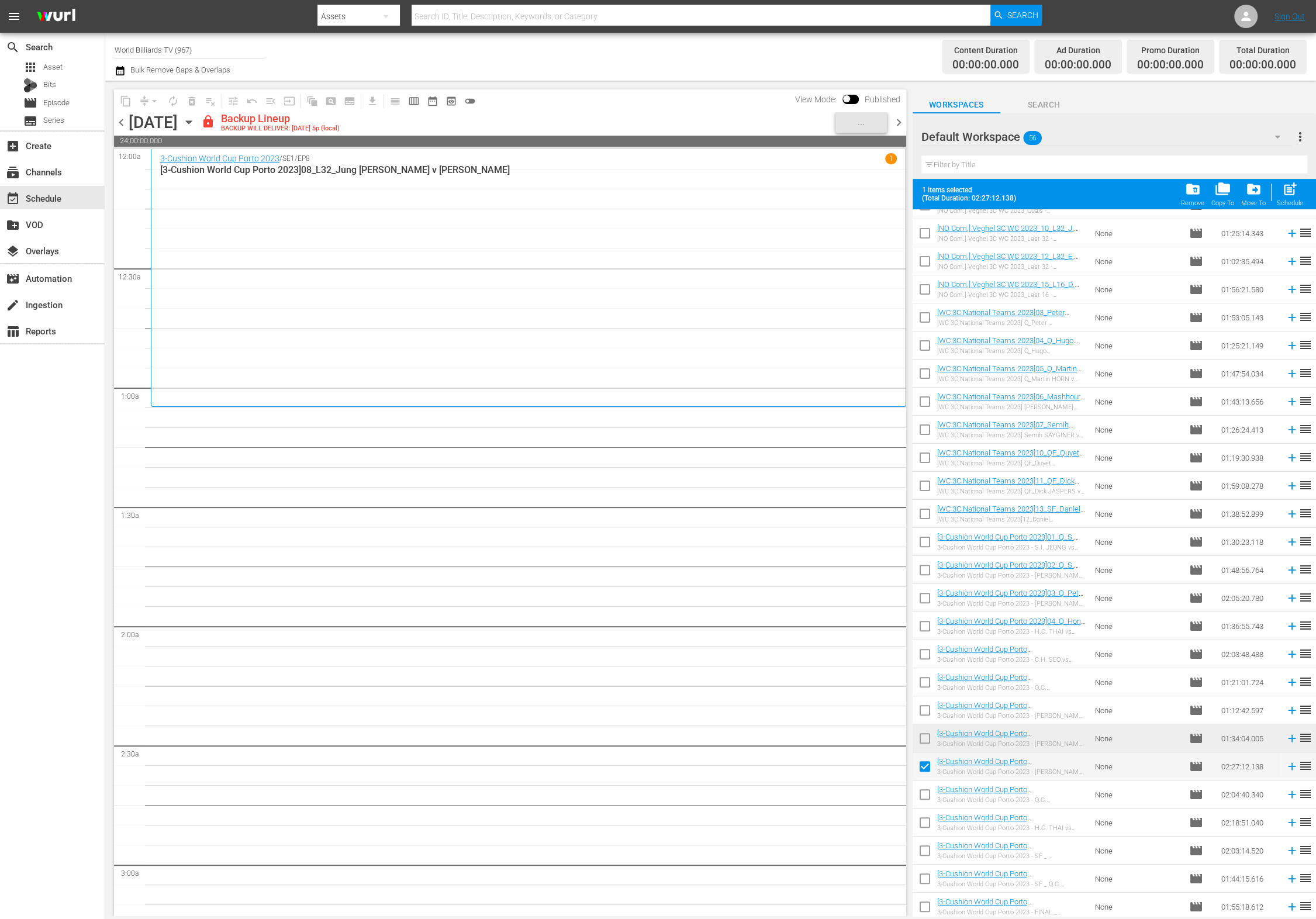
click at [924, 795] on input "checkbox" at bounding box center [925, 797] width 25 height 25
checkbox input "true"
click at [925, 848] on input "checkbox" at bounding box center [925, 853] width 25 height 25
checkbox input "true"
click at [925, 831] on input "checkbox" at bounding box center [925, 826] width 25 height 25
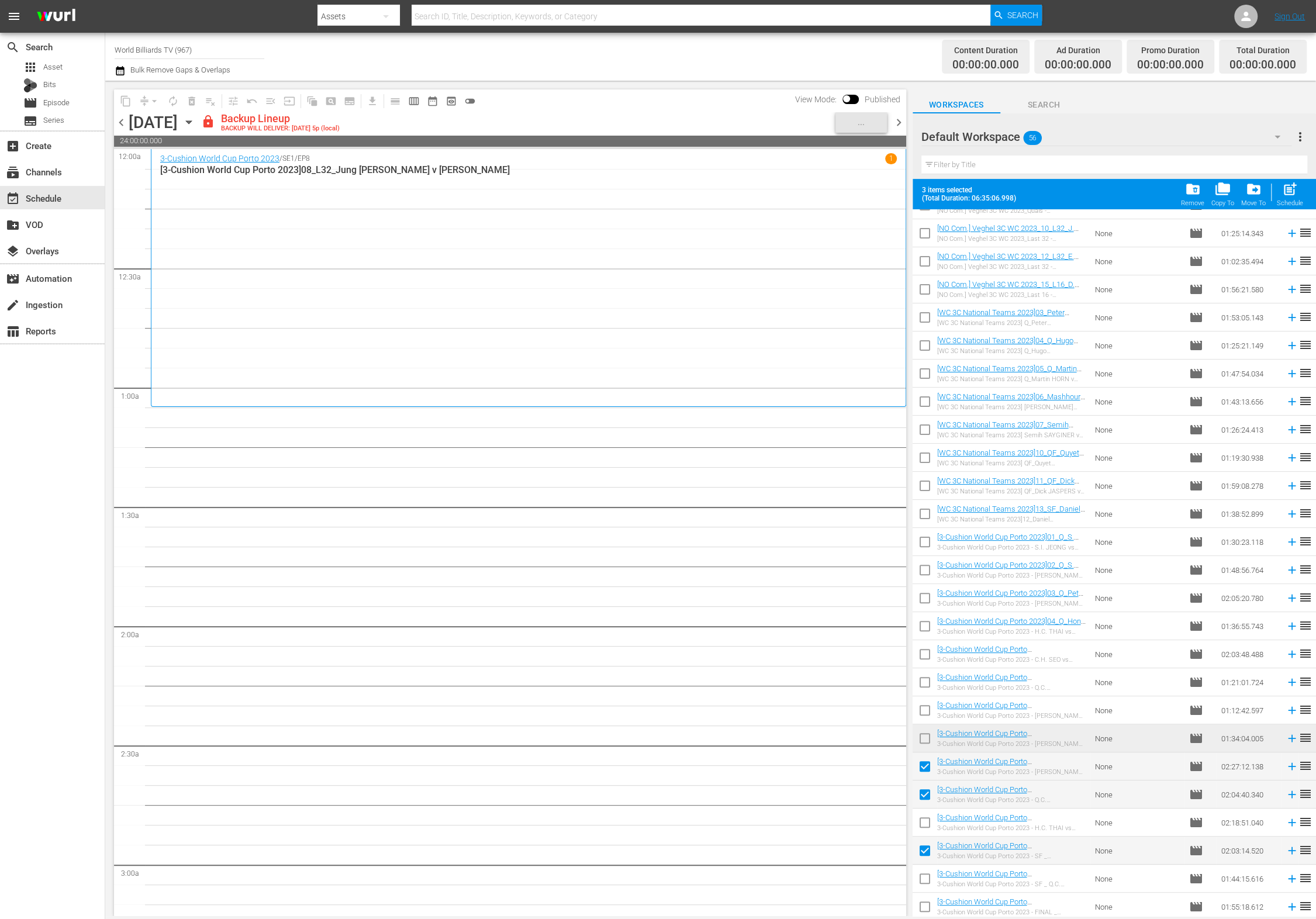
checkbox input "true"
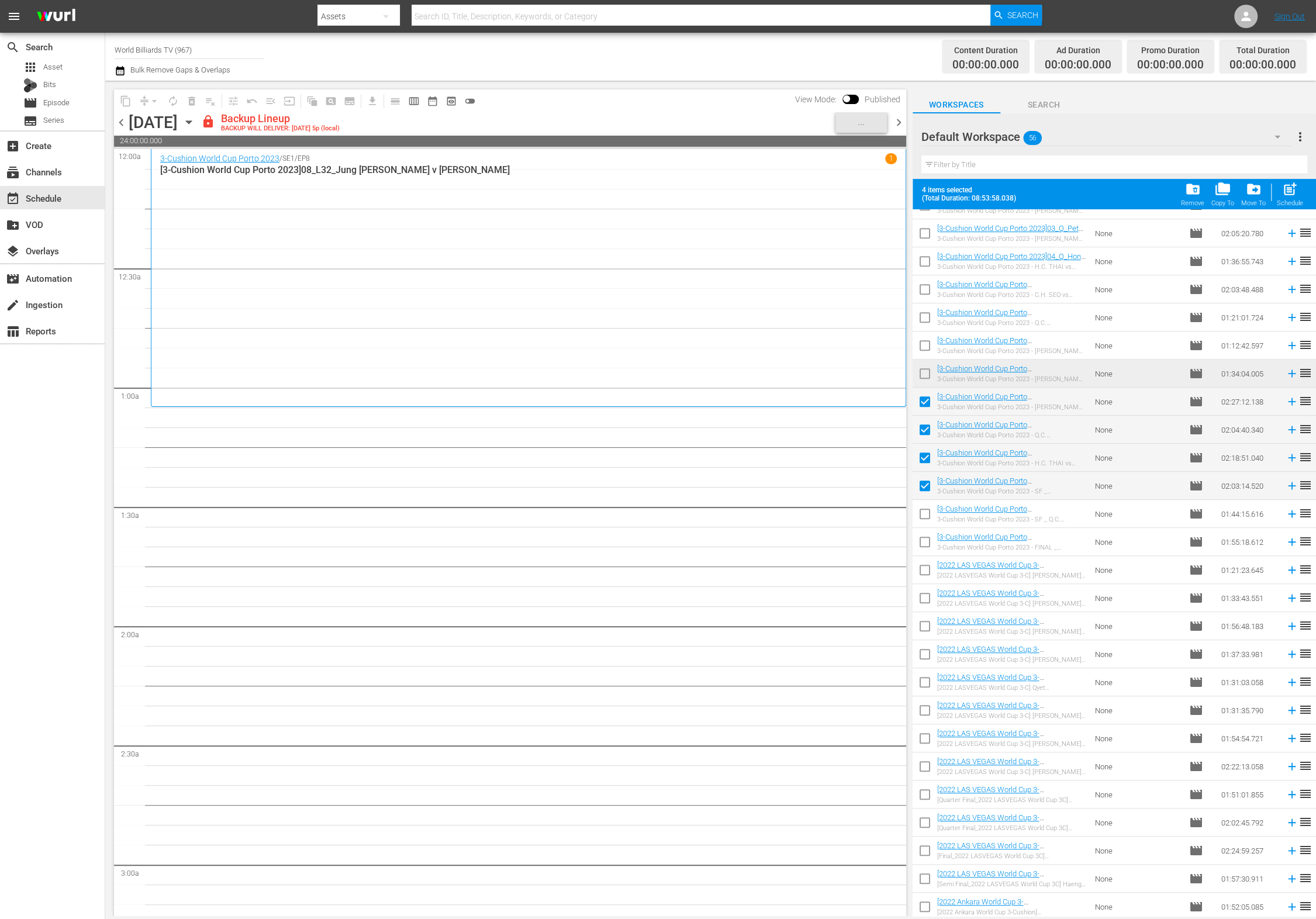
scroll to position [781, 0]
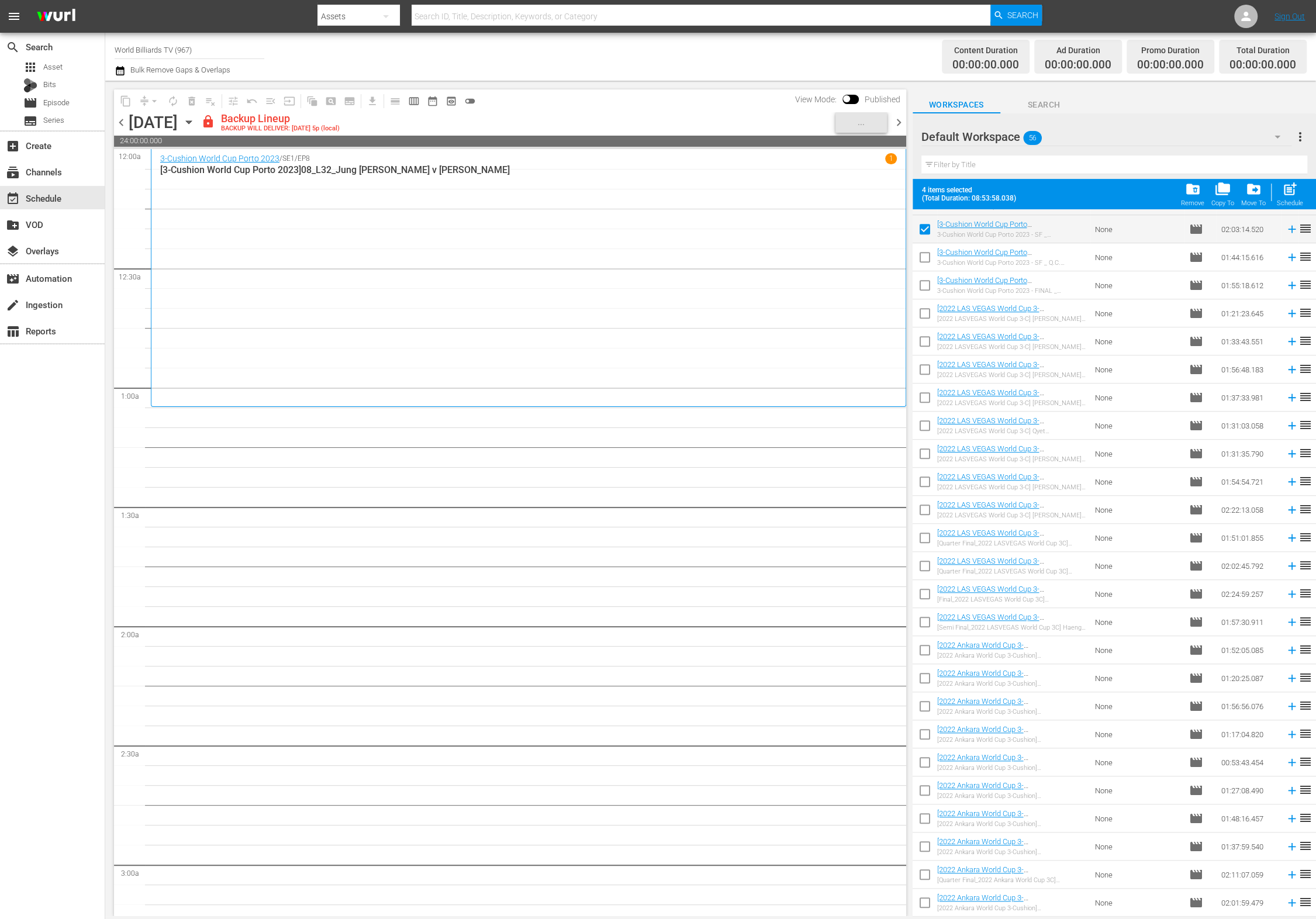
click at [922, 253] on input "checkbox" at bounding box center [925, 260] width 25 height 25
checkbox input "true"
click at [924, 292] on input "checkbox" at bounding box center [925, 288] width 25 height 25
checkbox input "true"
click at [925, 314] on input "checkbox" at bounding box center [925, 316] width 25 height 25
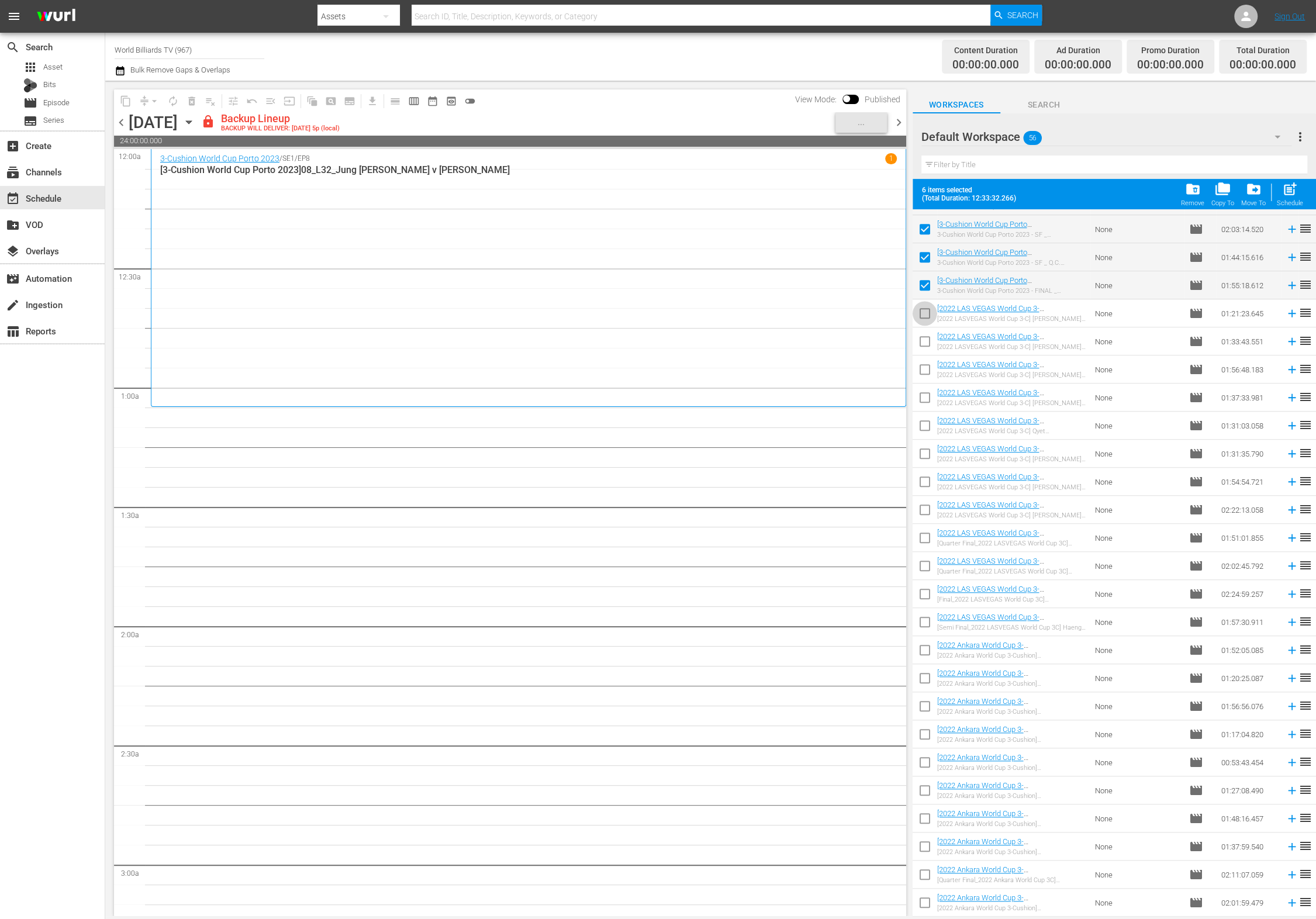
checkbox input "true"
click at [926, 332] on input "checkbox" at bounding box center [925, 344] width 25 height 25
checkbox input "true"
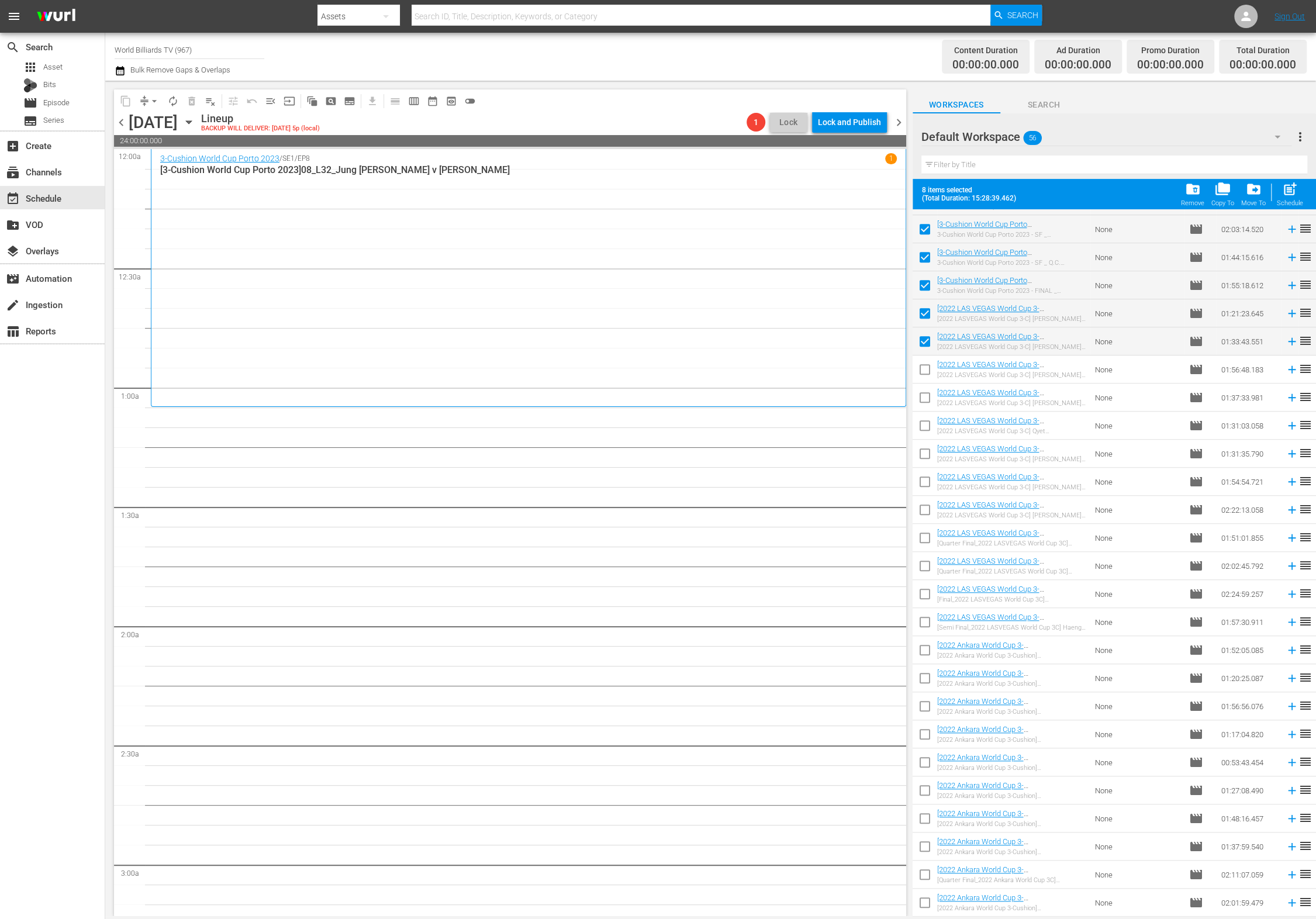
click at [923, 364] on input "checkbox" at bounding box center [925, 372] width 25 height 25
checkbox input "true"
click at [1294, 190] on span "post_add" at bounding box center [1289, 189] width 16 height 16
checkbox input "false"
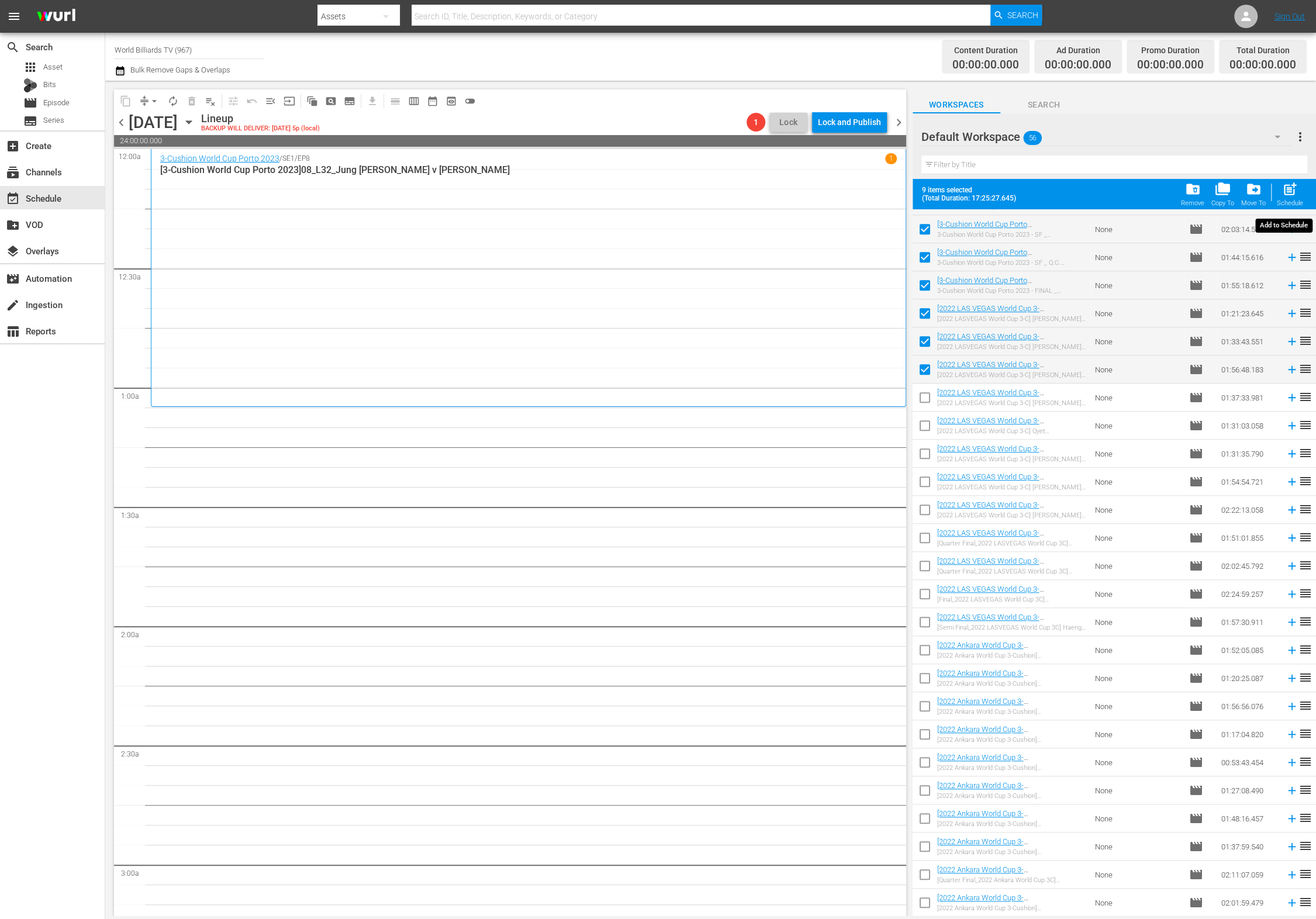
checkbox input "false"
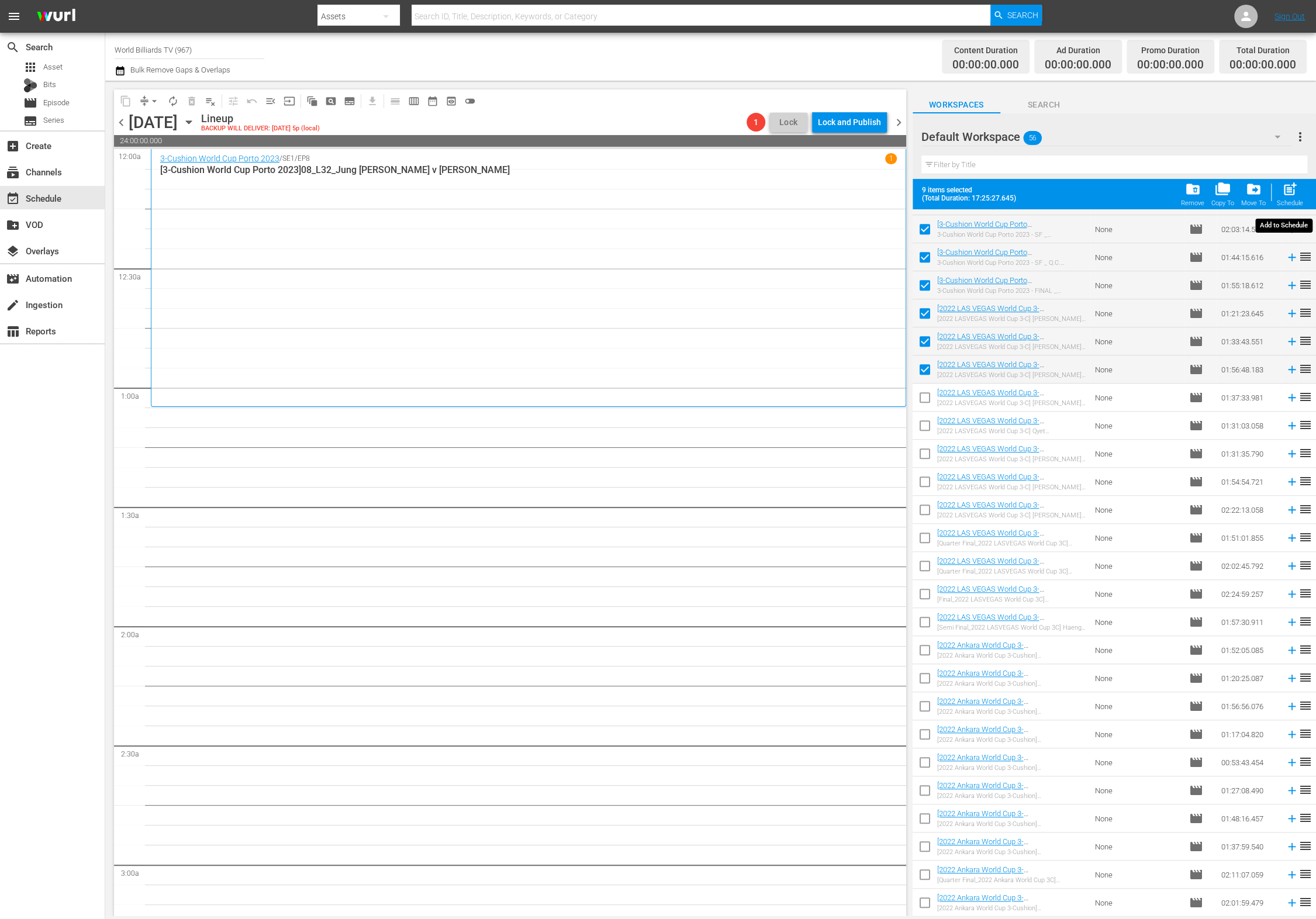
checkbox input "false"
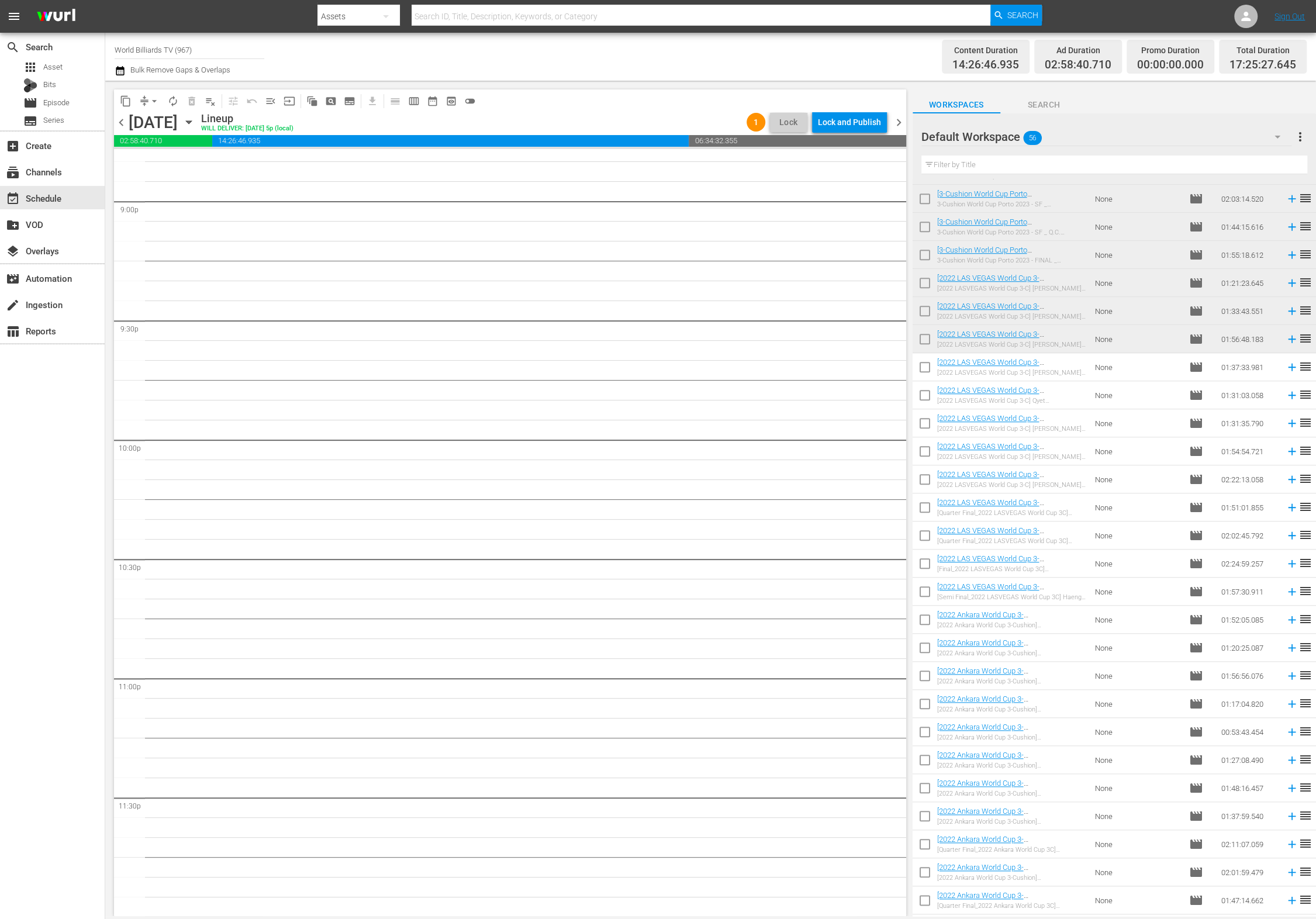
scroll to position [4298, 0]
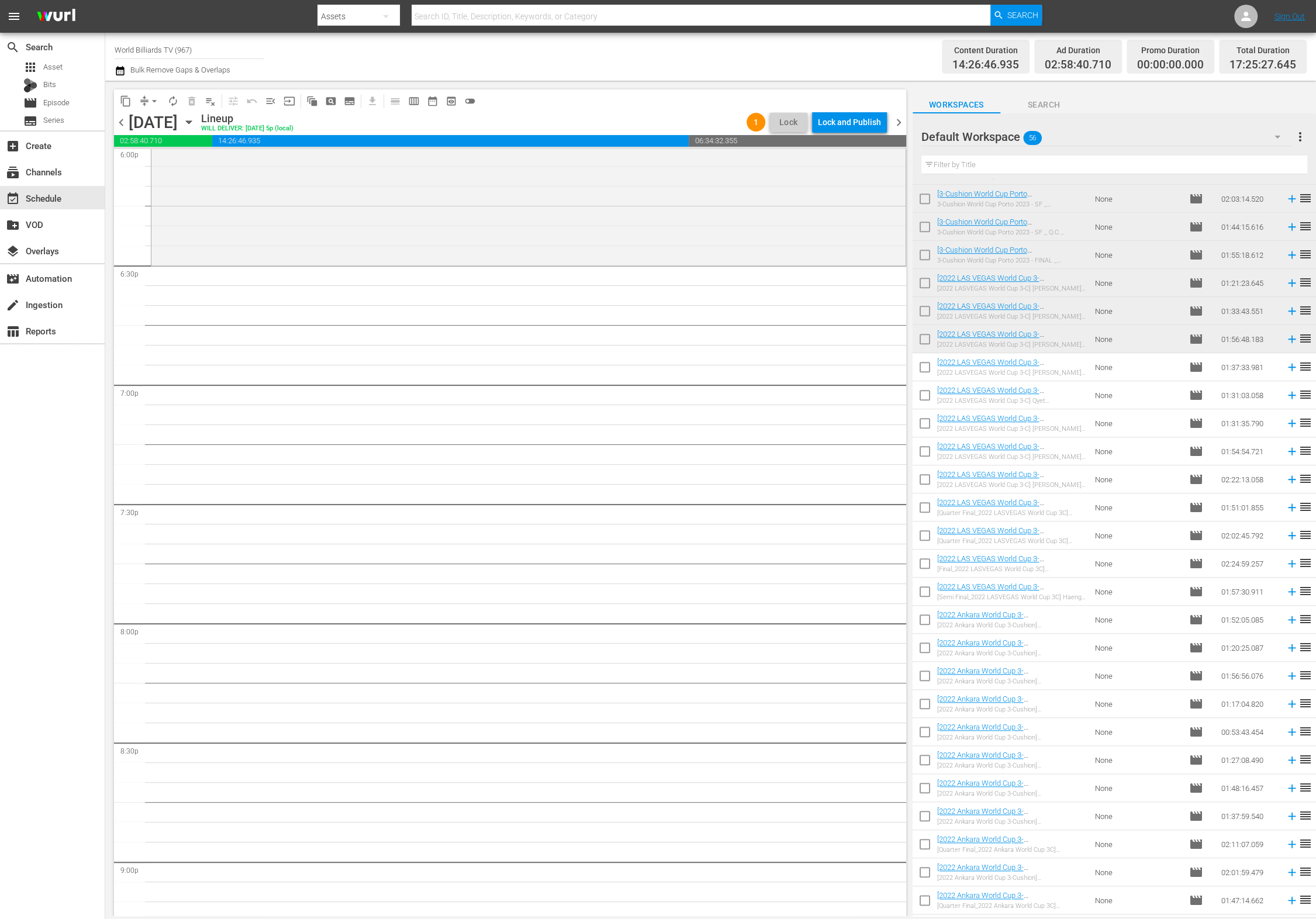
click at [172, 103] on span "autorenew_outlined" at bounding box center [173, 101] width 11 height 11
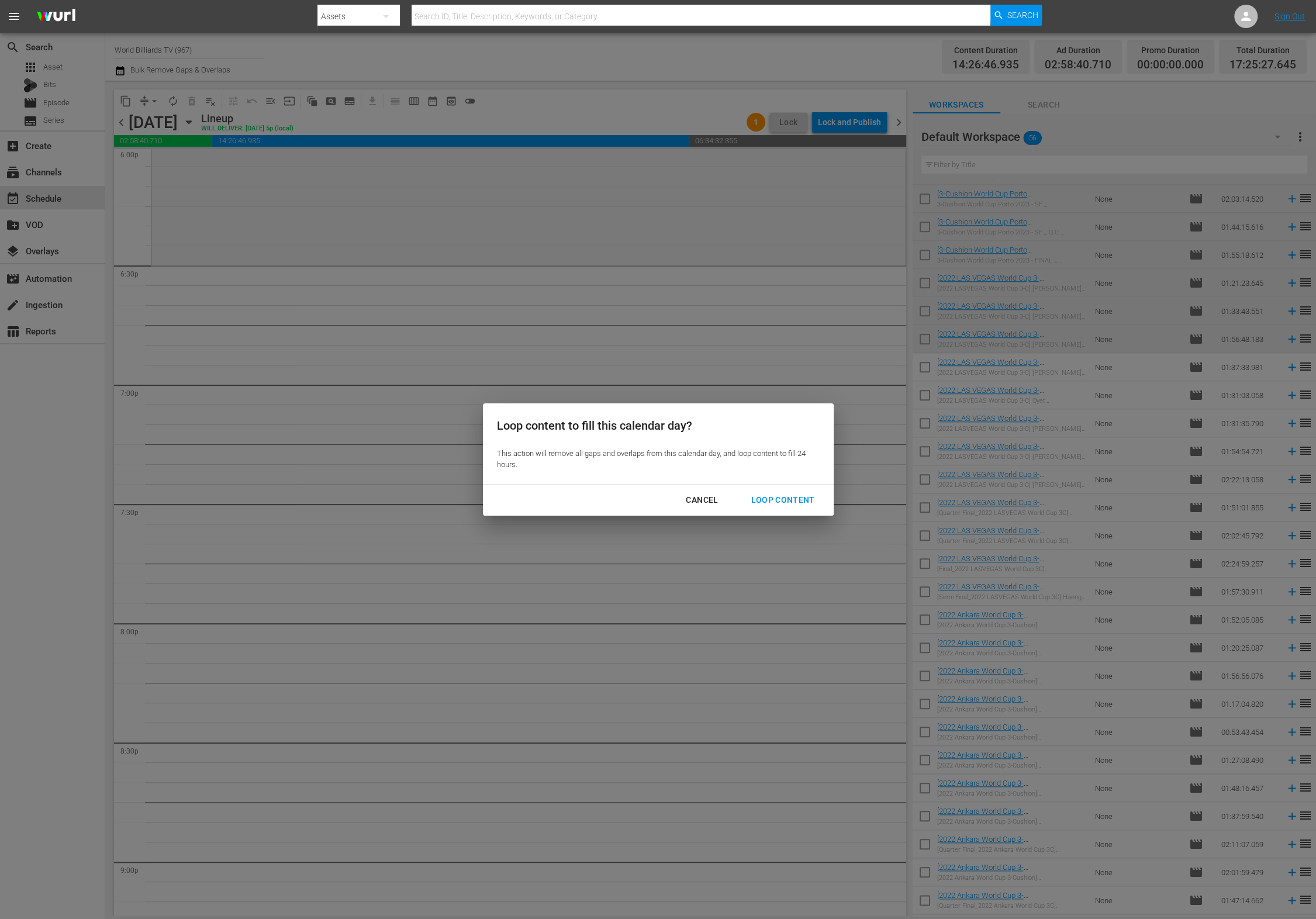
click at [770, 491] on button "Loop Content" at bounding box center [783, 500] width 92 height 22
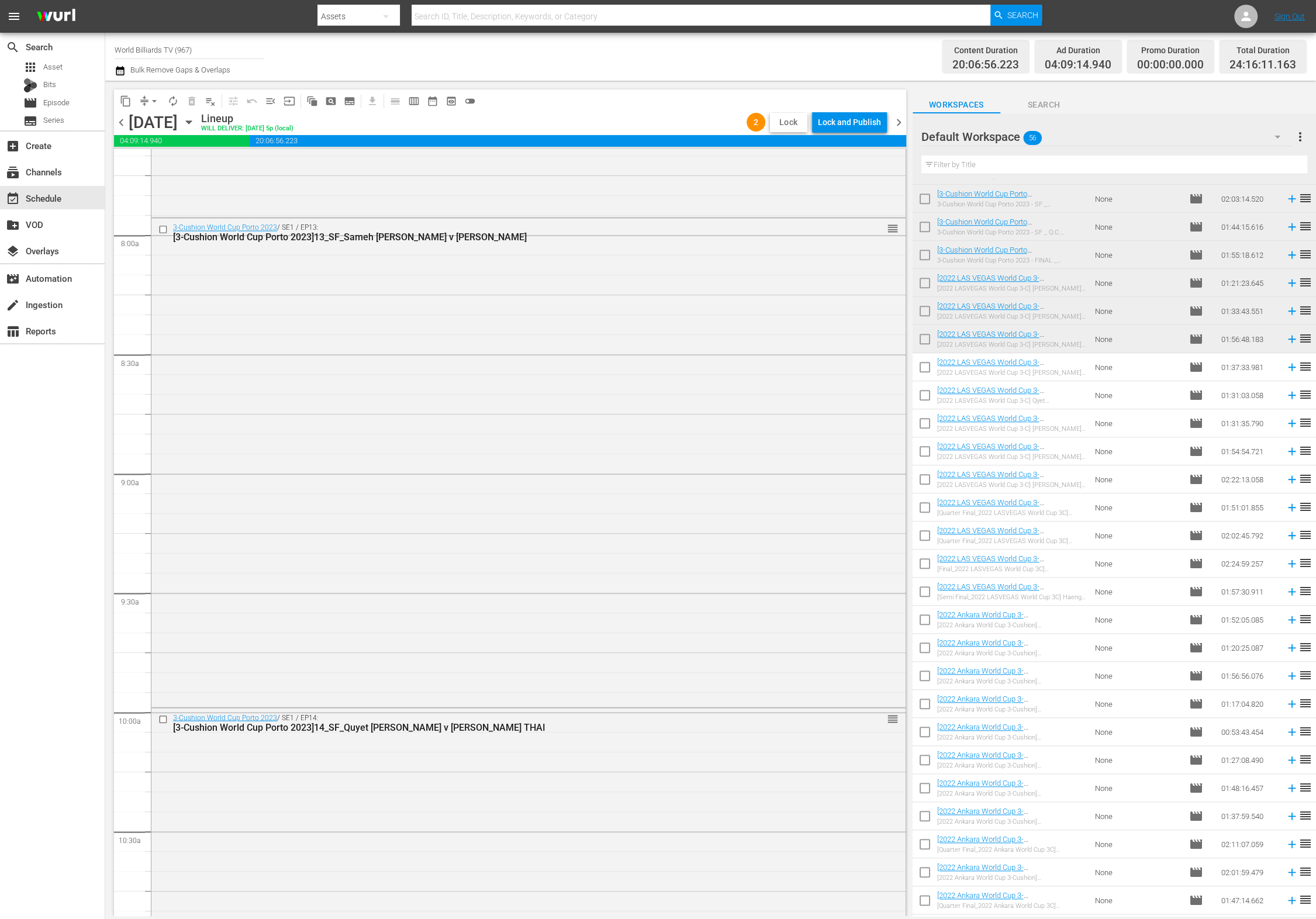
scroll to position [0, 0]
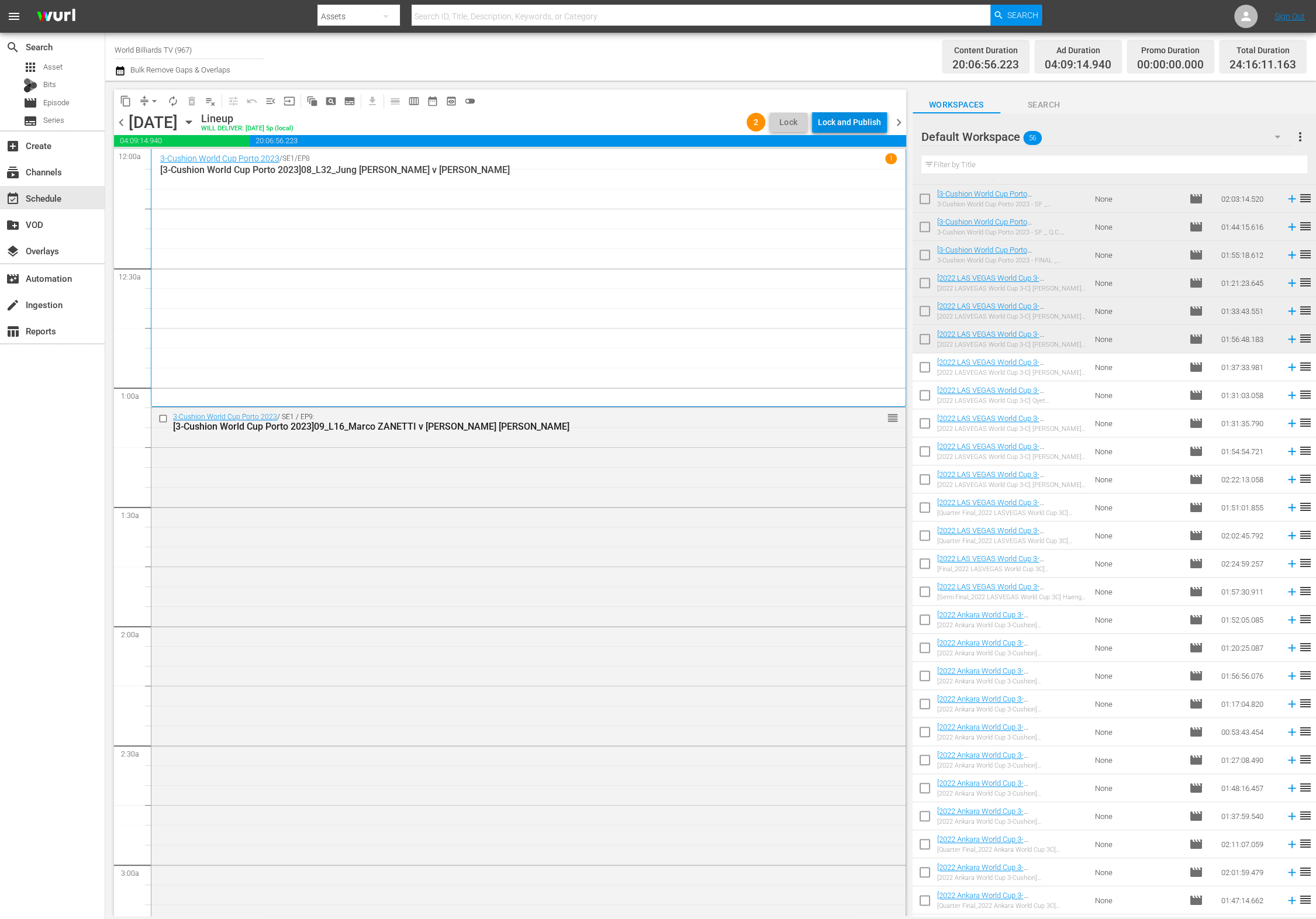
click at [859, 129] on div "Lock and Publish" at bounding box center [849, 122] width 63 height 21
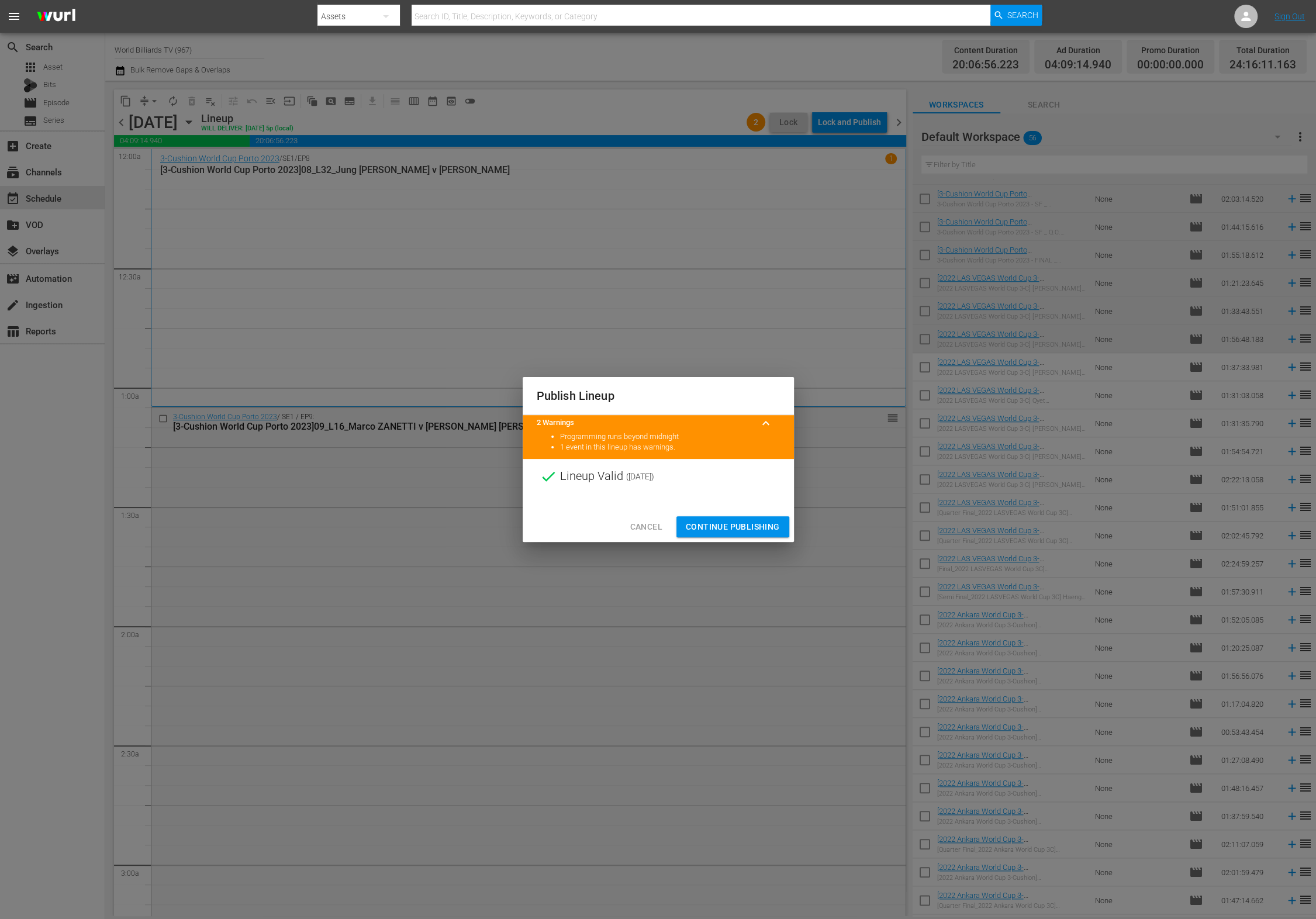
click at [758, 524] on span "Continue Publishing" at bounding box center [732, 527] width 94 height 14
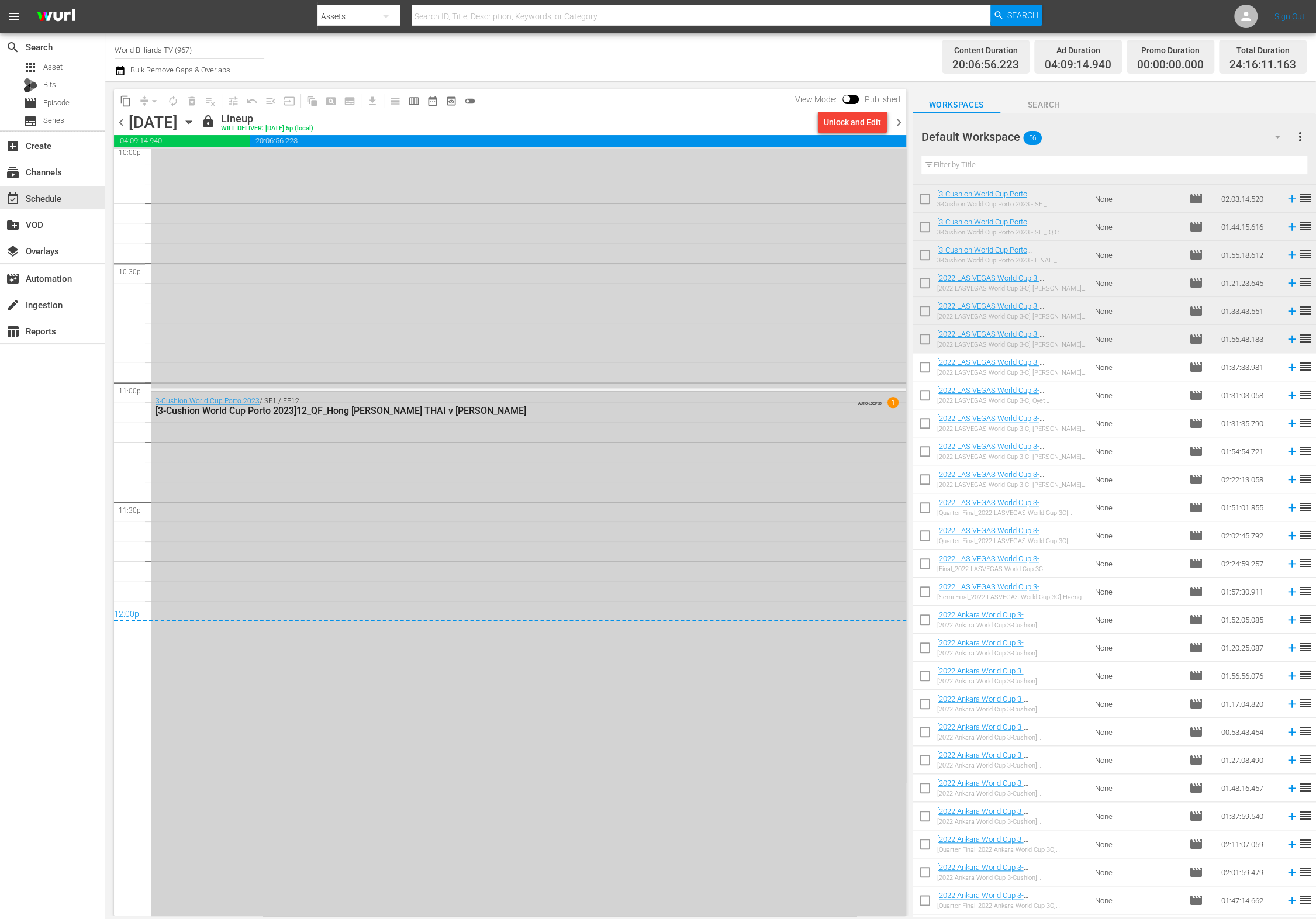
scroll to position [5282, 0]
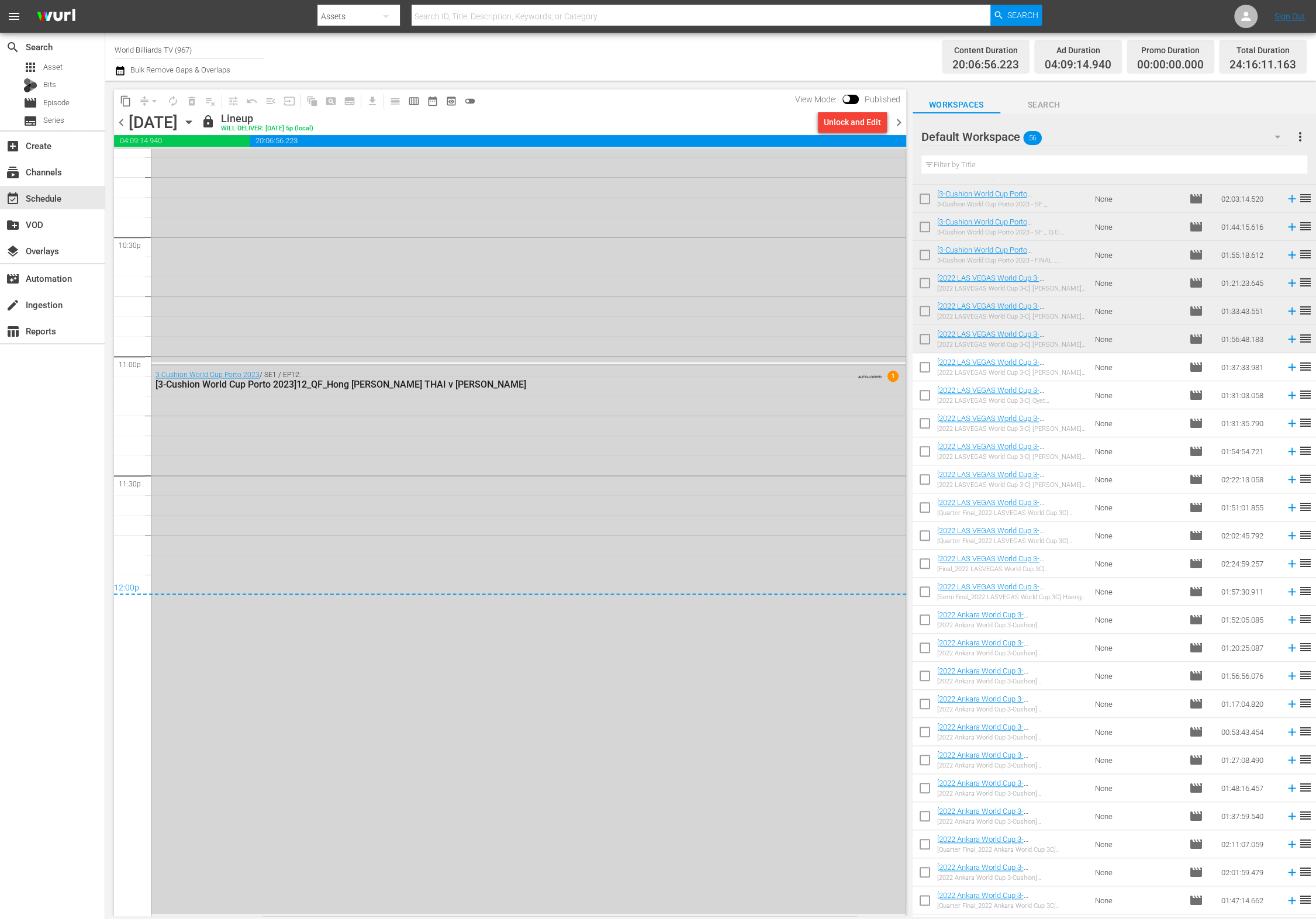
click at [195, 127] on icon "button" at bounding box center [189, 123] width 13 height 13
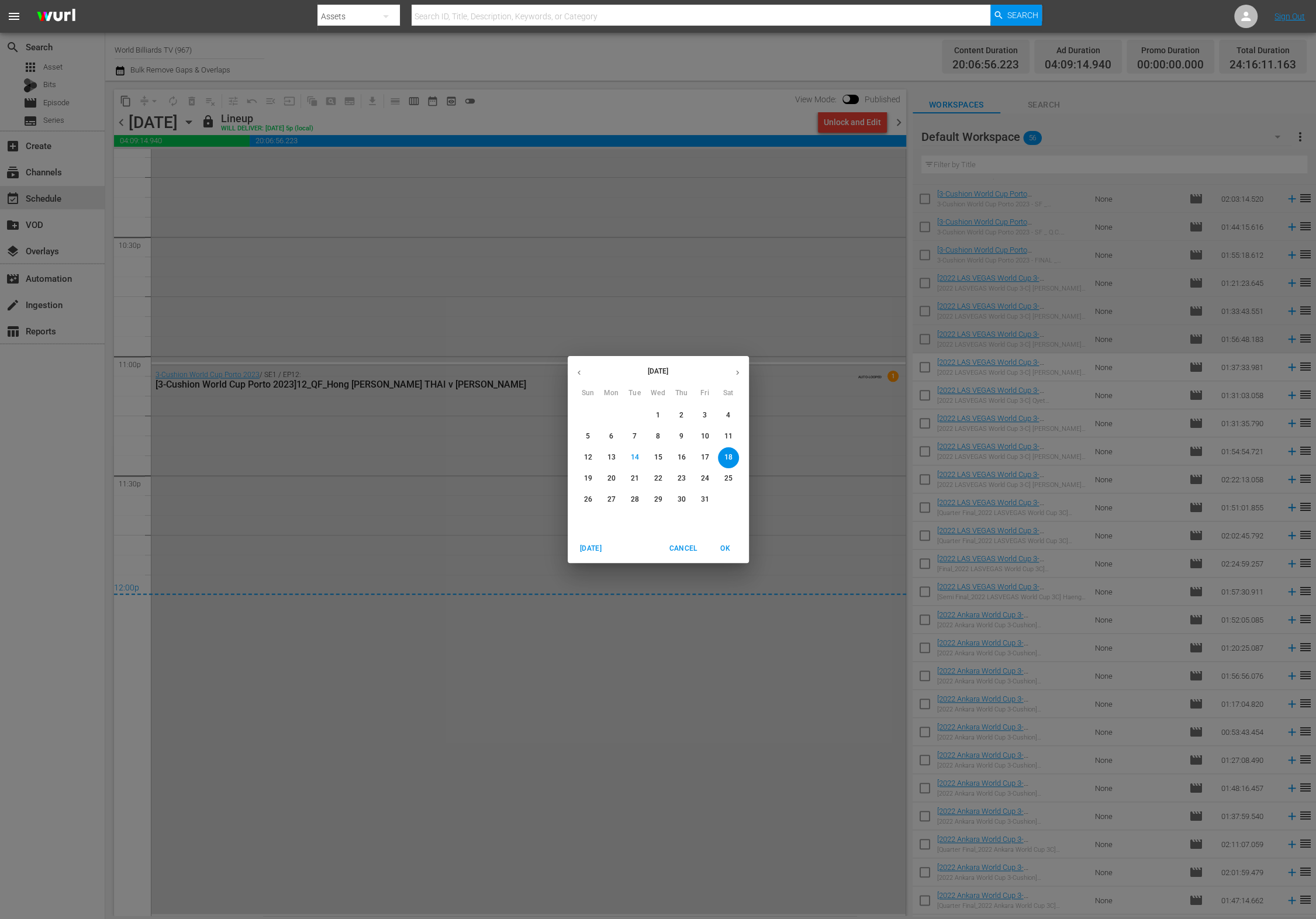
click at [592, 479] on span "19" at bounding box center [588, 479] width 21 height 10
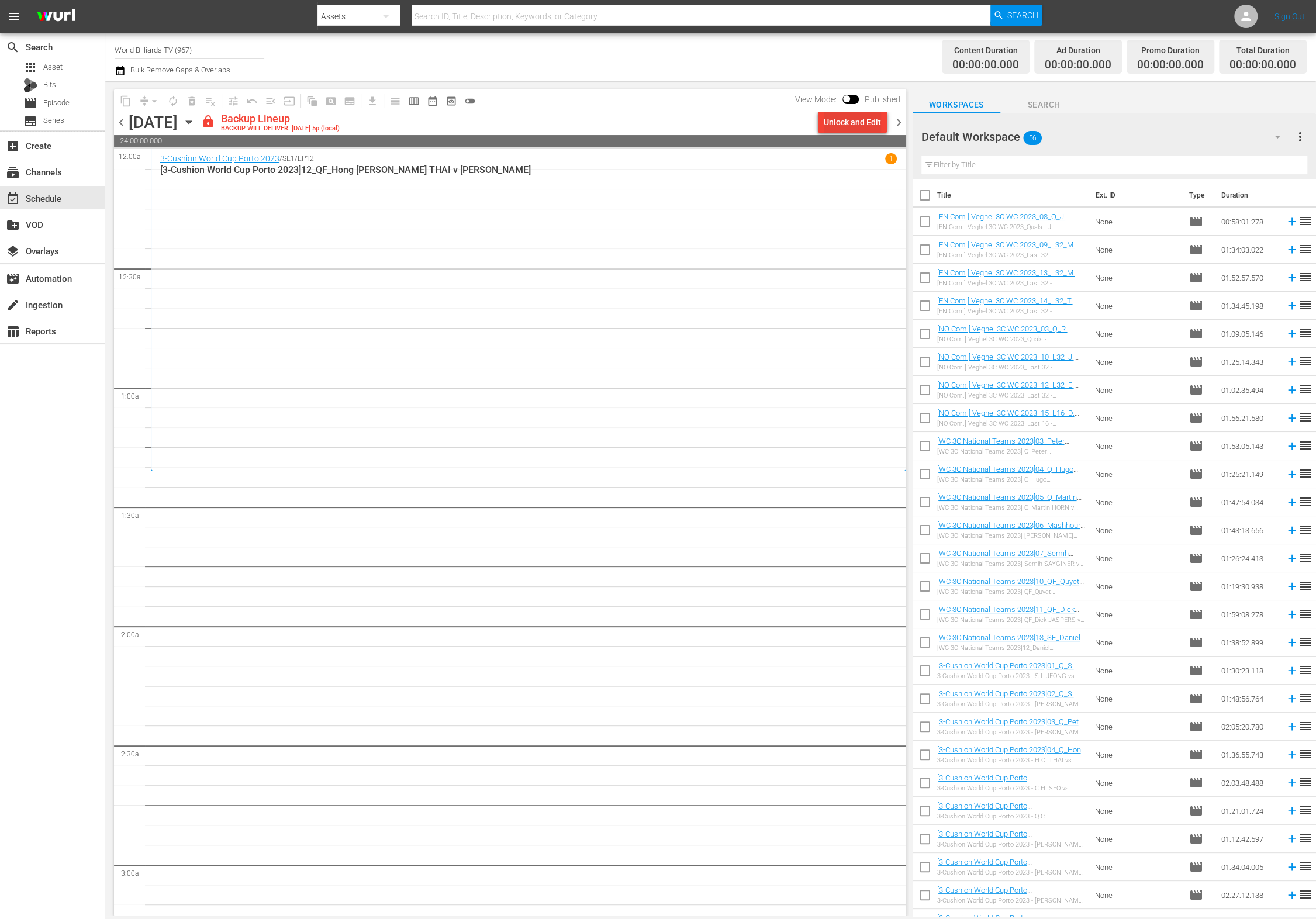
click at [843, 111] on div "content_copy compress arrow_drop_down autorenew_outlined delete_forever_outline…" at bounding box center [510, 101] width 792 height 23
click at [846, 120] on div "Unlock and Edit" at bounding box center [852, 122] width 57 height 21
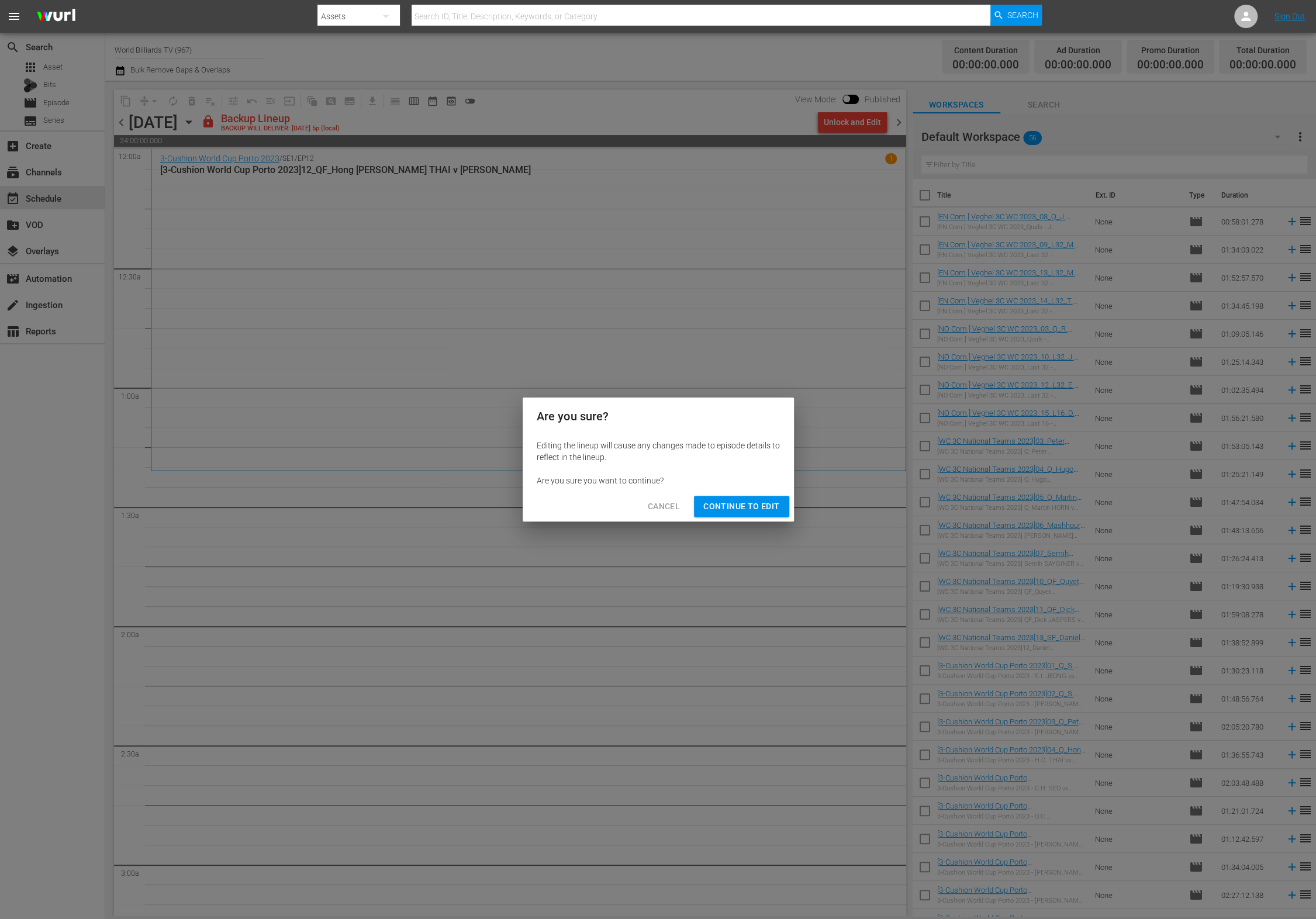
click at [734, 505] on span "Continue to Edit" at bounding box center [742, 506] width 76 height 14
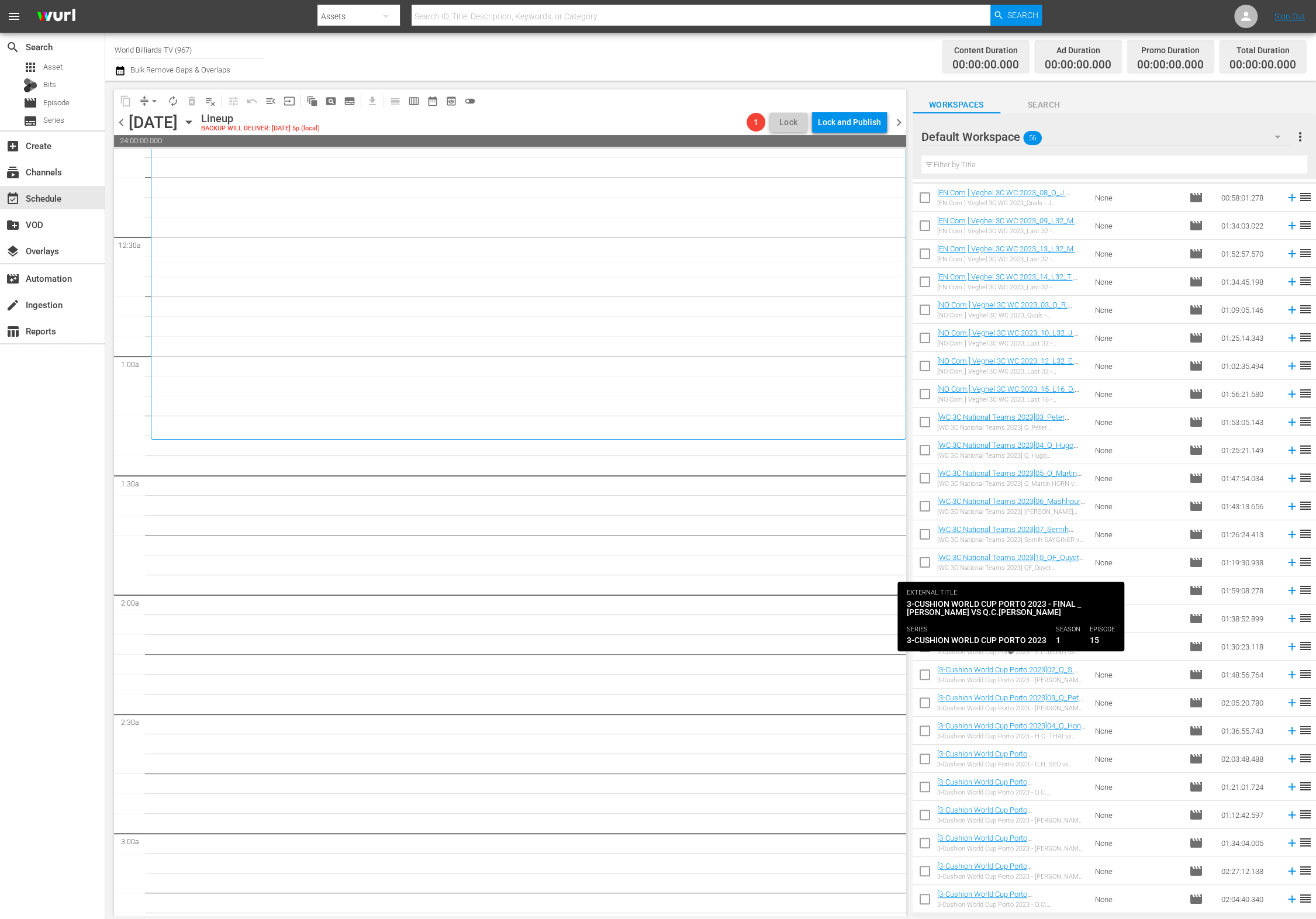
scroll to position [381, 0]
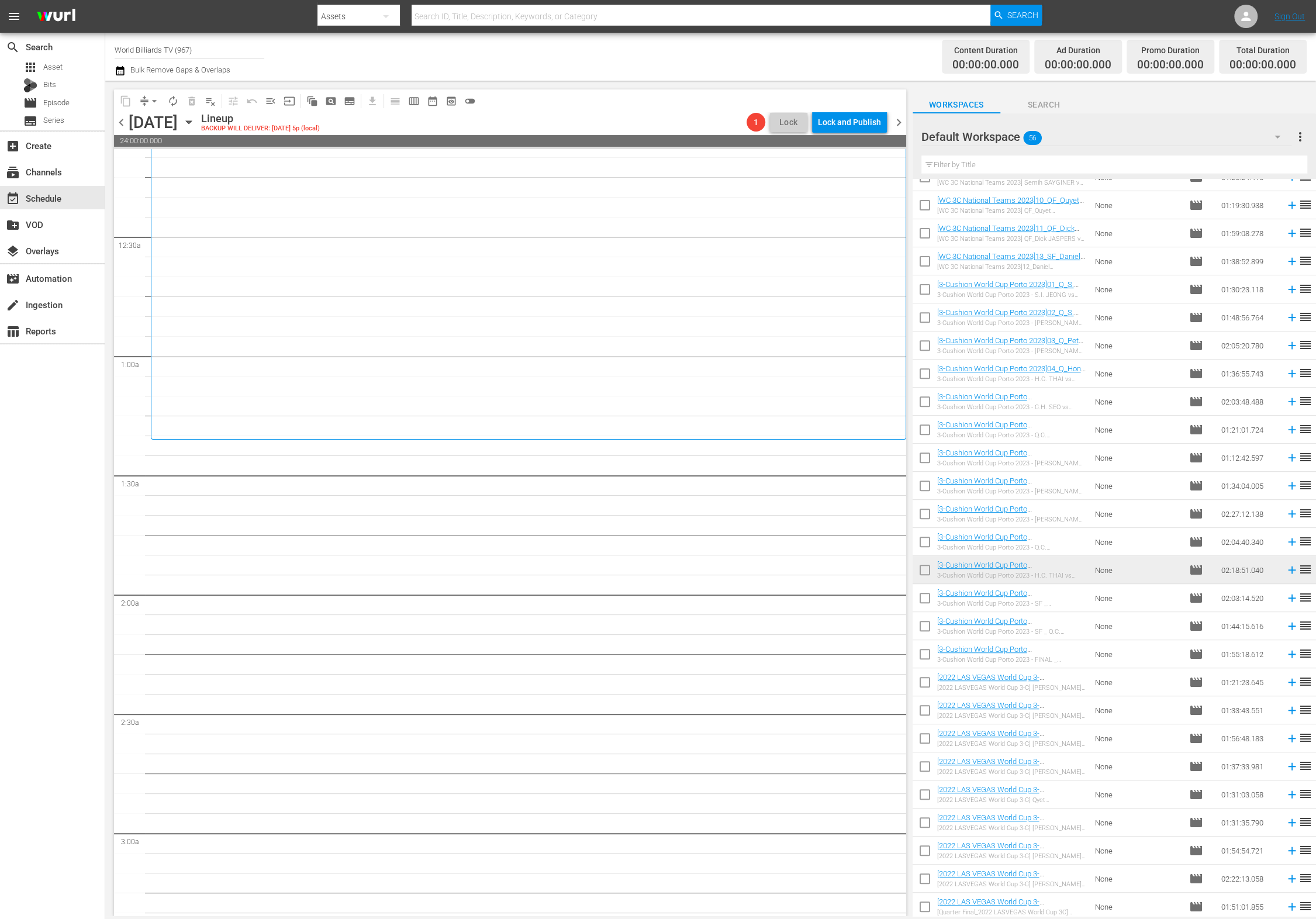
click at [925, 600] on input "checkbox" at bounding box center [925, 600] width 25 height 25
checkbox input "true"
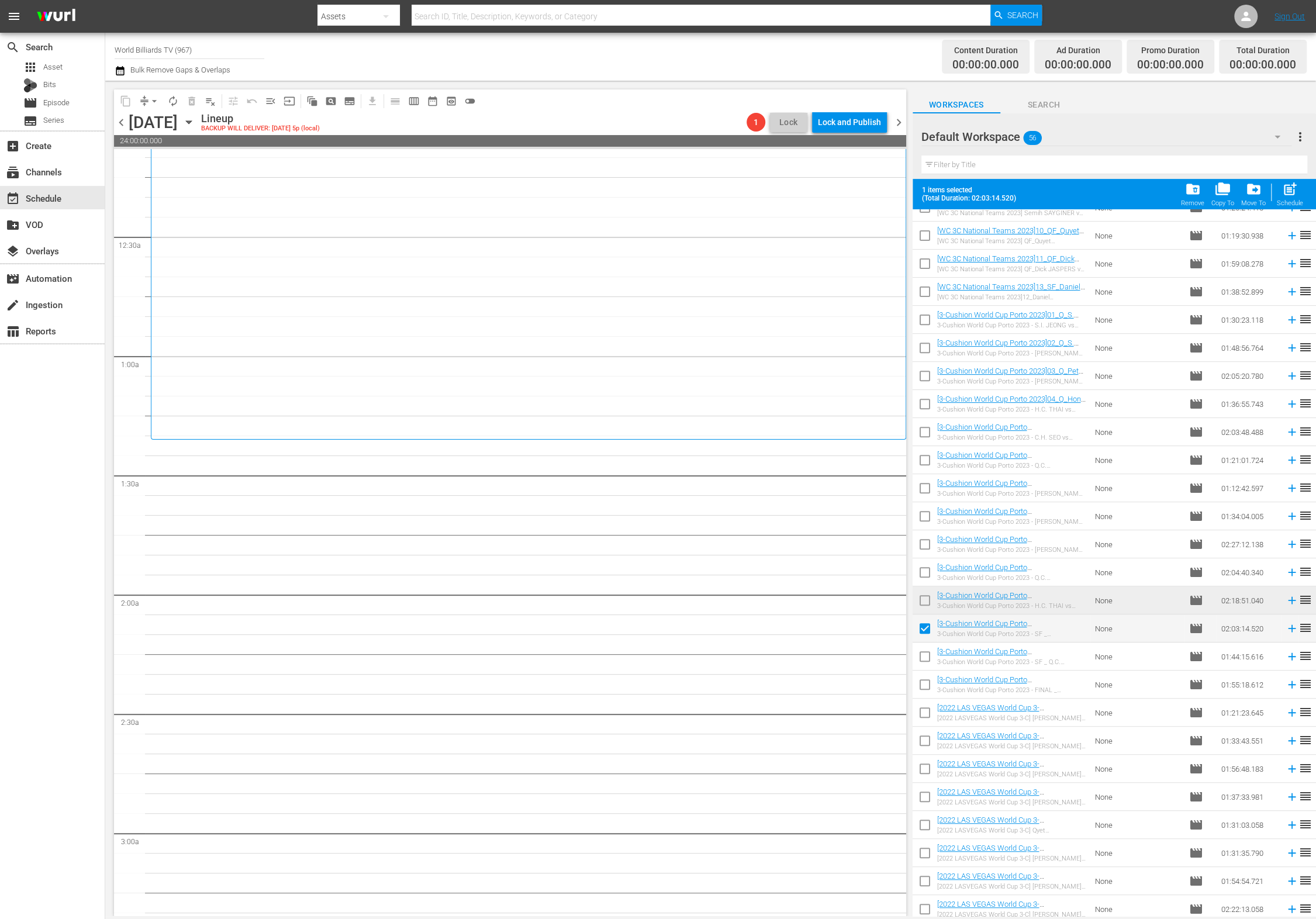
click at [919, 655] on input "checkbox" at bounding box center [925, 659] width 25 height 25
checkbox input "true"
click at [921, 694] on input "checkbox" at bounding box center [925, 687] width 25 height 25
checkbox input "true"
click at [927, 716] on input "checkbox" at bounding box center [925, 715] width 25 height 25
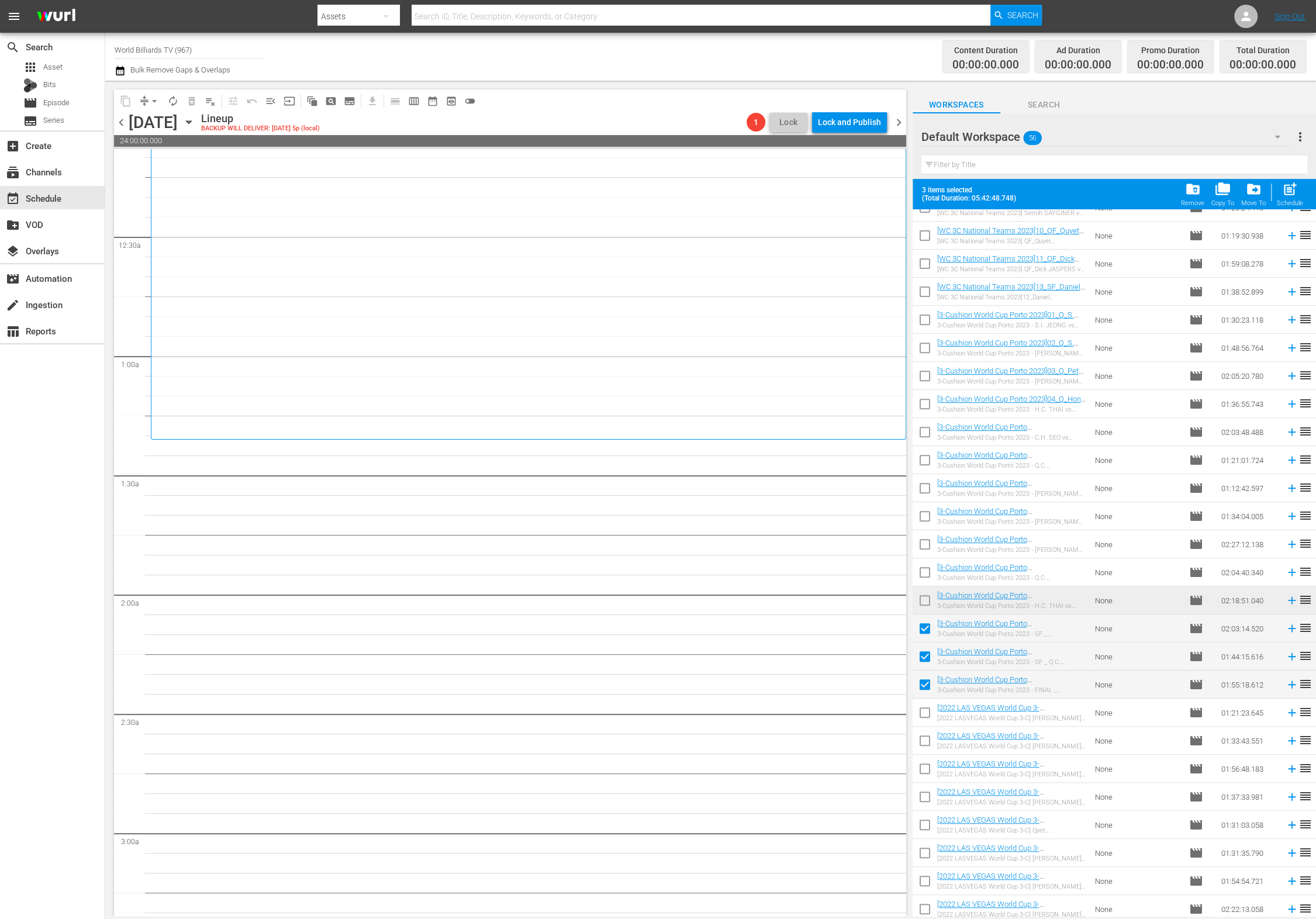
checkbox input "true"
click at [927, 738] on input "checkbox" at bounding box center [925, 744] width 25 height 25
checkbox input "true"
click at [926, 763] on input "checkbox" at bounding box center [925, 772] width 25 height 25
checkbox input "true"
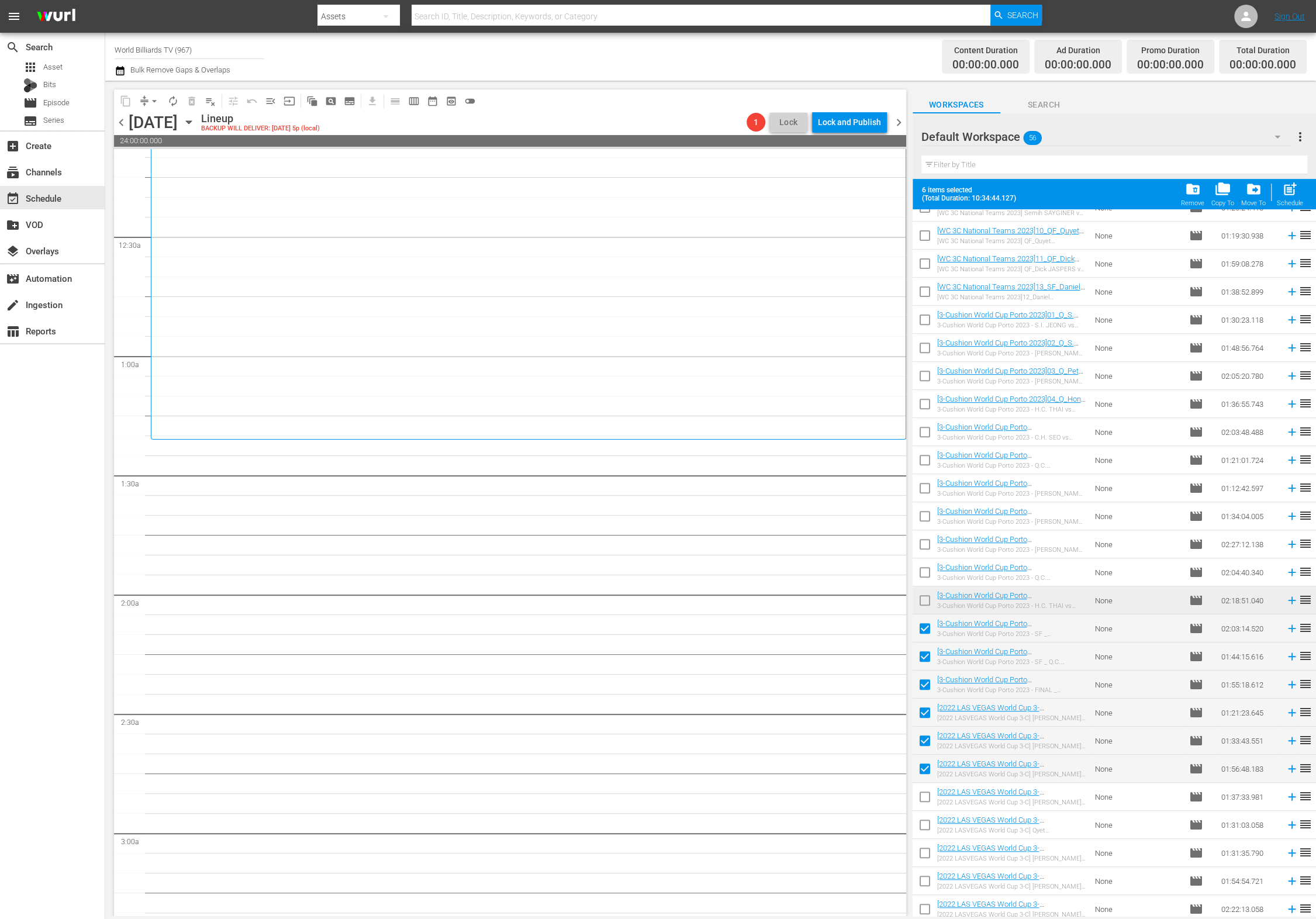
click at [922, 793] on input "checkbox" at bounding box center [925, 800] width 25 height 25
checkbox input "true"
click at [928, 819] on input "checkbox" at bounding box center [925, 828] width 25 height 25
checkbox input "true"
click at [1289, 190] on span "post_add" at bounding box center [1289, 189] width 16 height 16
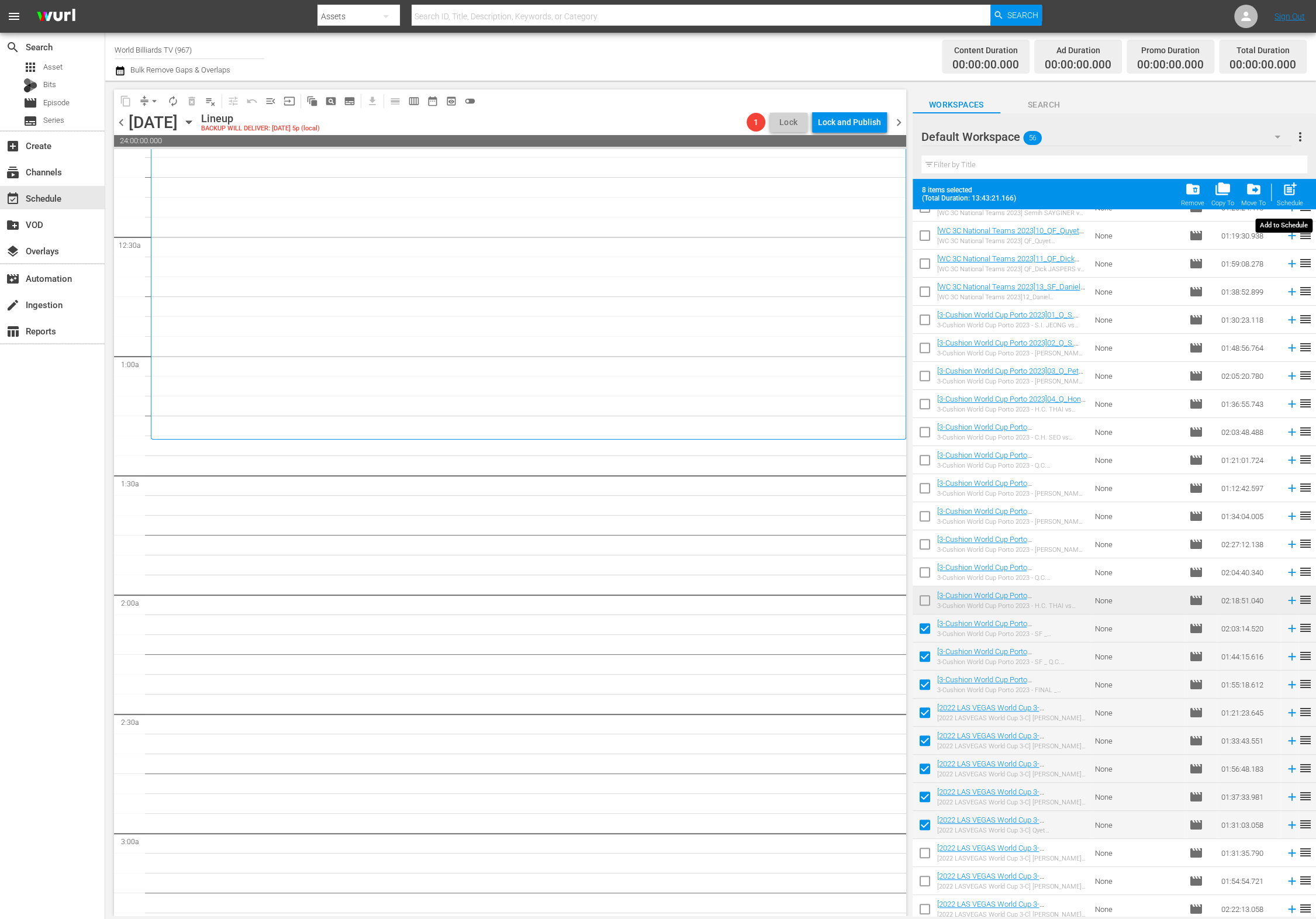
checkbox input "false"
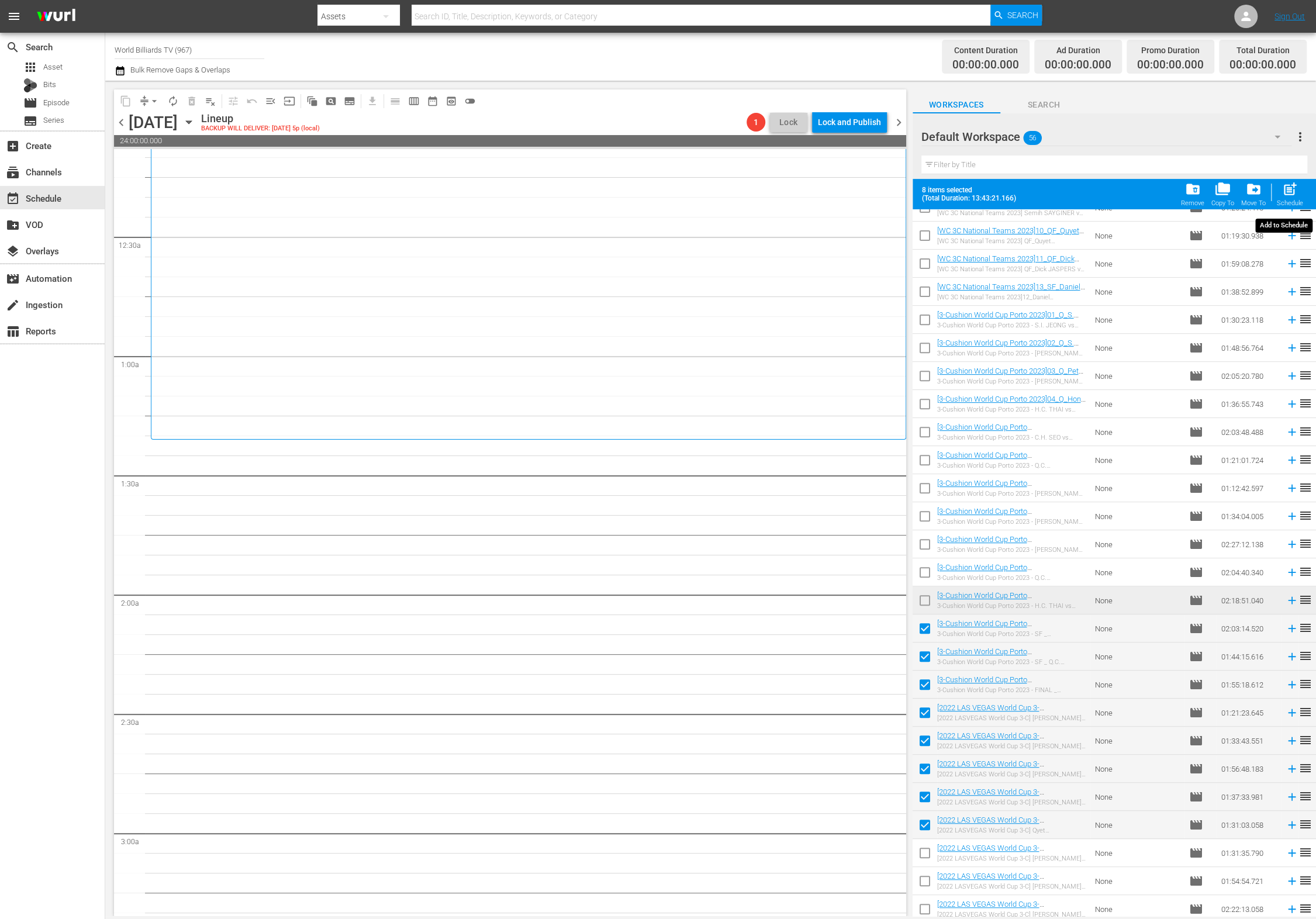
checkbox input "false"
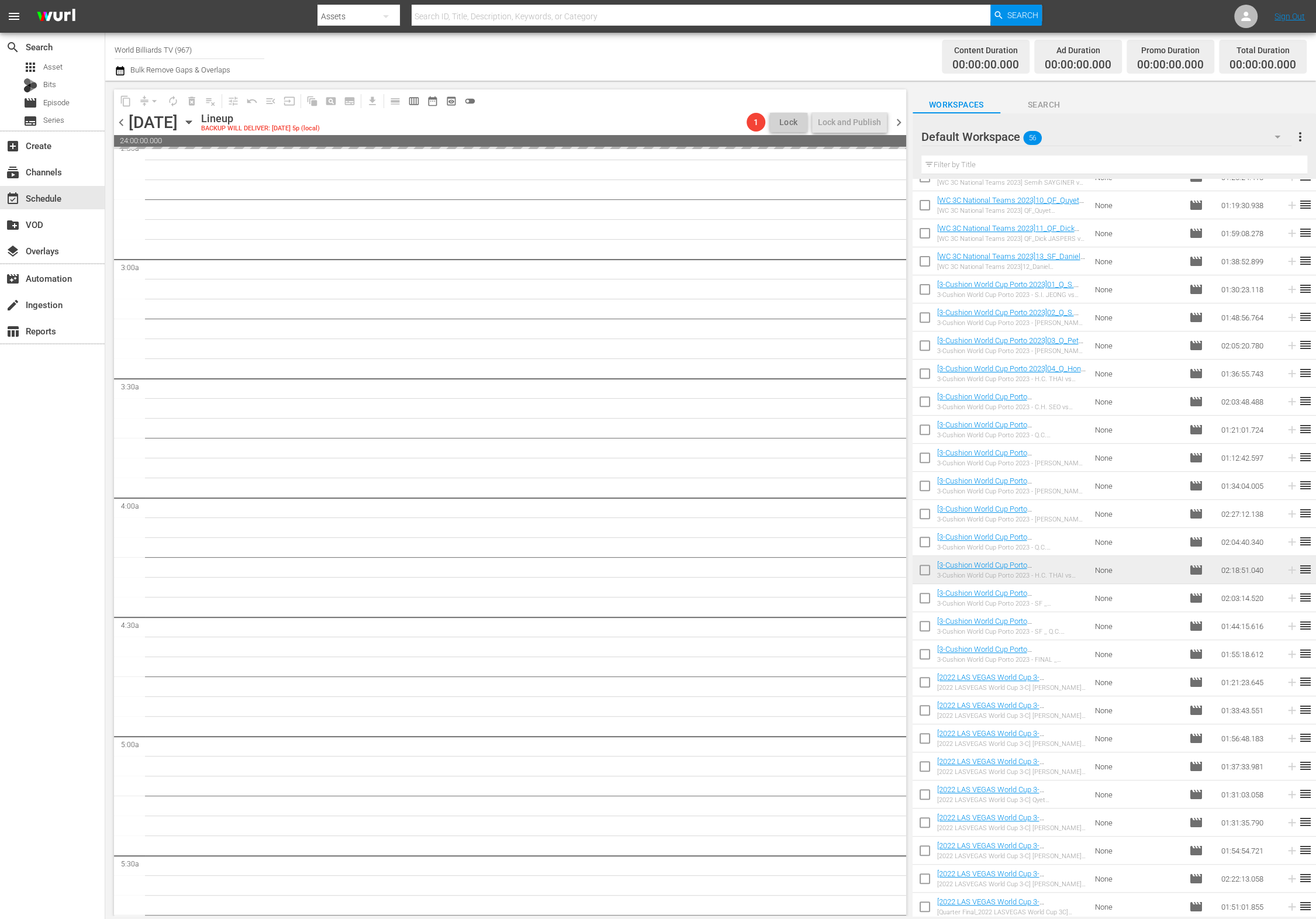
scroll to position [0, 0]
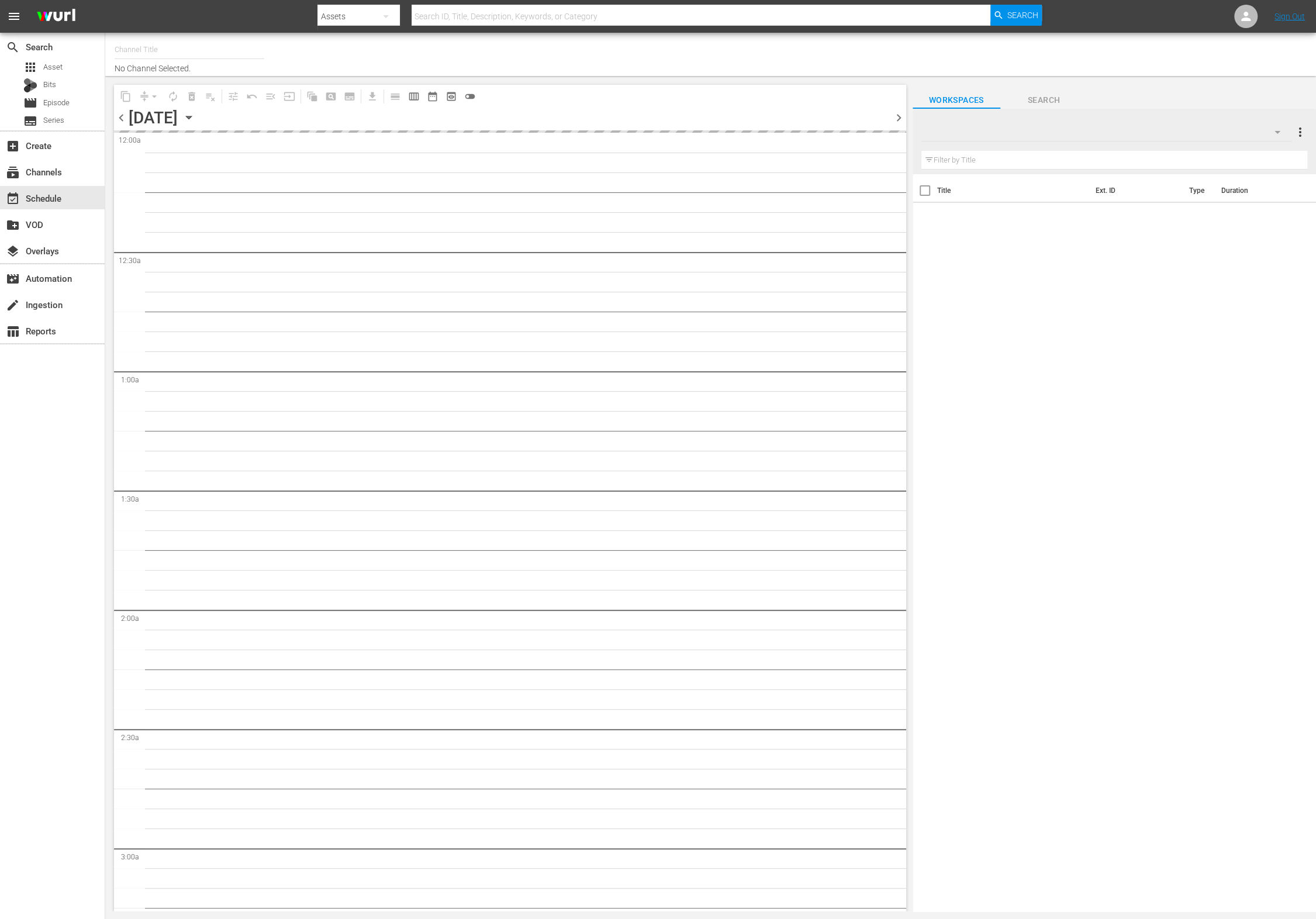
type input "World Billiards TV (967)"
